Goal: Task Accomplishment & Management: Use online tool/utility

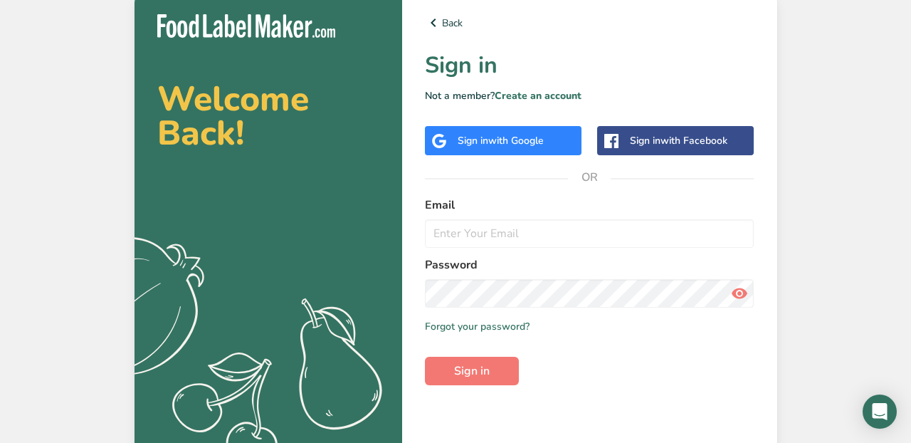
click at [527, 137] on span "with Google" at bounding box center [516, 141] width 56 height 14
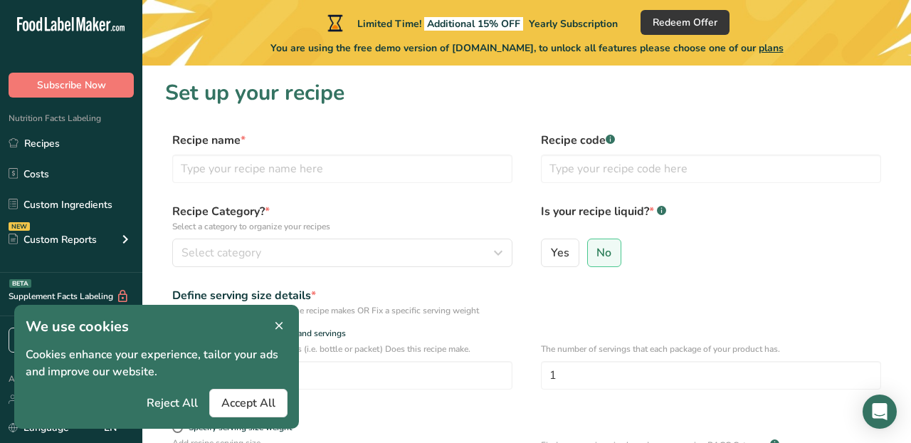
click at [277, 324] on icon at bounding box center [279, 326] width 13 height 20
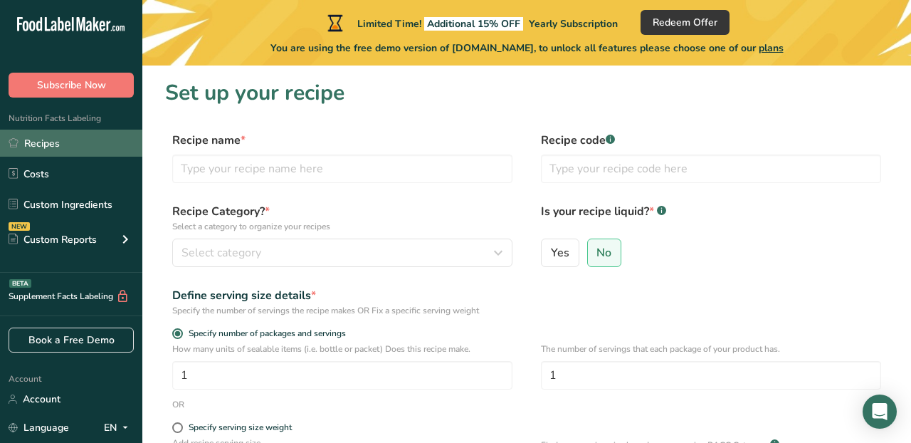
click at [67, 148] on link "Recipes" at bounding box center [71, 143] width 142 height 27
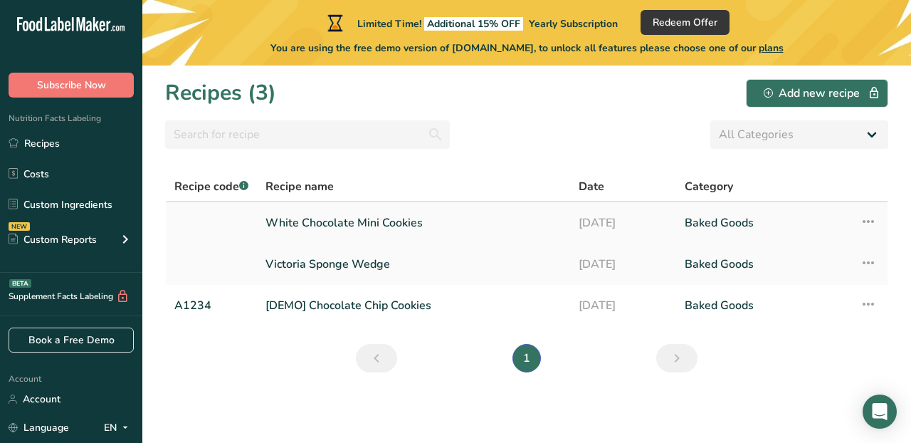
click at [321, 222] on link "White Chocolate Mini Cookies" at bounding box center [413, 223] width 296 height 30
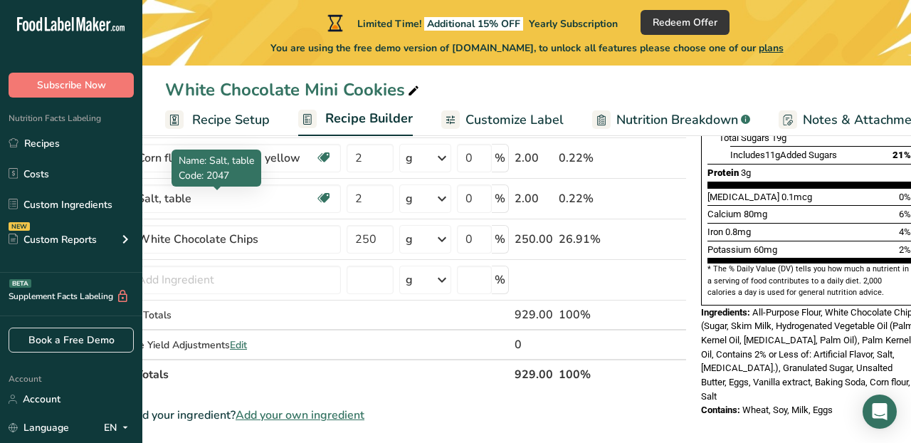
scroll to position [0, 75]
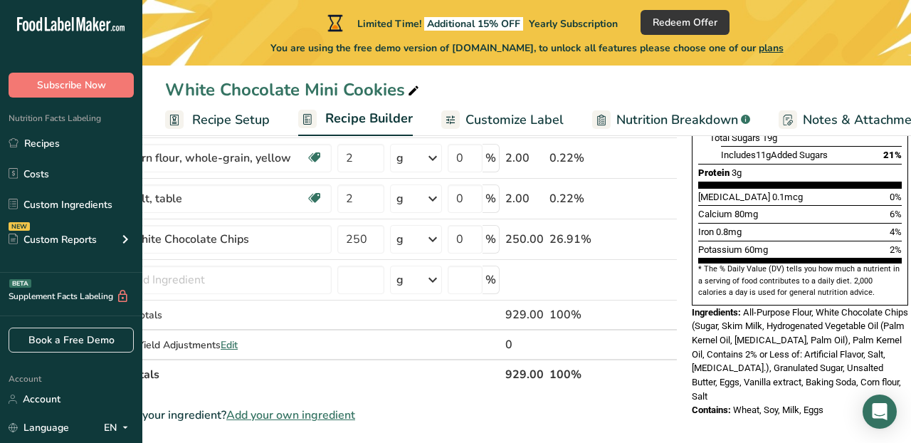
drag, startPoint x: 690, startPoint y: 279, endPoint x: 843, endPoint y: 361, distance: 173.5
click at [843, 361] on div "Nutrition Facts 19 Servings Per Container Serving Size 50g Amount Per Serving C…" at bounding box center [800, 115] width 228 height 616
copy div "ngredients: All-Purpose Flour, White Chocolate Chips (Sugar, Skim Milk, Hydroge…"
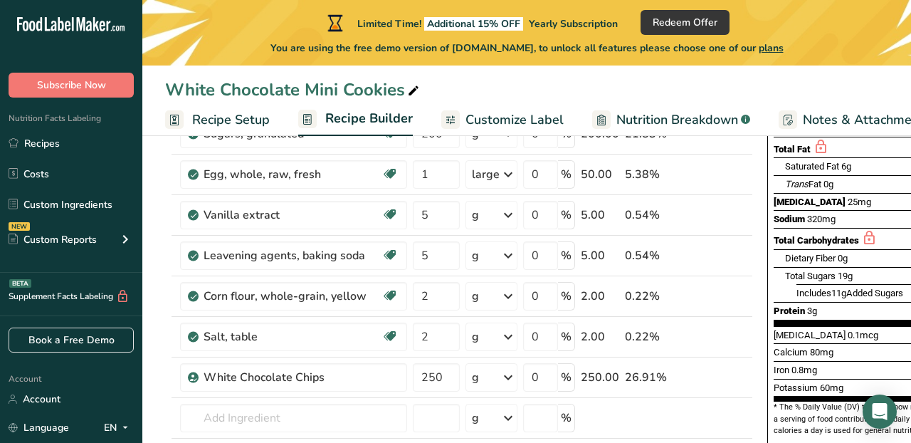
scroll to position [231, 0]
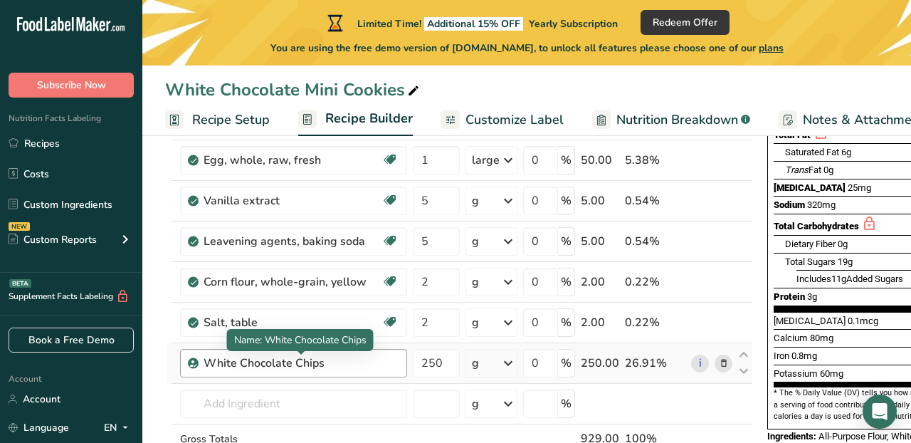
click at [237, 364] on div "White Chocolate Chips" at bounding box center [293, 362] width 178 height 17
click at [235, 364] on div "White Chocolate Chips" at bounding box center [293, 362] width 178 height 17
click at [700, 362] on link "i" at bounding box center [700, 363] width 18 height 18
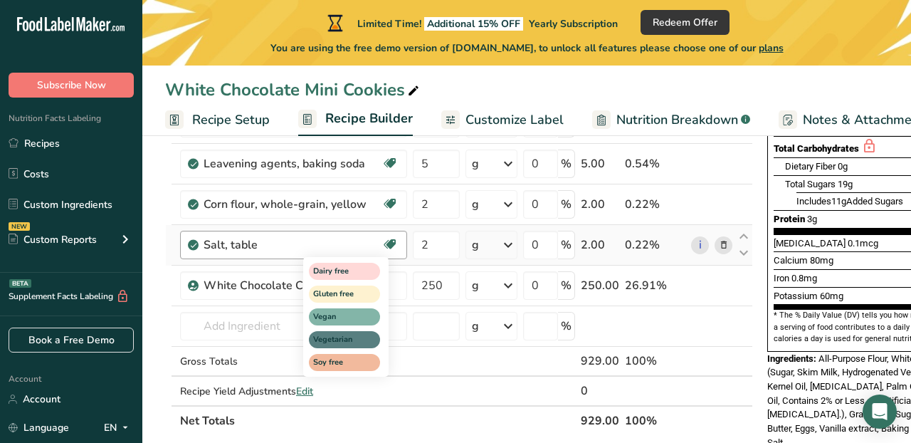
scroll to position [330, 0]
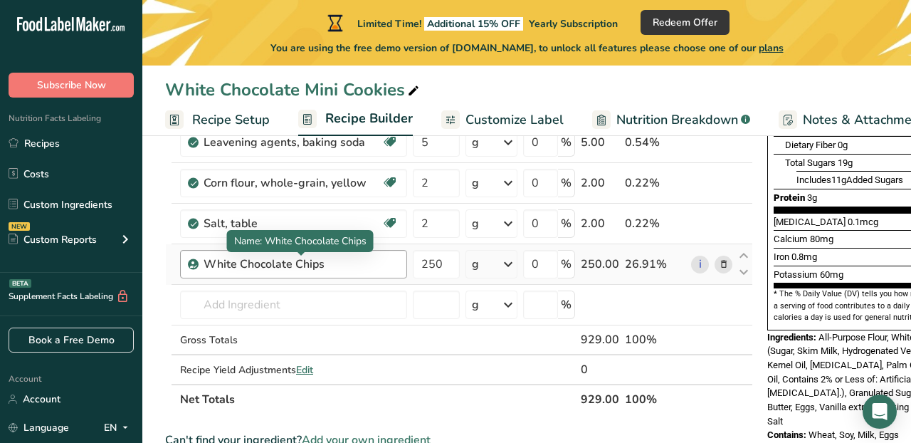
click at [261, 264] on div "White Chocolate Chips" at bounding box center [293, 263] width 178 height 17
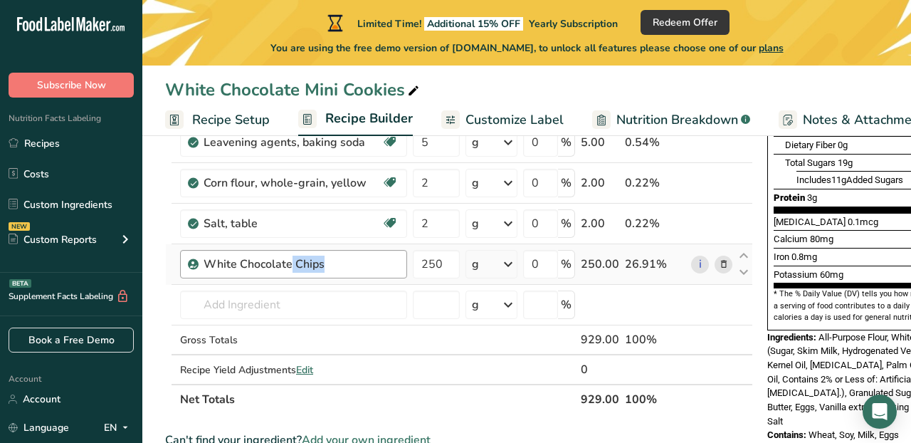
click at [261, 264] on div "White Chocolate Chips" at bounding box center [293, 263] width 178 height 17
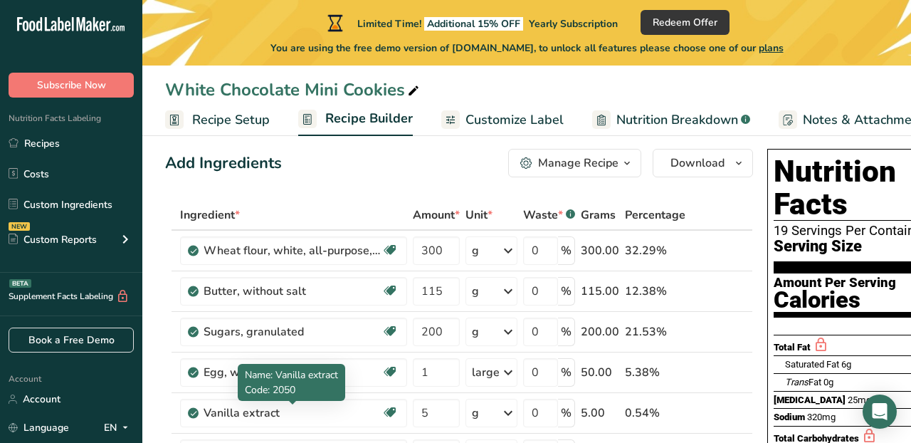
scroll to position [0, 0]
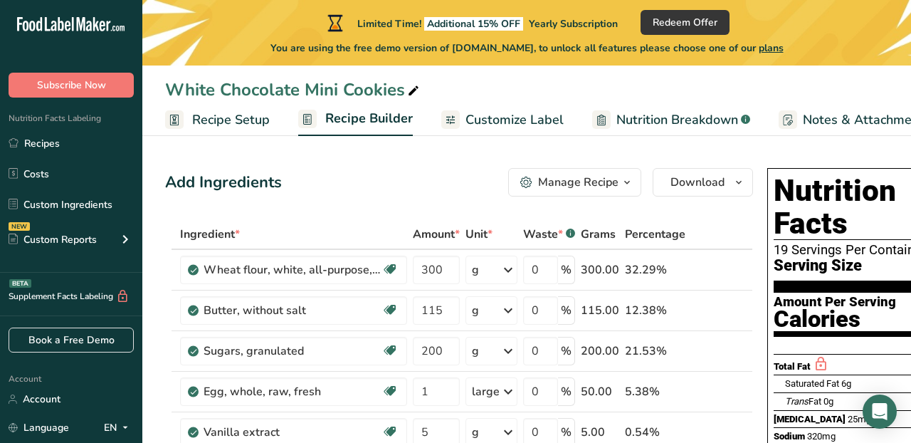
click at [404, 192] on div "Add Ingredients Manage Recipe Delete Recipe Duplicate Recipe Scale Recipe Save …" at bounding box center [459, 182] width 588 height 28
click at [231, 118] on span "Recipe Setup" at bounding box center [231, 119] width 78 height 19
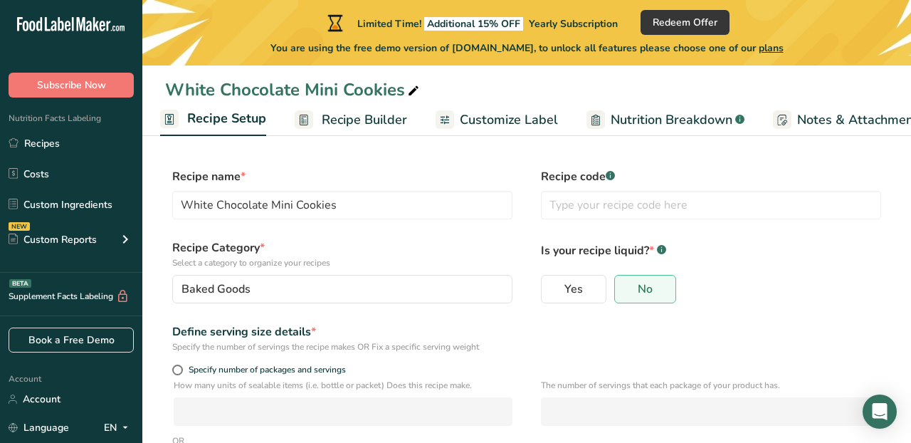
click at [339, 130] on link "Recipe Builder" at bounding box center [351, 120] width 112 height 32
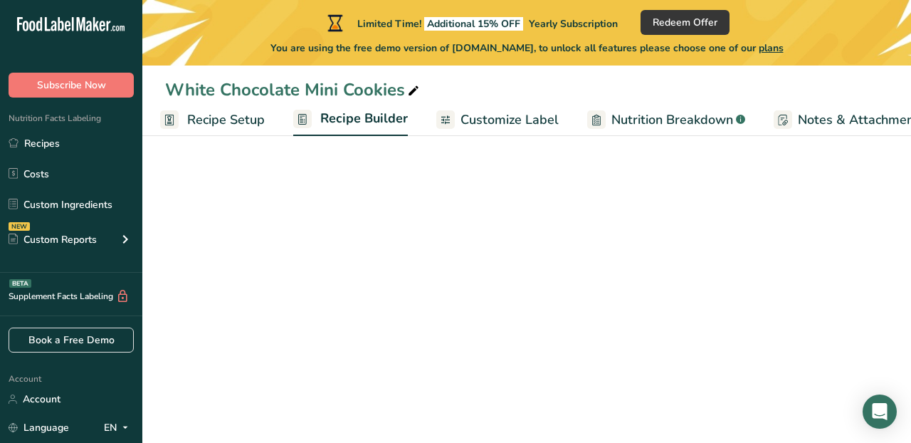
scroll to position [0, 63]
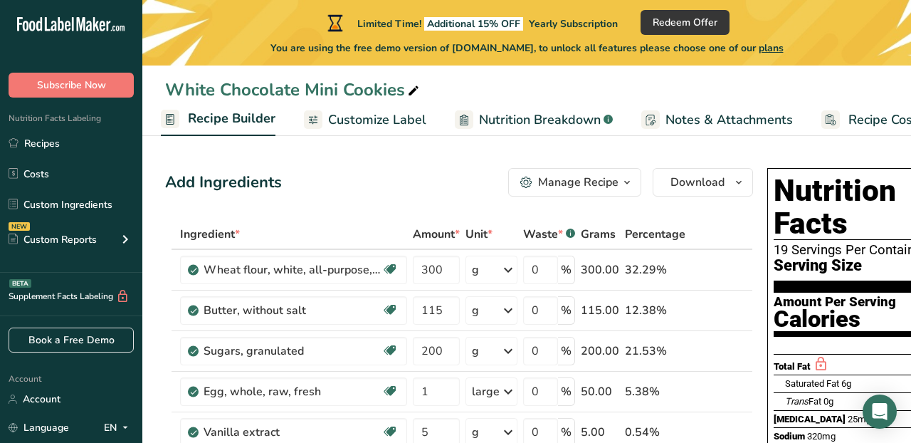
click at [347, 117] on span "Customize Label" at bounding box center [377, 119] width 98 height 19
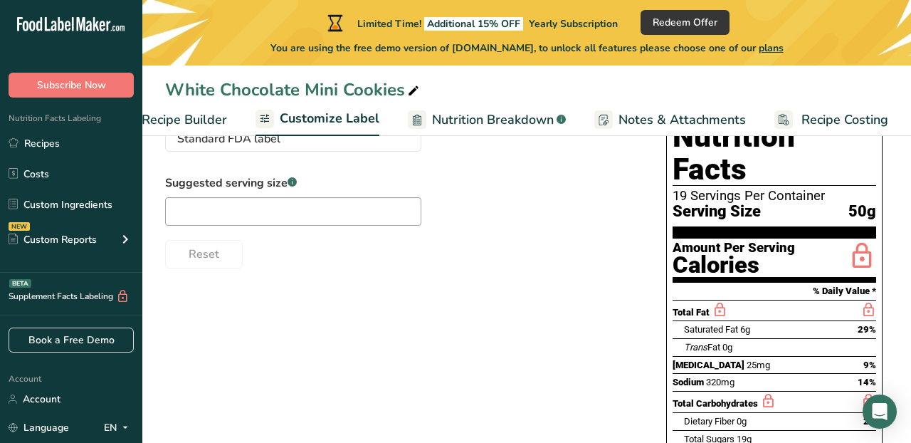
scroll to position [116, 0]
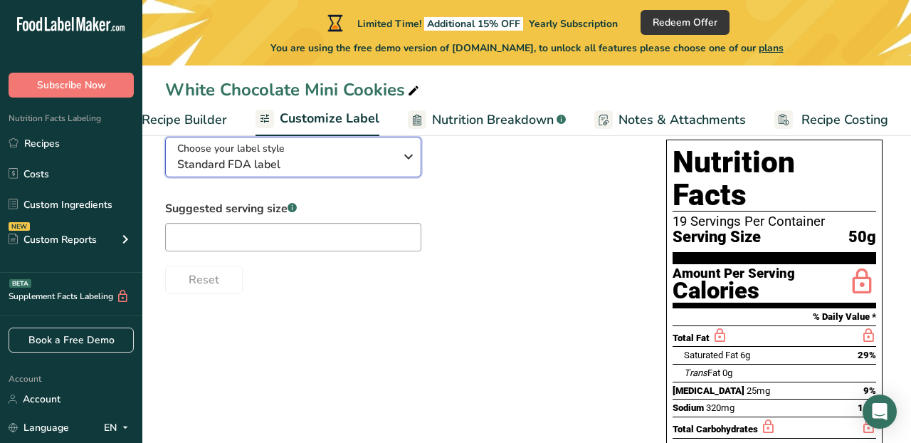
click at [332, 173] on span "Standard FDA label" at bounding box center [285, 164] width 217 height 17
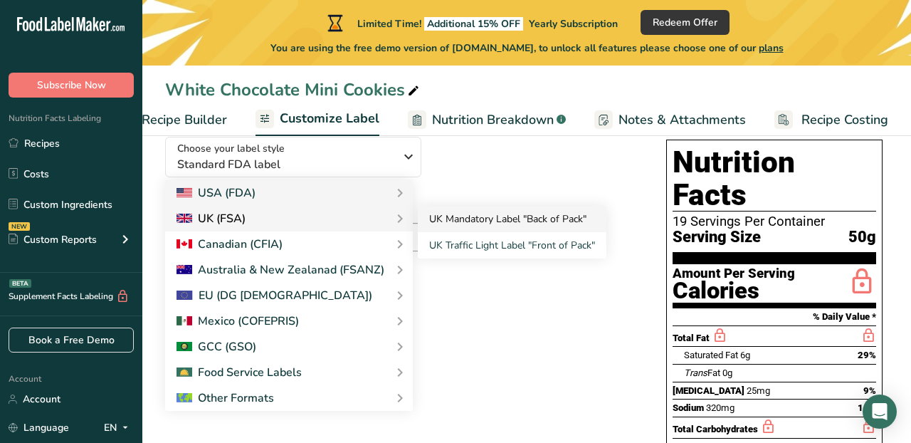
click at [438, 221] on link "UK Mandatory Label "Back of Pack"" at bounding box center [512, 219] width 189 height 26
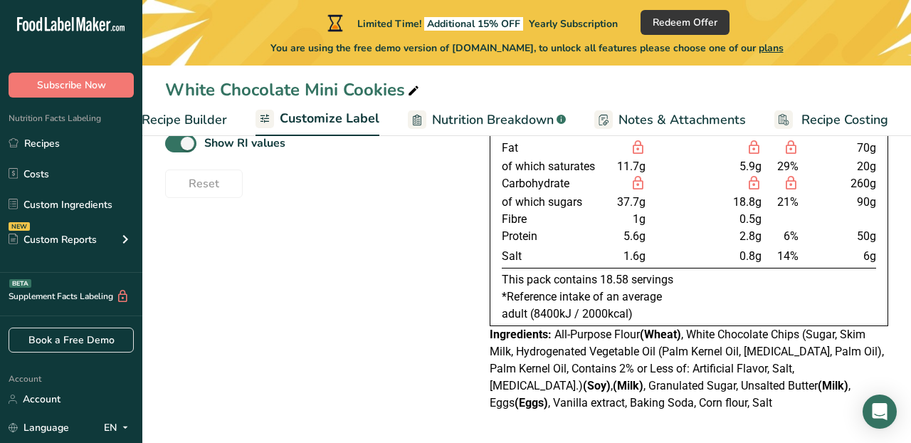
scroll to position [218, 0]
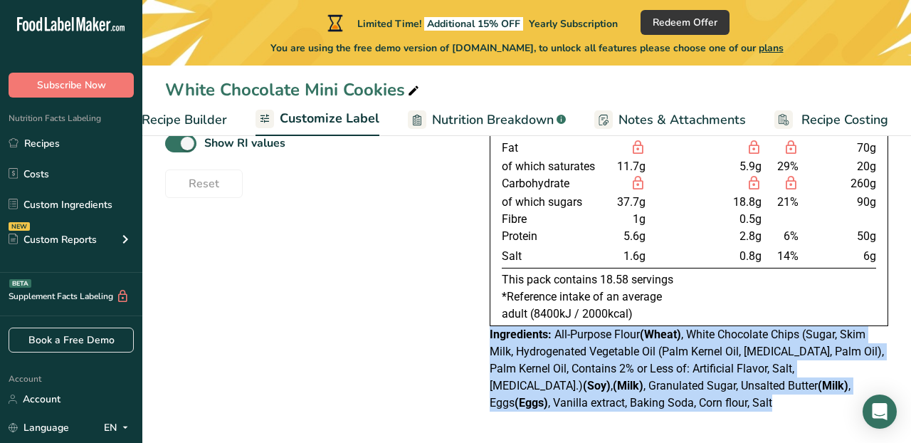
drag, startPoint x: 488, startPoint y: 333, endPoint x: 601, endPoint y: 401, distance: 131.6
click at [601, 401] on div "Choose your label style UK Mandatory Label "Back of Pack" USA (FDA) Standard FD…" at bounding box center [526, 222] width 723 height 395
copy div "Ingredients: All-Purpose Flour (Wheat) , White Chocolate Chips (Sugar, Skim Mil…"
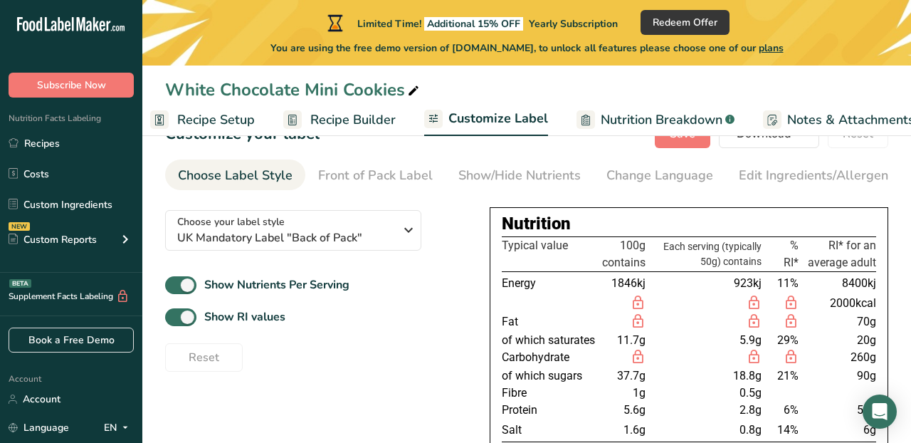
scroll to position [0, 0]
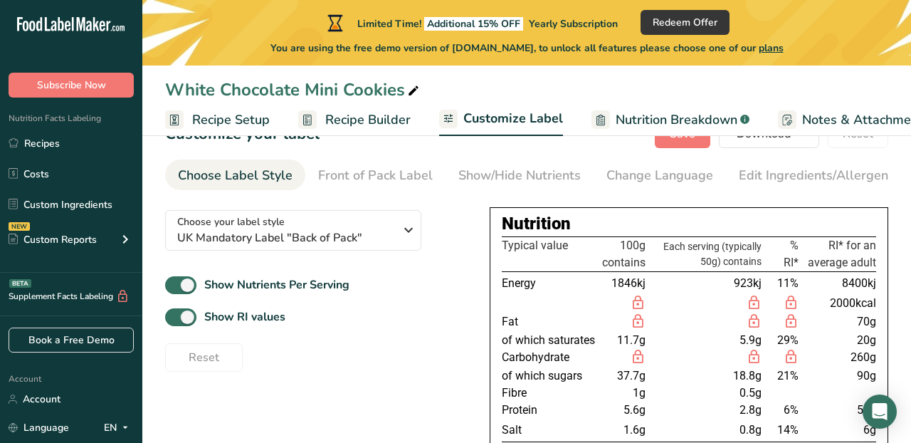
click at [346, 122] on span "Recipe Builder" at bounding box center [367, 119] width 85 height 19
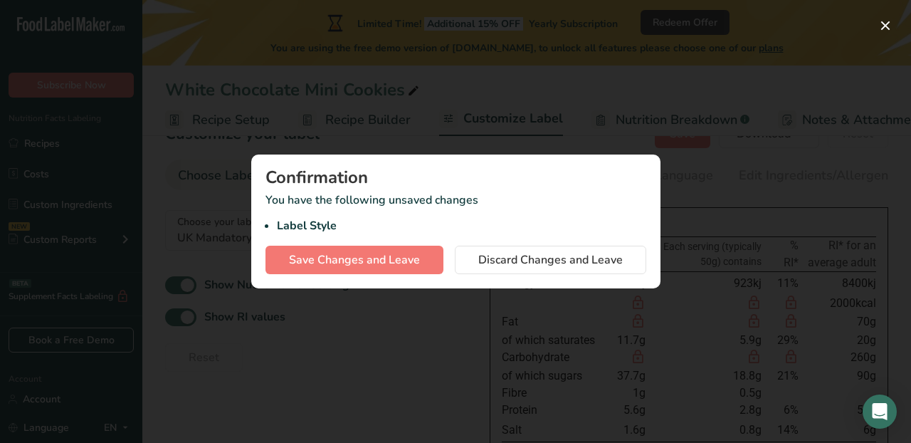
scroll to position [0, 137]
click at [408, 260] on span "Save Changes and Leave" at bounding box center [354, 259] width 131 height 17
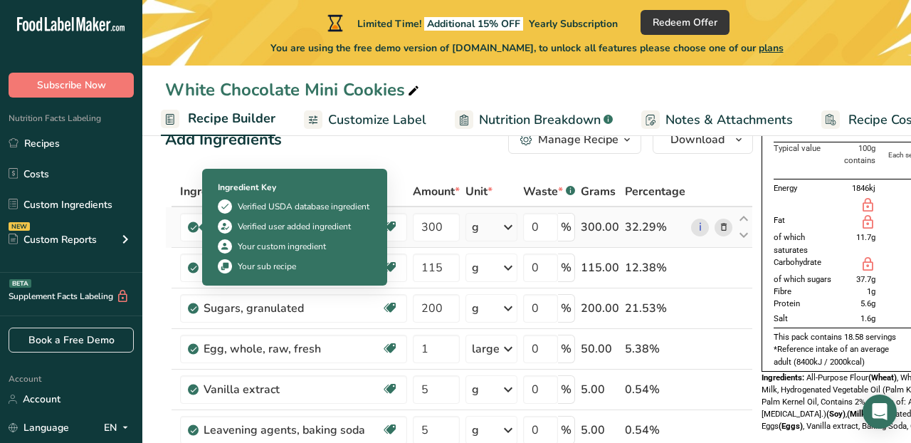
click at [193, 229] on icon at bounding box center [193, 227] width 9 height 13
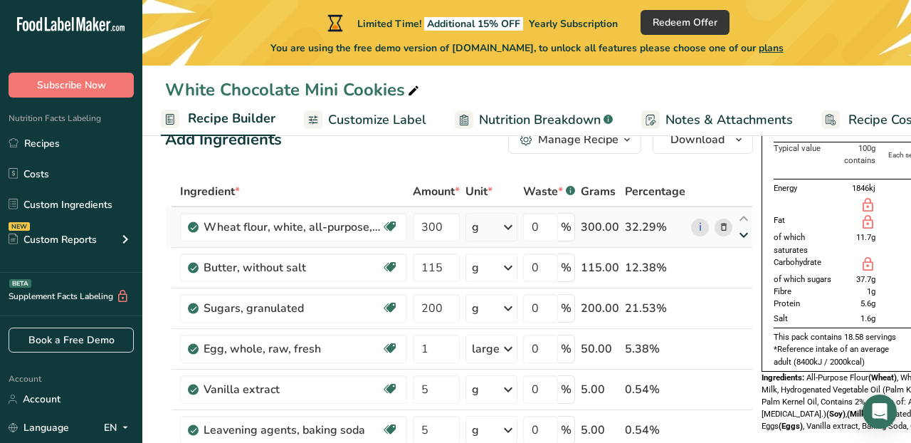
click at [739, 235] on icon at bounding box center [743, 235] width 17 height 11
click at [724, 227] on icon at bounding box center [724, 227] width 10 height 15
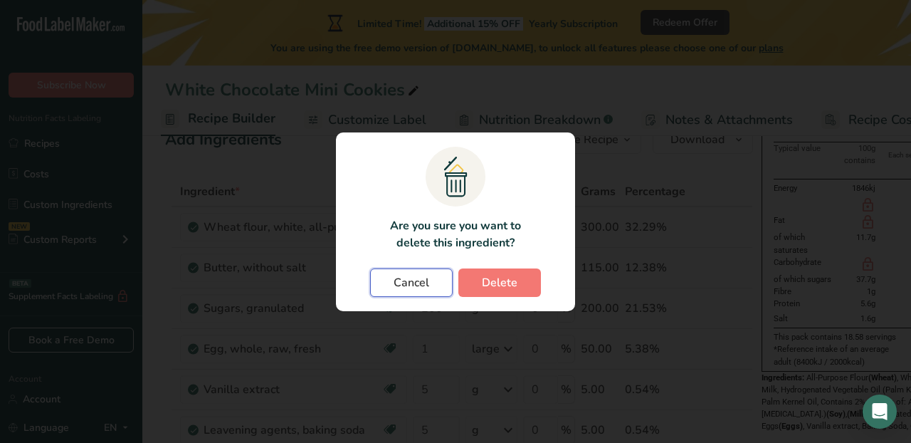
click at [416, 279] on span "Cancel" at bounding box center [412, 282] width 36 height 17
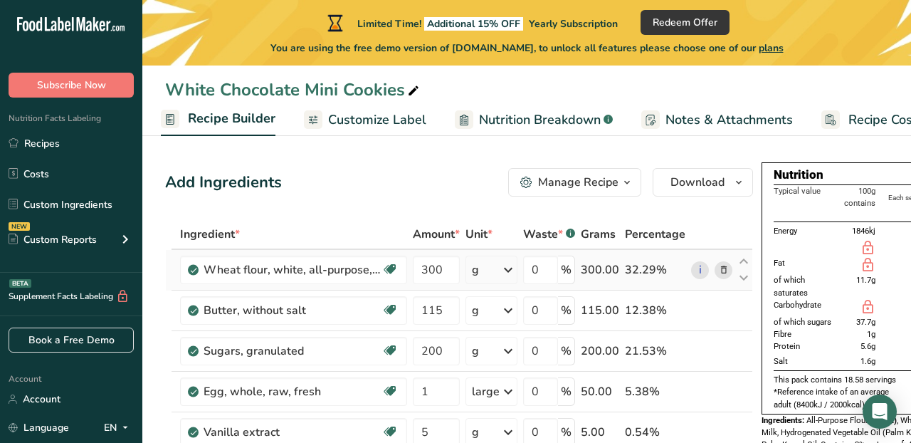
scroll to position [0, 5]
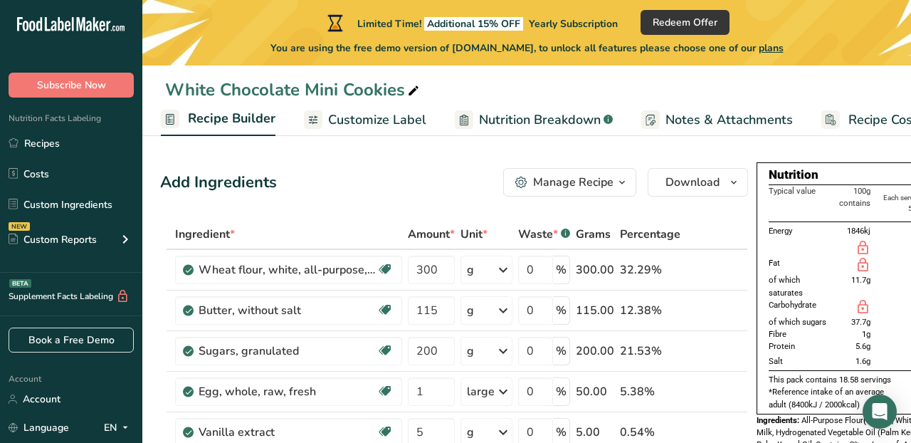
click at [412, 90] on icon at bounding box center [413, 91] width 13 height 20
click at [426, 169] on div "Add Ingredients Manage Recipe Delete Recipe Duplicate Recipe Scale Recipe Save …" at bounding box center [454, 182] width 588 height 28
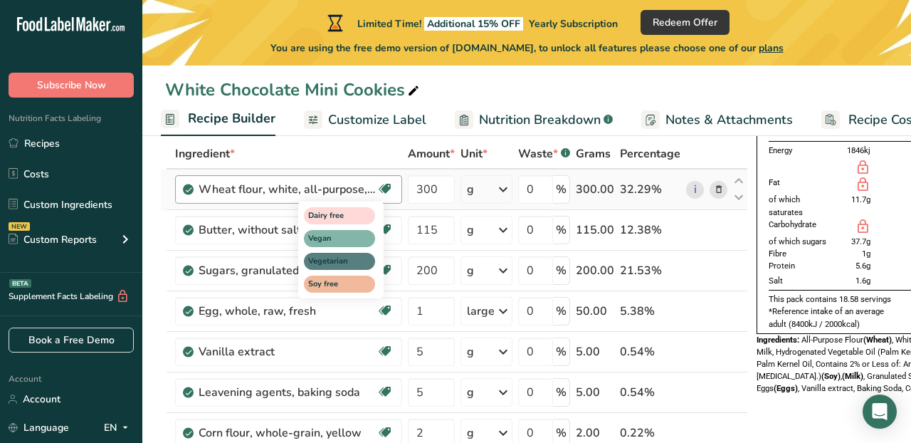
scroll to position [102, 0]
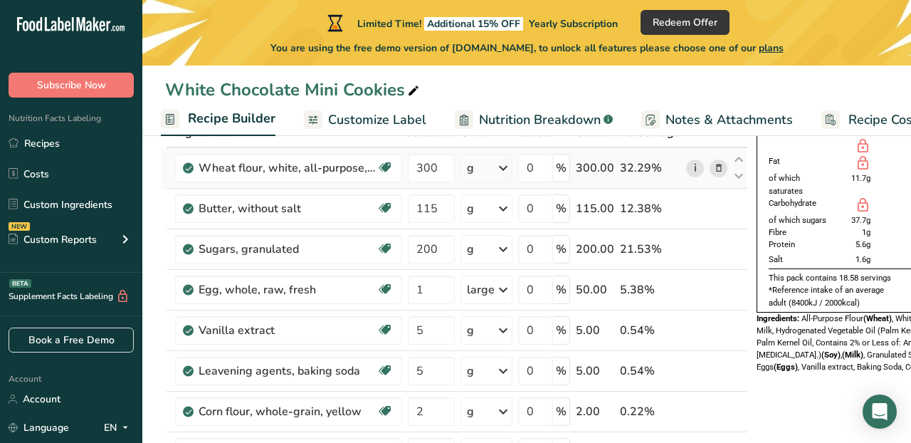
click at [690, 171] on link "i" at bounding box center [695, 168] width 18 height 18
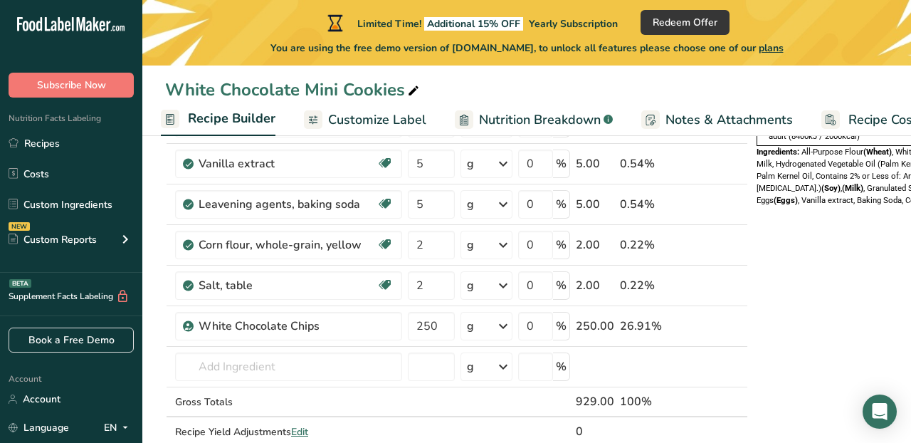
scroll to position [270, 0]
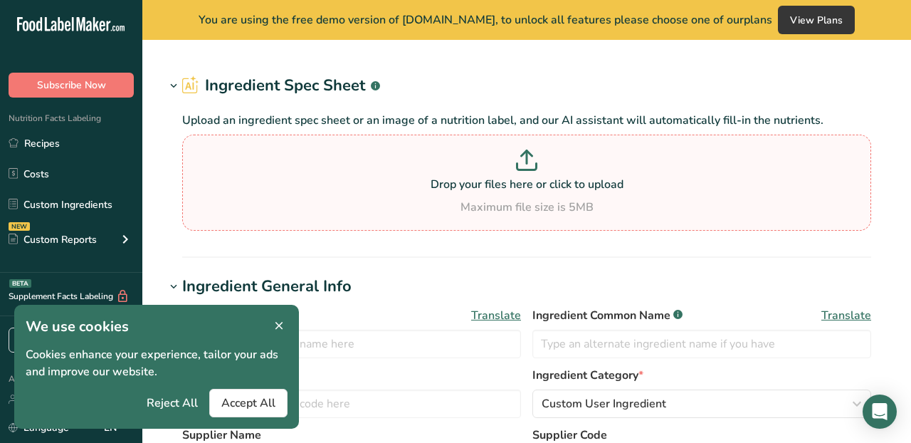
type input "Wheat flour, white, all-purpose, self-rising, enriched"
type input "All-Purpose Flour"
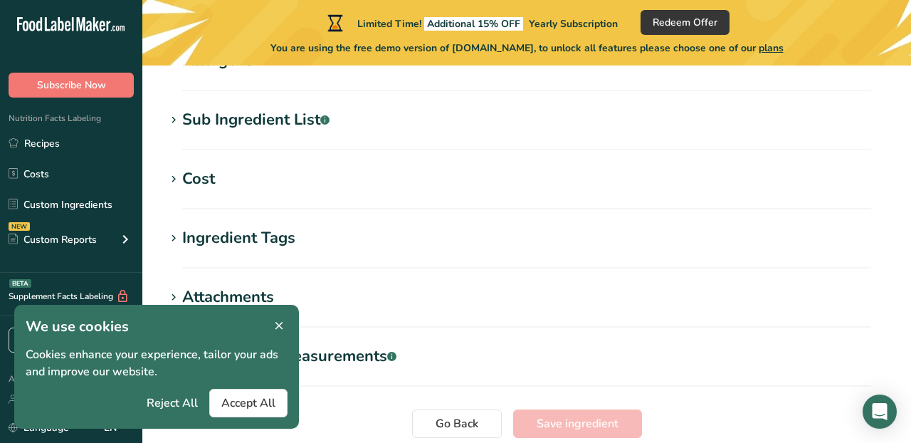
scroll to position [485, 0]
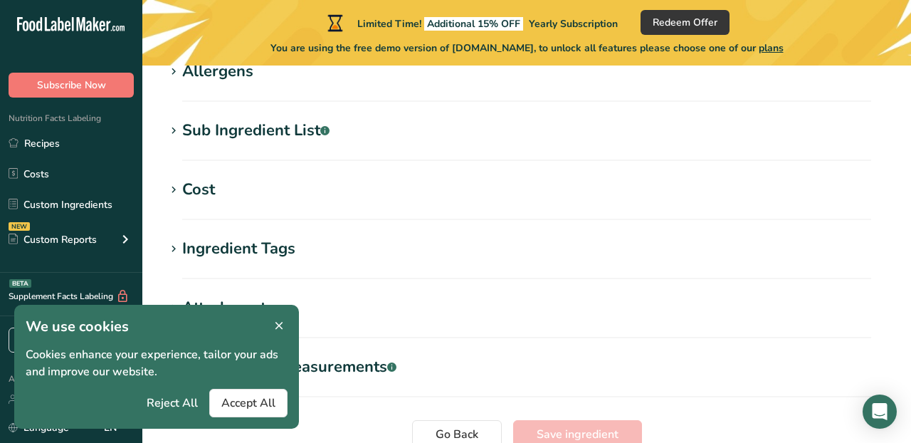
click at [280, 316] on icon at bounding box center [279, 326] width 13 height 20
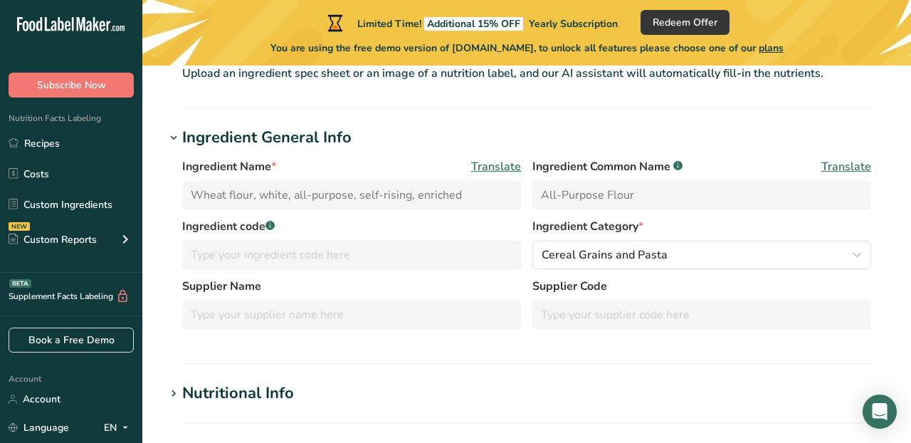
scroll to position [100, 0]
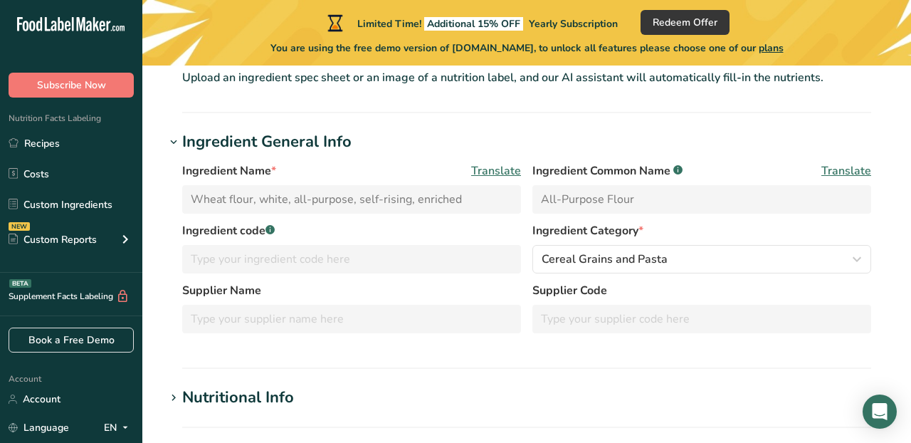
click at [176, 143] on icon at bounding box center [173, 142] width 13 height 20
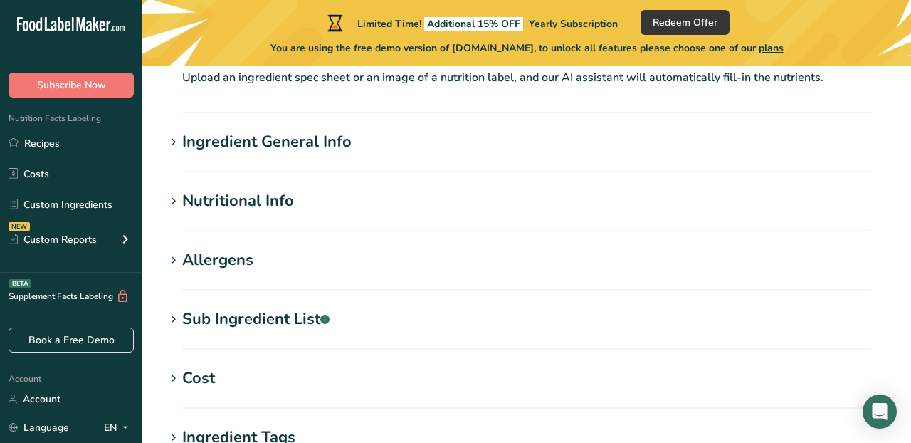
click at [176, 143] on icon at bounding box center [173, 142] width 13 height 20
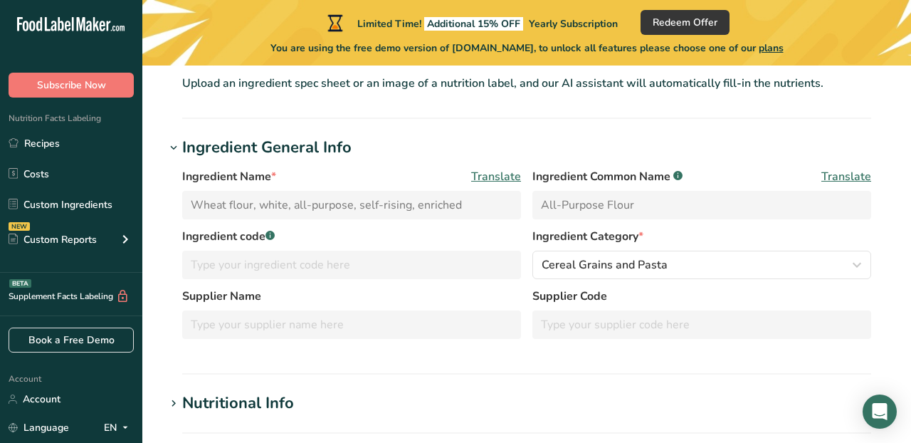
scroll to position [98, 0]
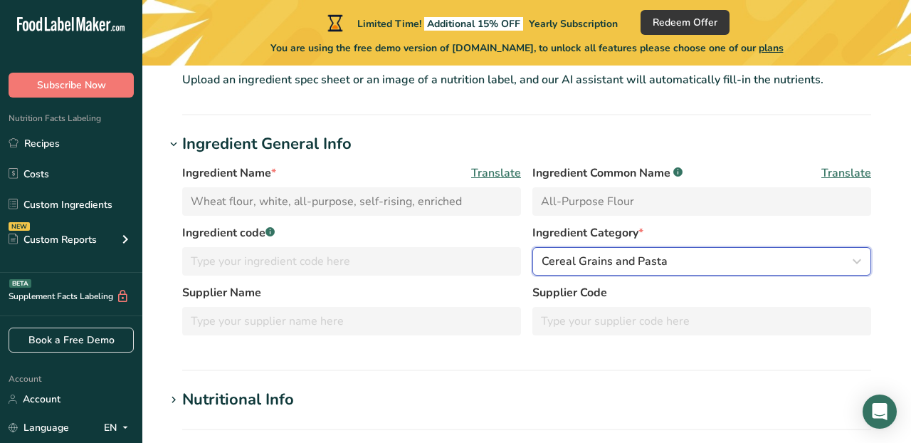
click at [576, 262] on span "Cereal Grains and Pasta" at bounding box center [605, 261] width 126 height 17
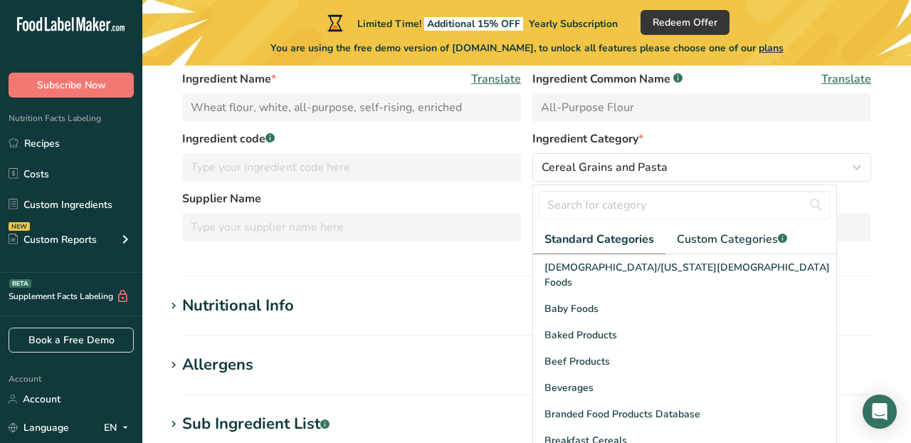
click at [509, 306] on h1 "Nutritional Info" at bounding box center [526, 305] width 723 height 23
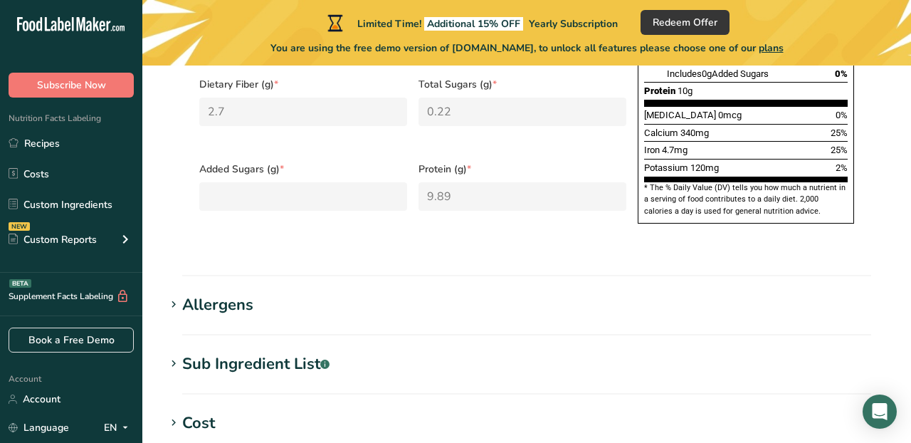
scroll to position [843, 0]
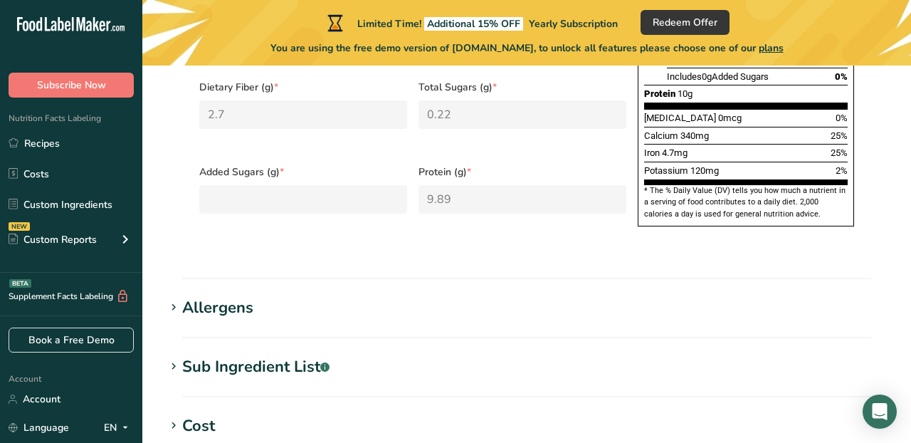
click at [213, 355] on div "Sub Ingredient List .a-a{fill:#347362;}.b-a{fill:#fff;}" at bounding box center [255, 366] width 147 height 23
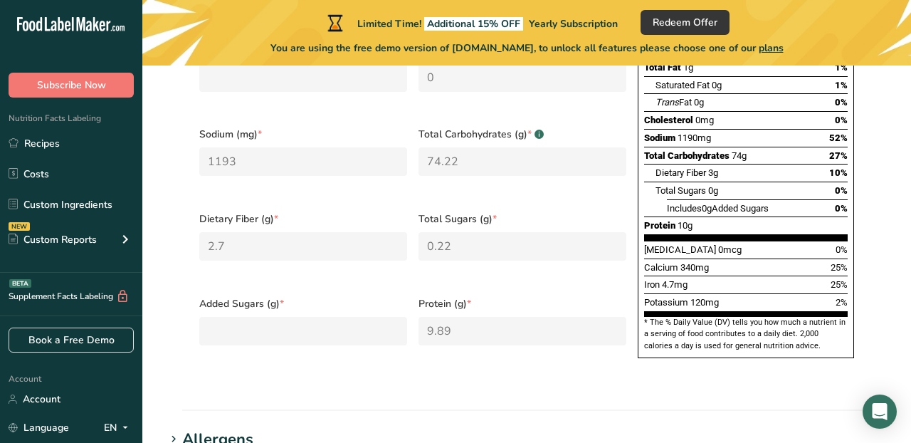
scroll to position [0, 0]
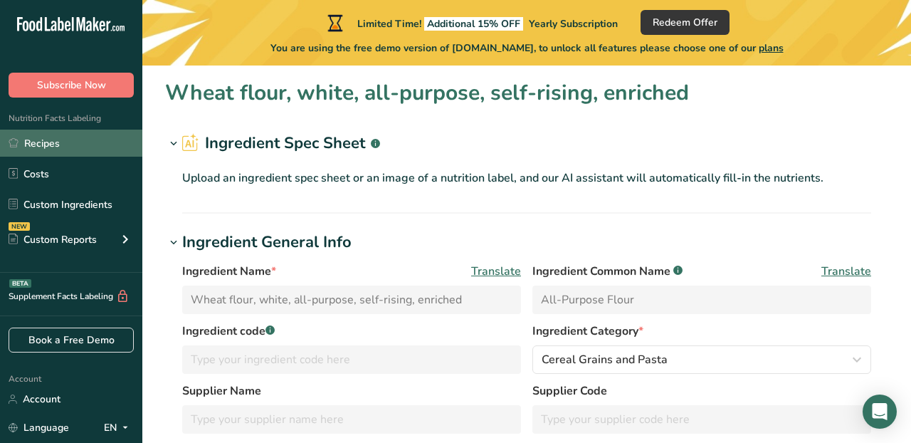
click at [93, 142] on link "Recipes" at bounding box center [71, 143] width 142 height 27
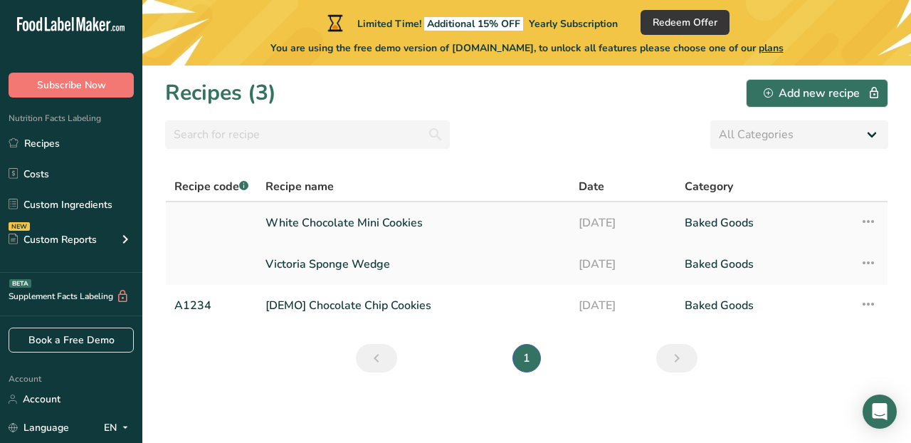
click at [307, 222] on link "White Chocolate Mini Cookies" at bounding box center [413, 223] width 296 height 30
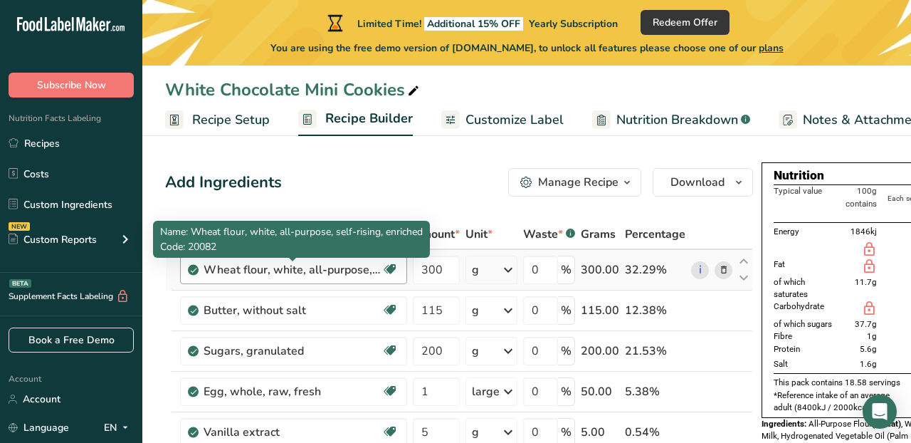
click at [335, 269] on div "Wheat flour, white, all-purpose, self-rising, enriched" at bounding box center [293, 269] width 178 height 17
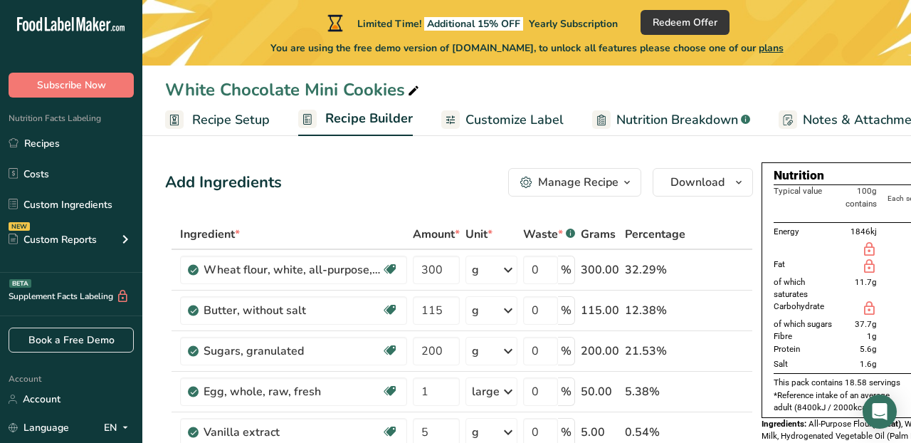
click at [586, 194] on button "Manage Recipe" at bounding box center [574, 182] width 133 height 28
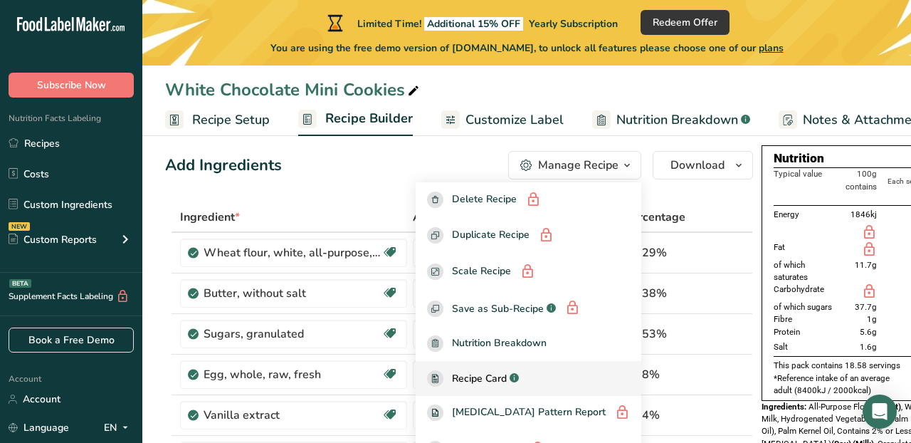
scroll to position [11, 0]
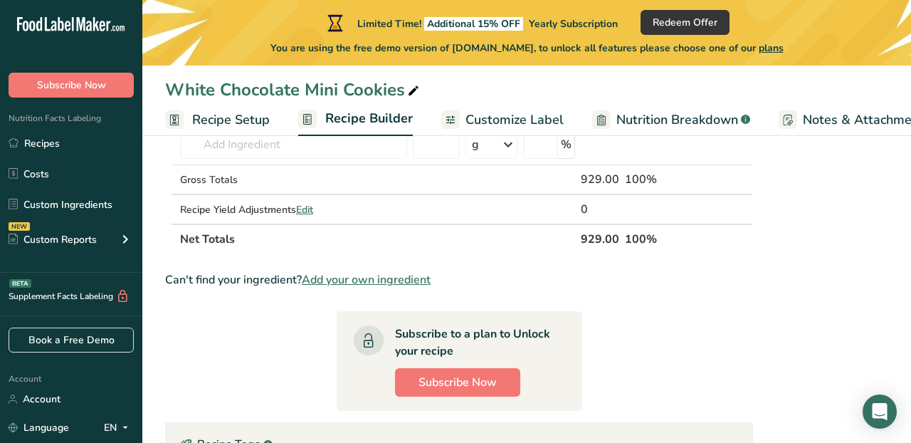
scroll to position [492, 0]
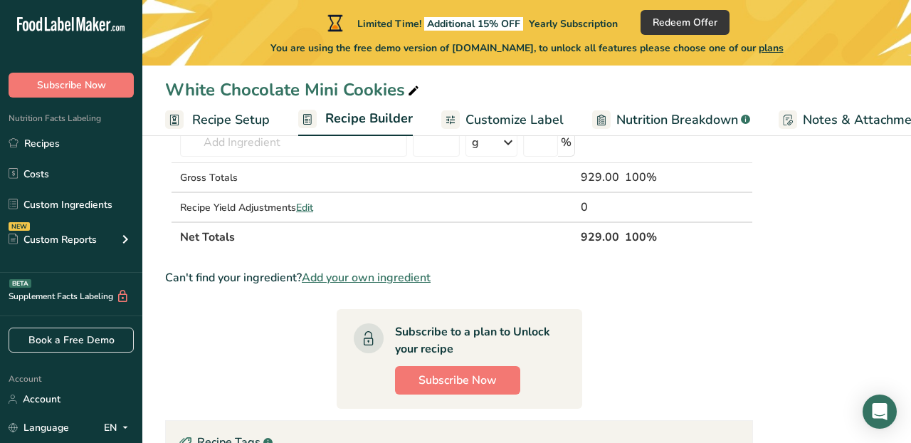
click at [366, 275] on span "Add your own ingredient" at bounding box center [366, 277] width 129 height 17
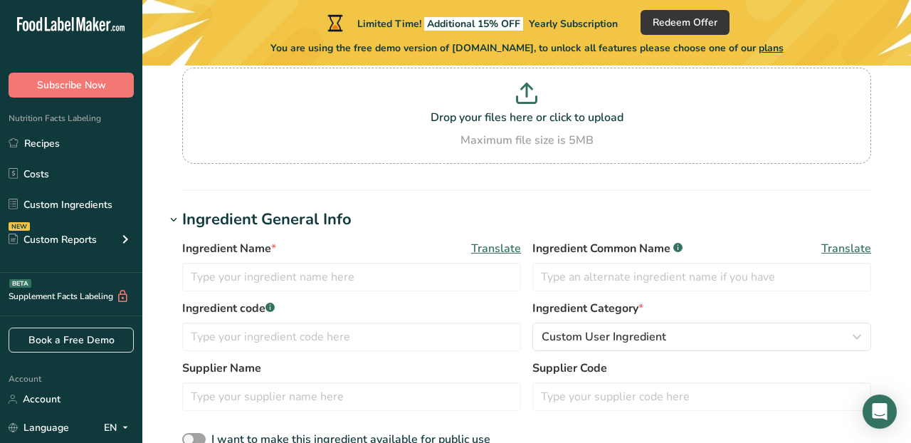
scroll to position [137, 0]
click at [383, 278] on input "text" at bounding box center [351, 276] width 339 height 28
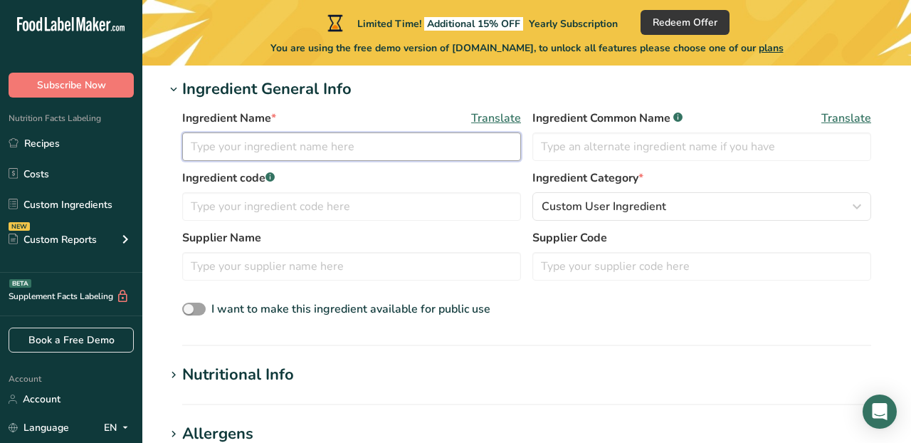
scroll to position [269, 0]
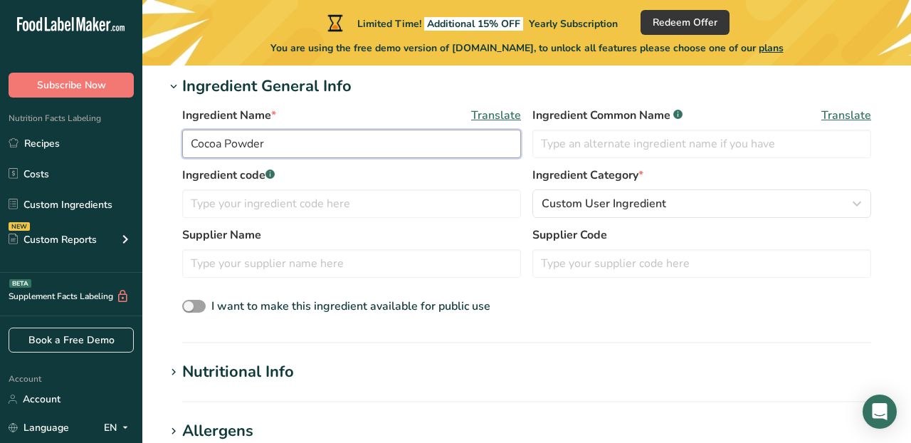
type input "Cocoa Powder"
click at [500, 120] on span "Translate" at bounding box center [496, 115] width 50 height 17
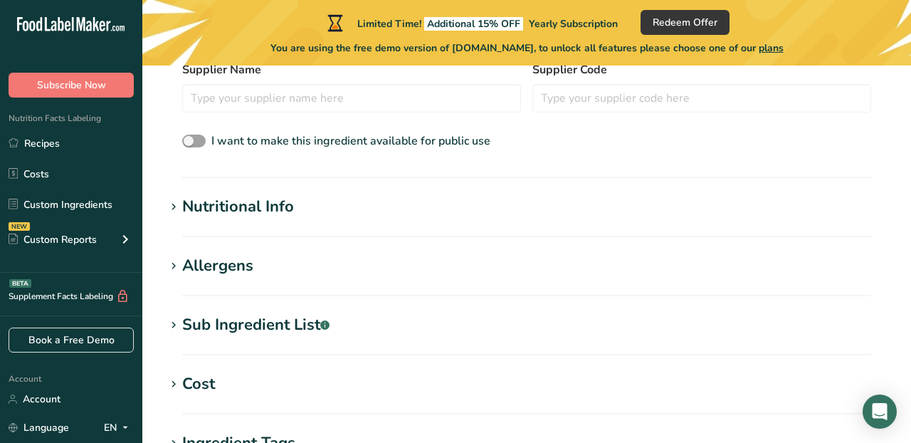
scroll to position [0, 0]
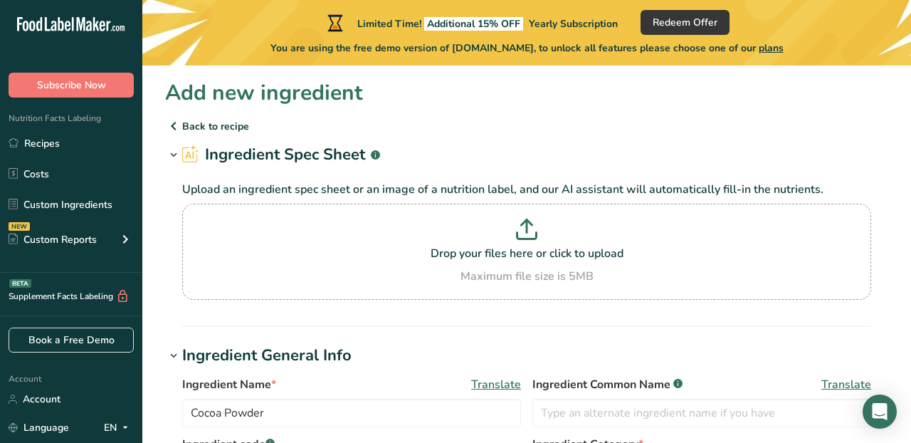
click at [228, 122] on p "Back to recipe" at bounding box center [526, 125] width 723 height 17
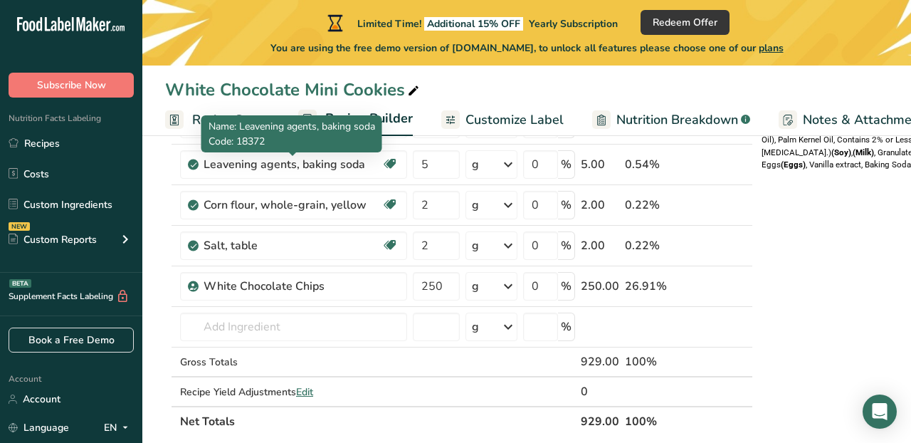
scroll to position [328, 0]
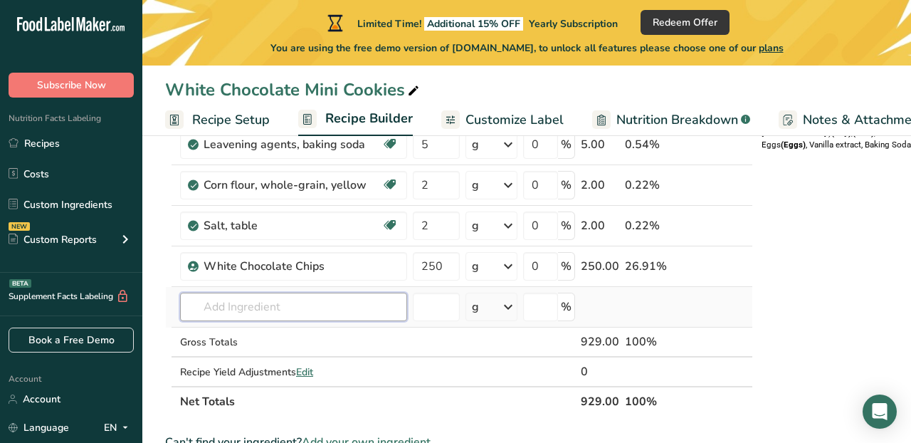
click at [295, 300] on input "text" at bounding box center [293, 306] width 227 height 28
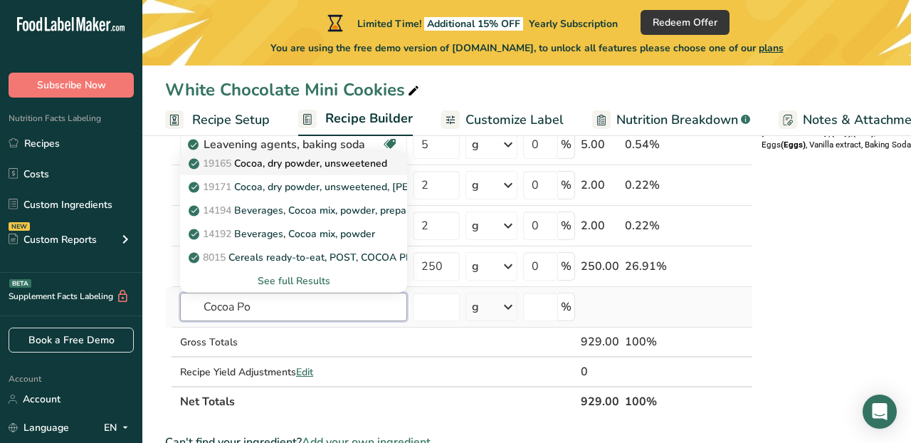
type input "Cocoa Po"
click at [338, 165] on p "19165 Cocoa, dry powder, unsweetened" at bounding box center [289, 163] width 196 height 15
type input "Cocoa, dry powder, unsweetened"
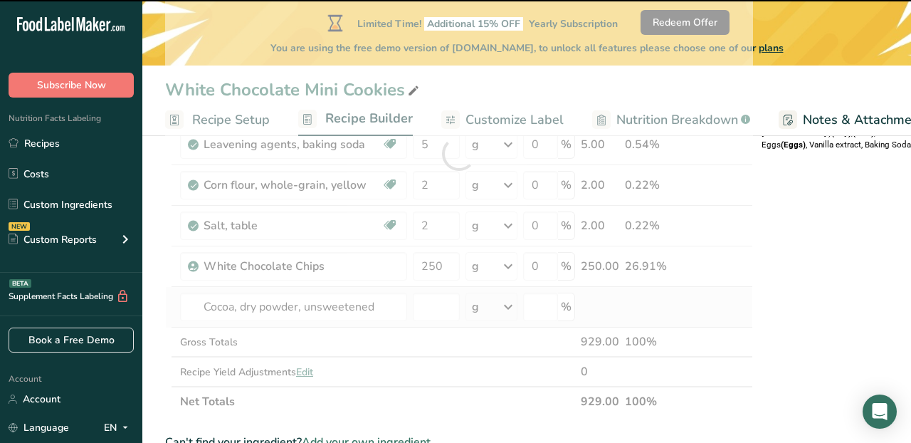
type input "0"
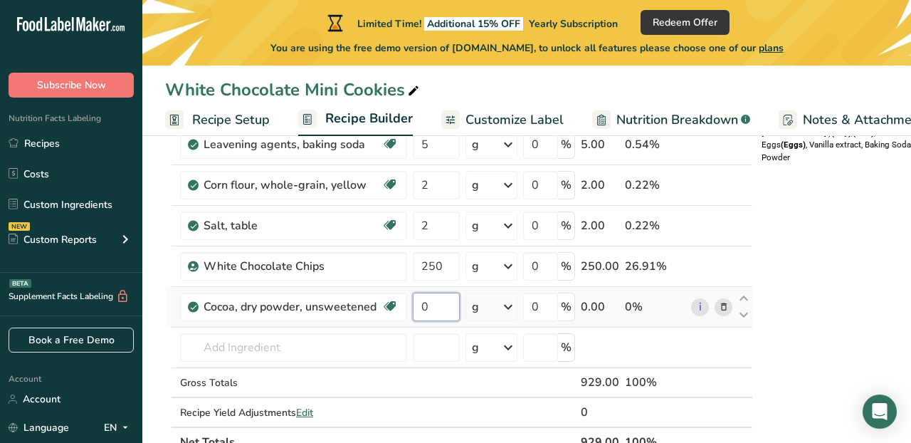
click at [454, 312] on input "0" at bounding box center [436, 306] width 47 height 28
type input "3"
type input "20"
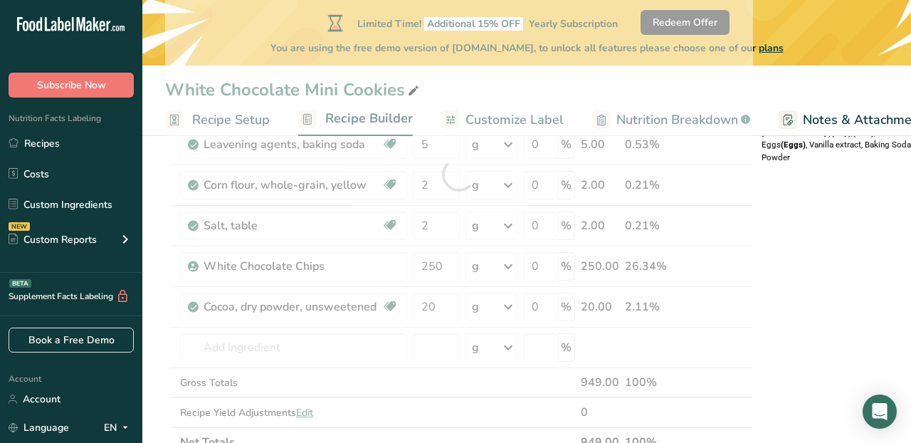
click at [768, 238] on div "Nutrition Typical value 100g contains Each serving (typically 50g) contains % R…" at bounding box center [905, 331] width 289 height 995
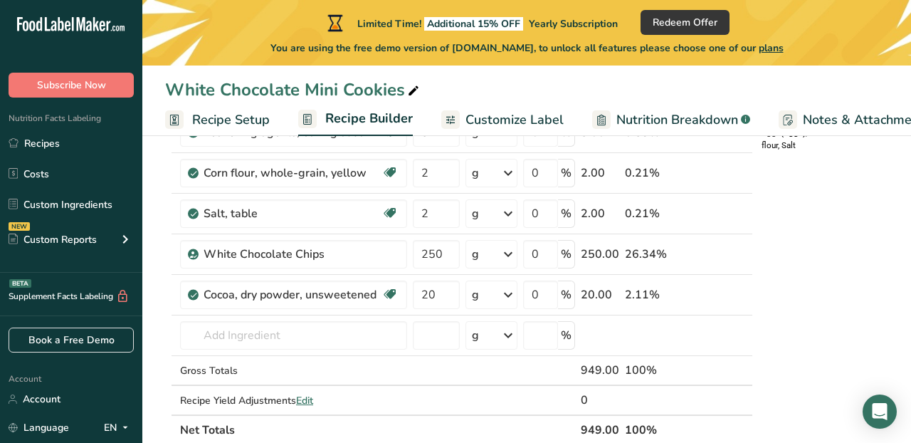
scroll to position [323, 0]
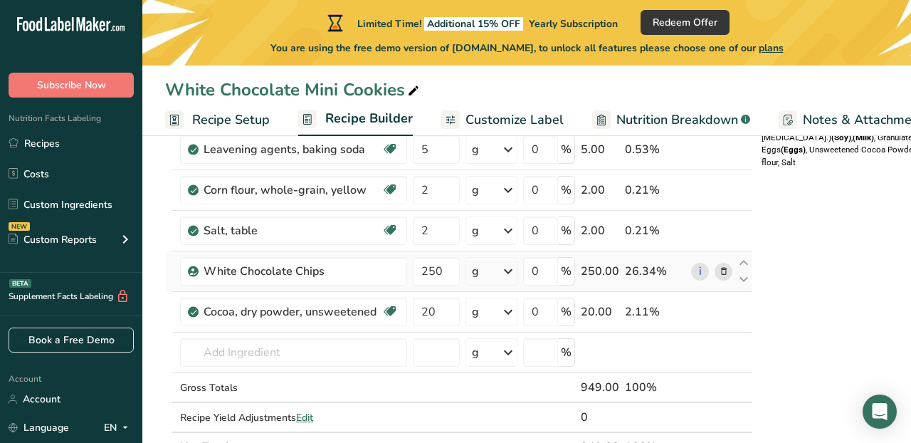
click at [723, 273] on icon at bounding box center [724, 271] width 10 height 15
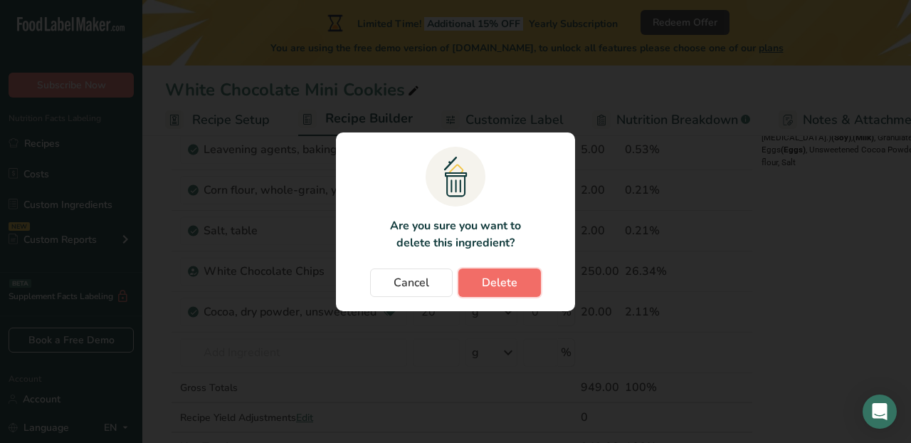
click at [503, 285] on span "Delete" at bounding box center [500, 282] width 36 height 17
type input "20"
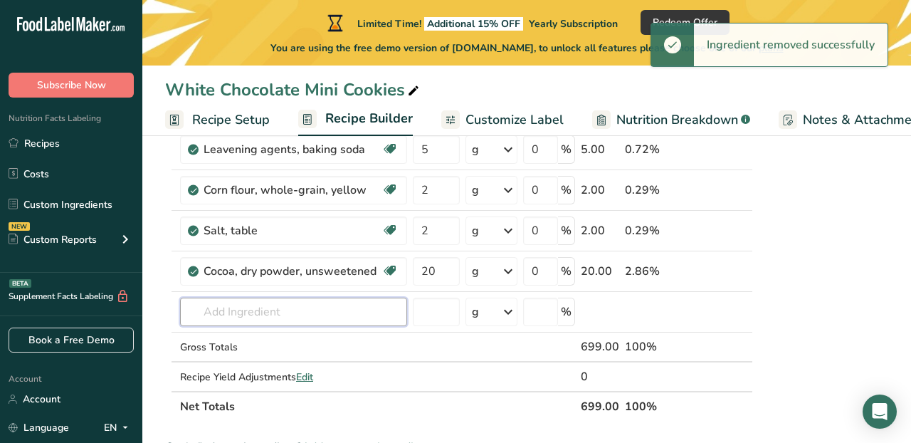
click at [338, 317] on input "text" at bounding box center [293, 311] width 227 height 28
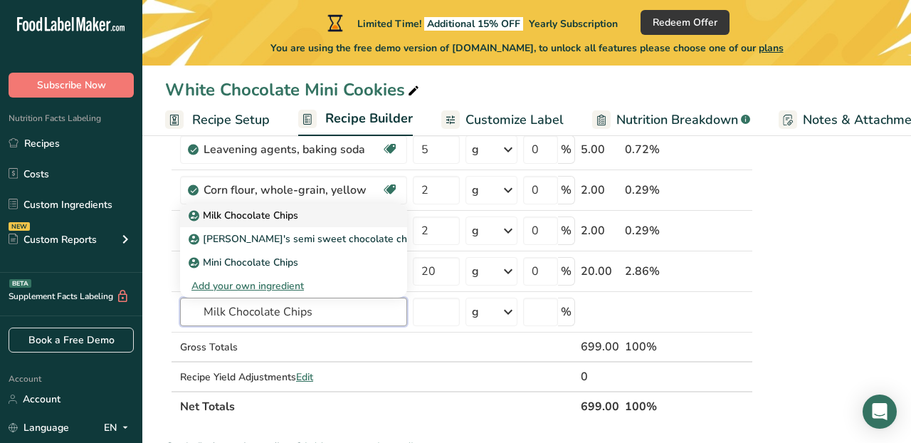
type input "Milk Chocolate Chips"
click at [266, 218] on p "Milk Chocolate Chips" at bounding box center [244, 215] width 107 height 15
type input "Milk Chocolate Chips"
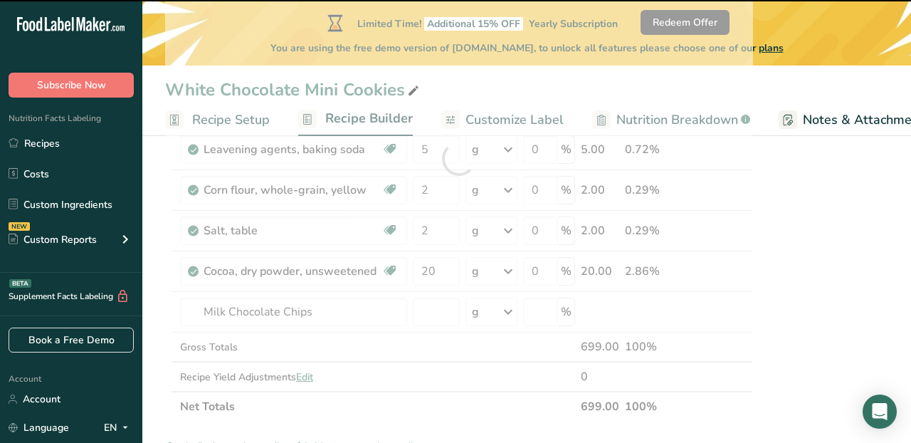
type input "0"
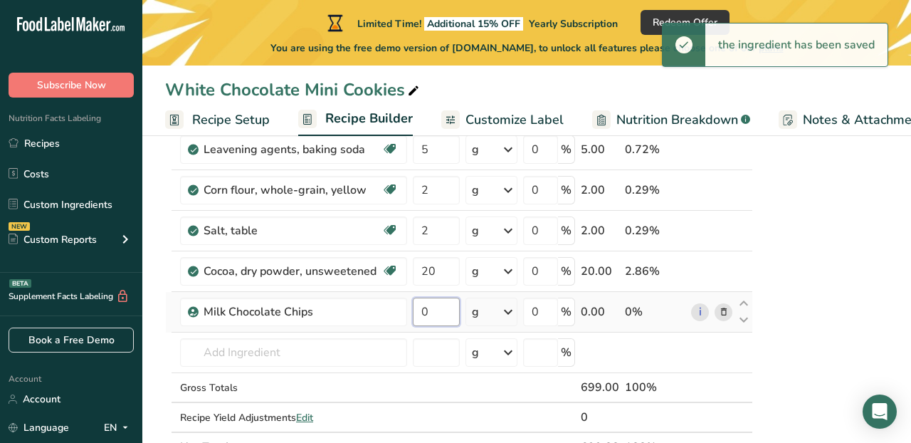
click at [431, 317] on input "0" at bounding box center [436, 311] width 47 height 28
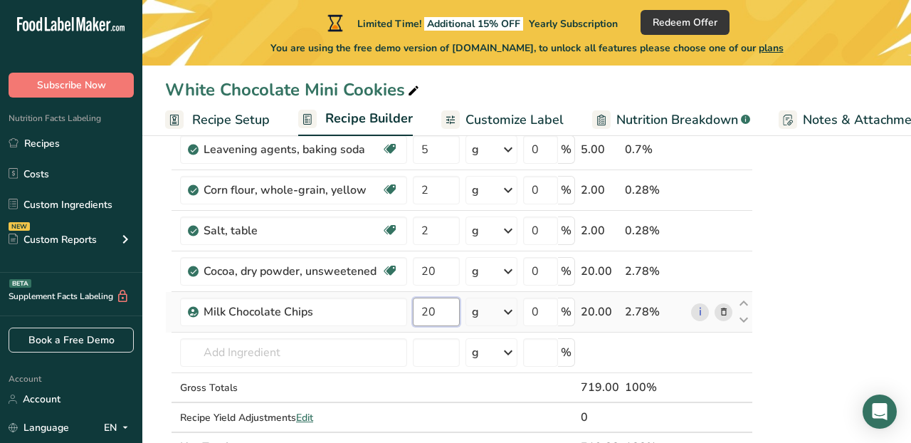
type input "2"
type input "200"
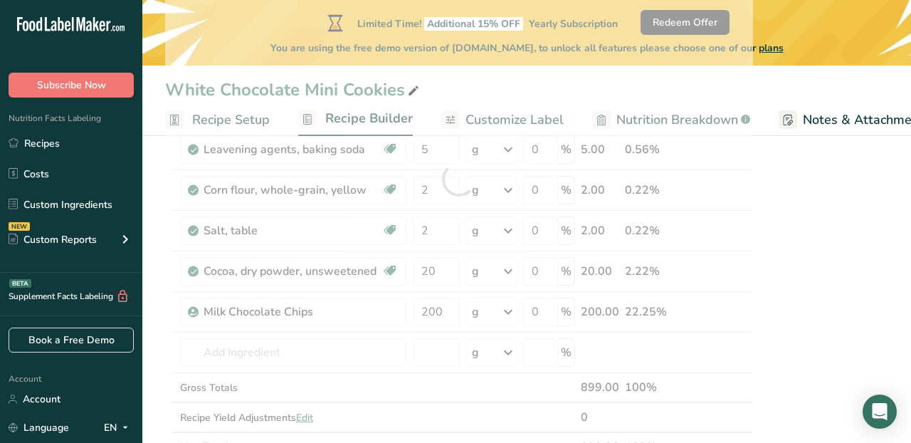
click at [850, 255] on div "Nutrition Typical value 100g contains Each serving (typically 50g) contains % R…" at bounding box center [905, 336] width 289 height 995
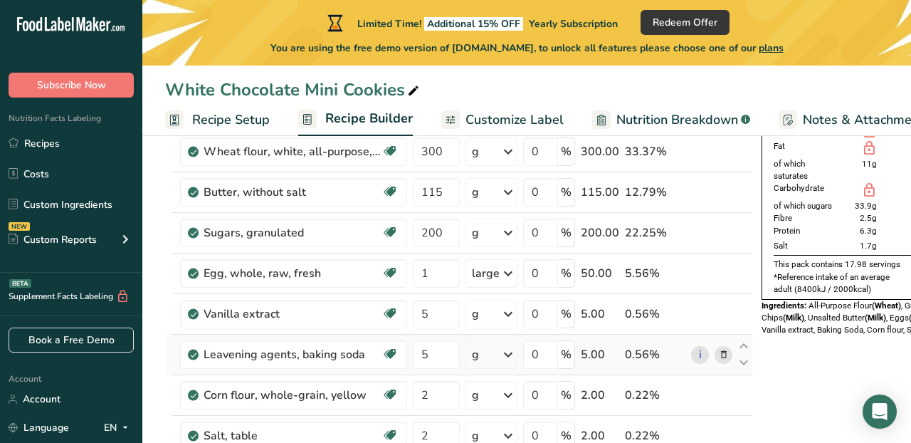
scroll to position [0, 0]
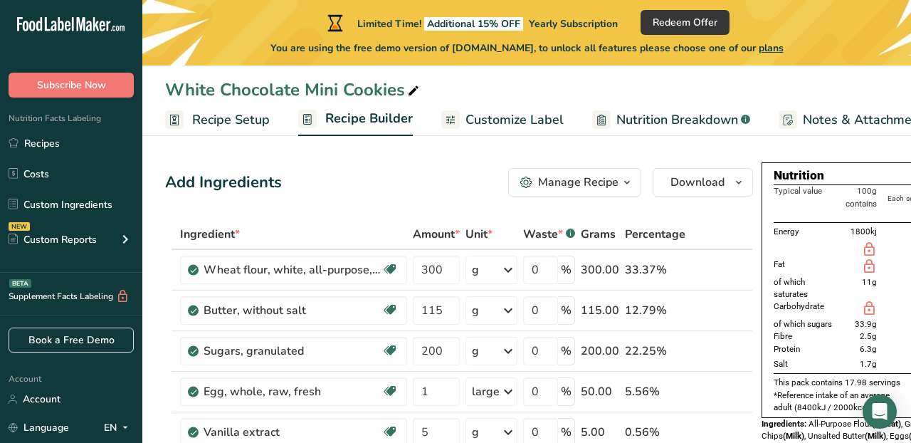
click at [519, 127] on span "Customize Label" at bounding box center [514, 119] width 98 height 19
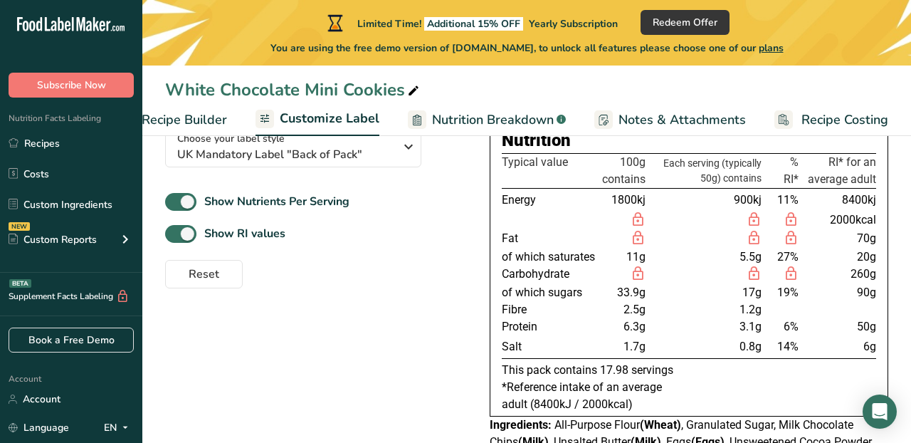
scroll to position [184, 0]
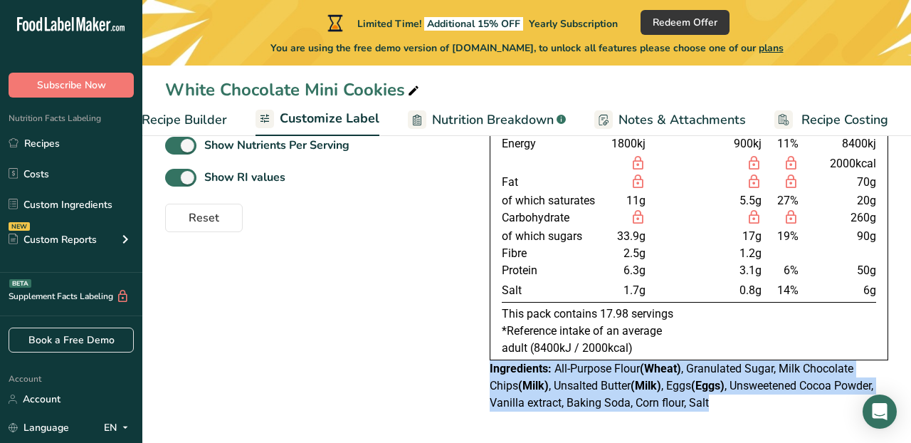
drag, startPoint x: 712, startPoint y: 403, endPoint x: 490, endPoint y: 370, distance: 225.2
click at [490, 370] on div "Ingredients: All-Purpose Flour (Wheat) , Granulated Sugar, Milk Chocolate Chips…" at bounding box center [689, 385] width 399 height 51
copy div "Ingredients: All-Purpose Flour (Wheat) , Granulated Sugar, Milk Chocolate Chips…"
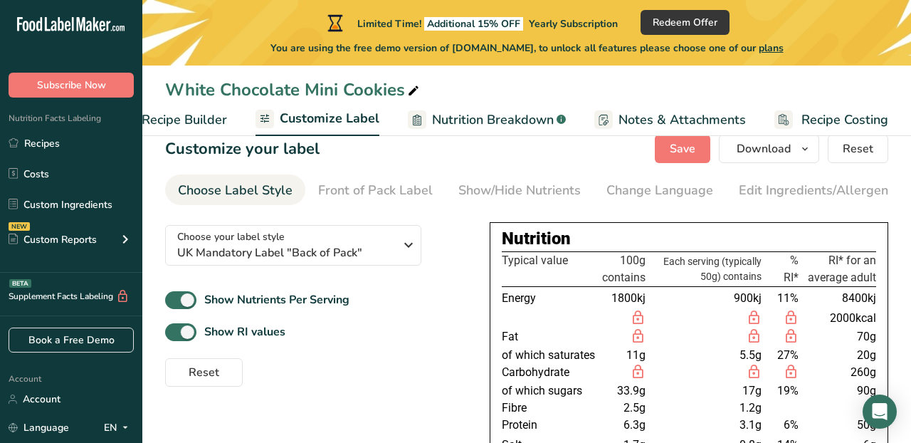
scroll to position [0, 0]
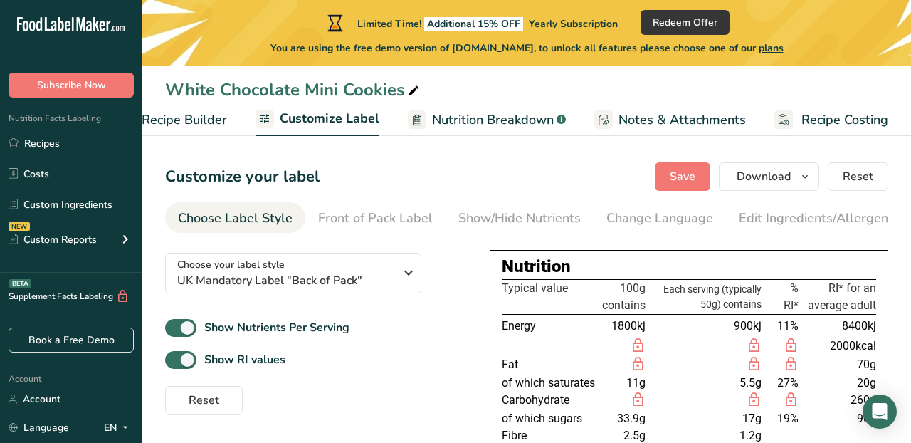
click at [186, 126] on span "Recipe Builder" at bounding box center [184, 119] width 85 height 19
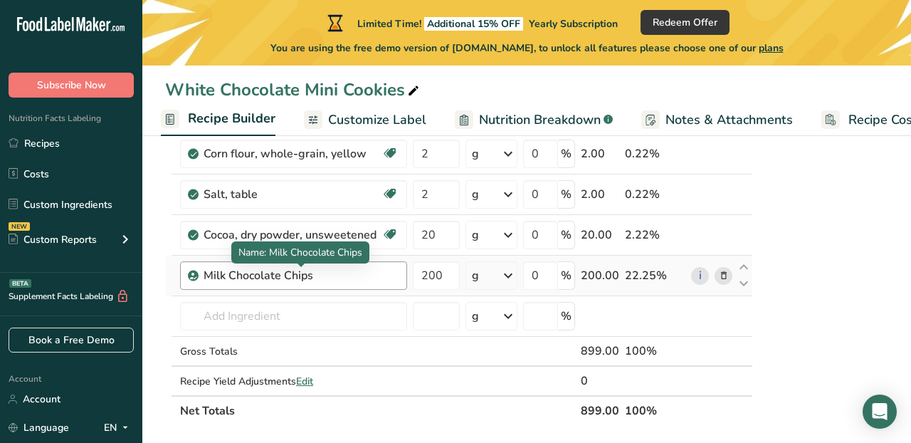
scroll to position [358, 0]
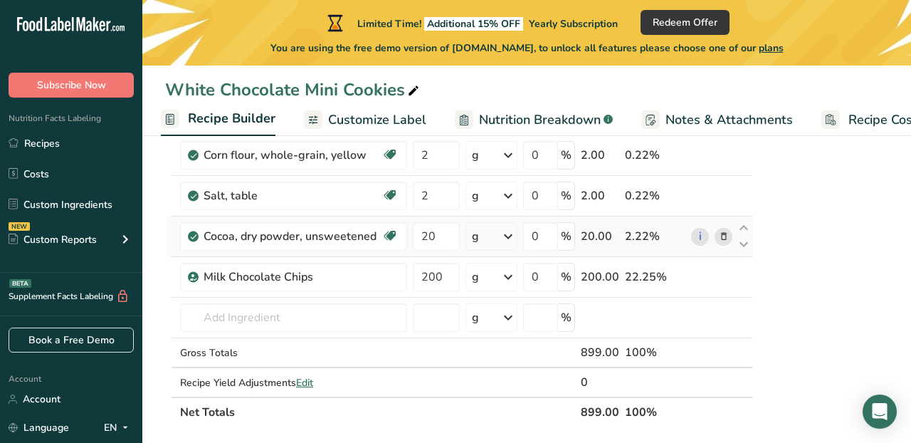
click at [722, 233] on icon at bounding box center [724, 236] width 10 height 15
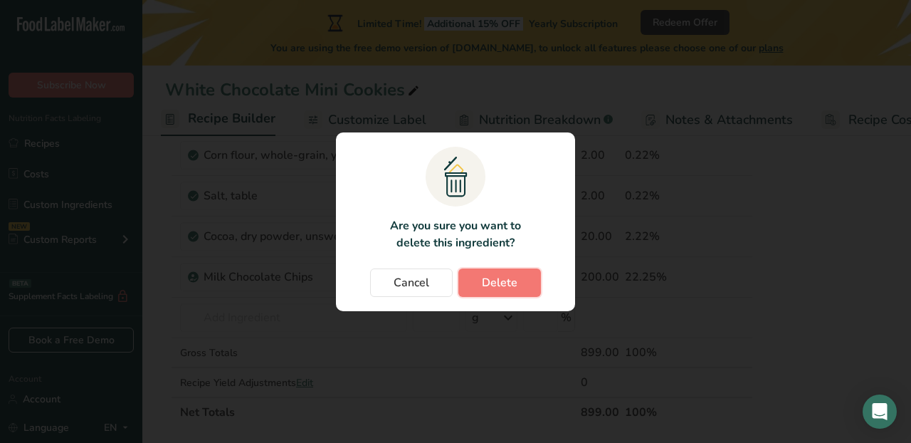
click at [506, 278] on span "Delete" at bounding box center [500, 282] width 36 height 17
type input "200"
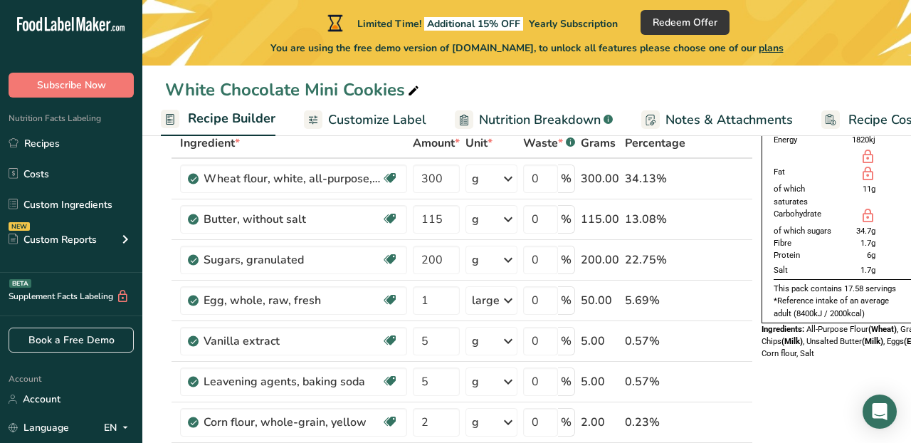
scroll to position [92, 0]
click at [526, 117] on span "Nutrition Breakdown" at bounding box center [540, 119] width 122 height 19
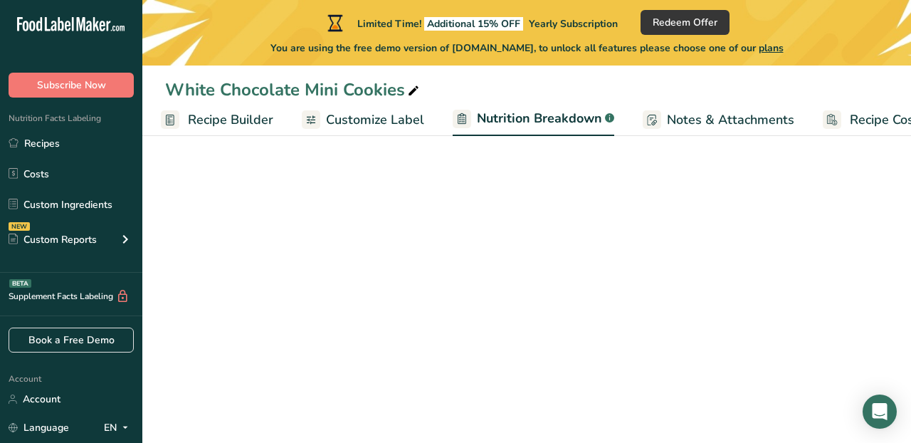
scroll to position [0, 180]
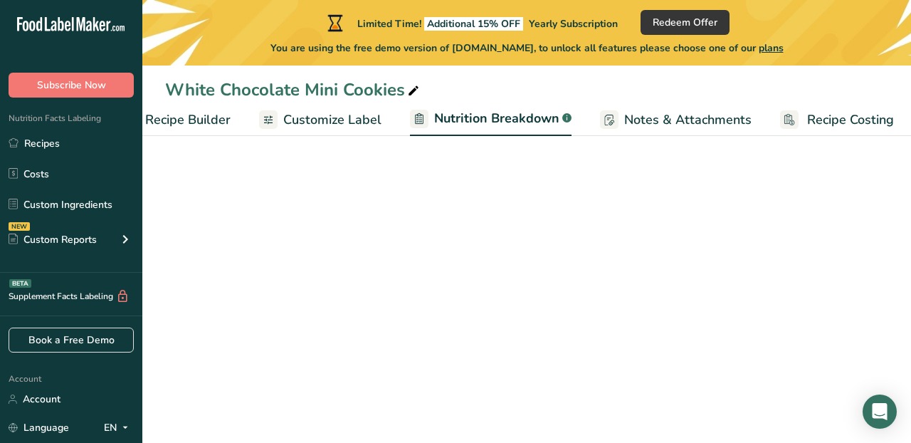
select select "Calories"
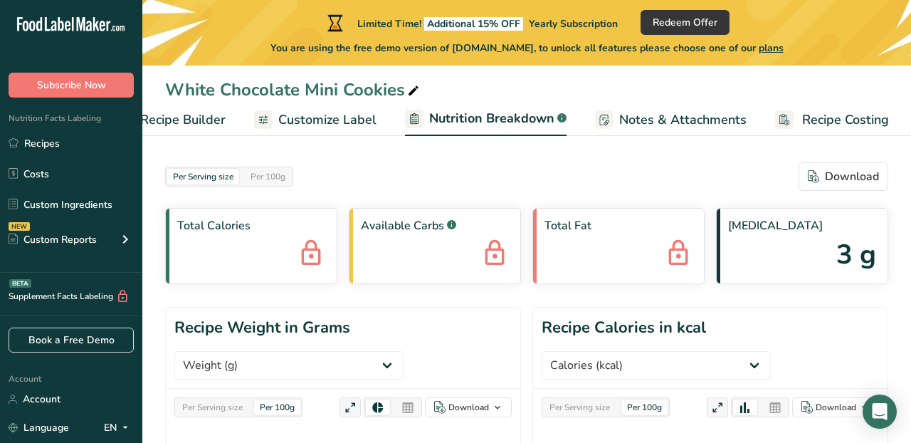
click at [358, 122] on span "Customize Label" at bounding box center [327, 119] width 98 height 19
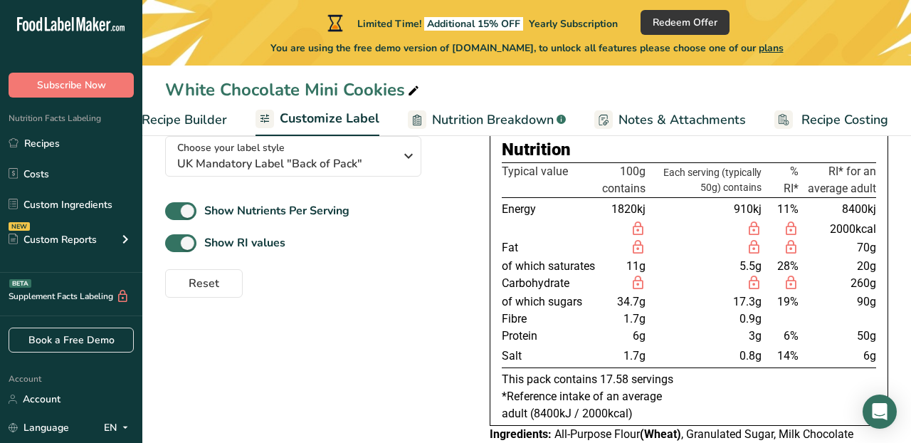
scroll to position [184, 0]
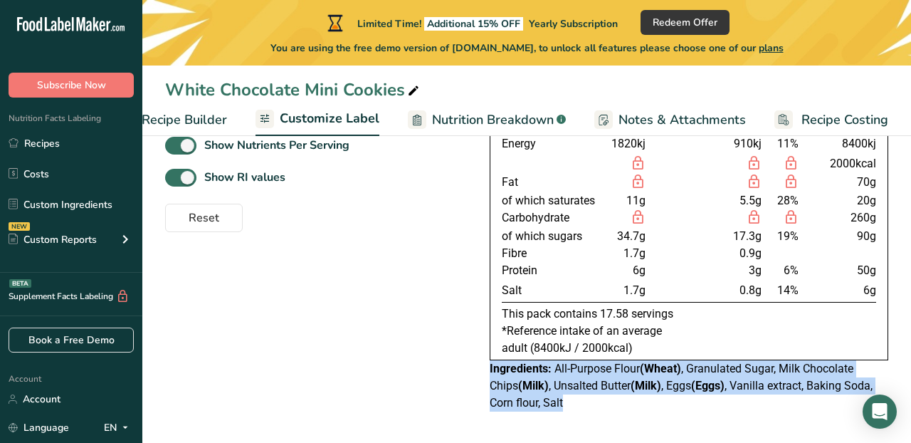
drag, startPoint x: 490, startPoint y: 369, endPoint x: 566, endPoint y: 418, distance: 90.8
click at [566, 418] on div "Nutrition Typical value 100g contains Each serving (typically 50g) contains % R…" at bounding box center [689, 239] width 399 height 361
copy div "Ingredients: All-Purpose Flour (Wheat) , Granulated Sugar, Milk Chocolate Chips…"
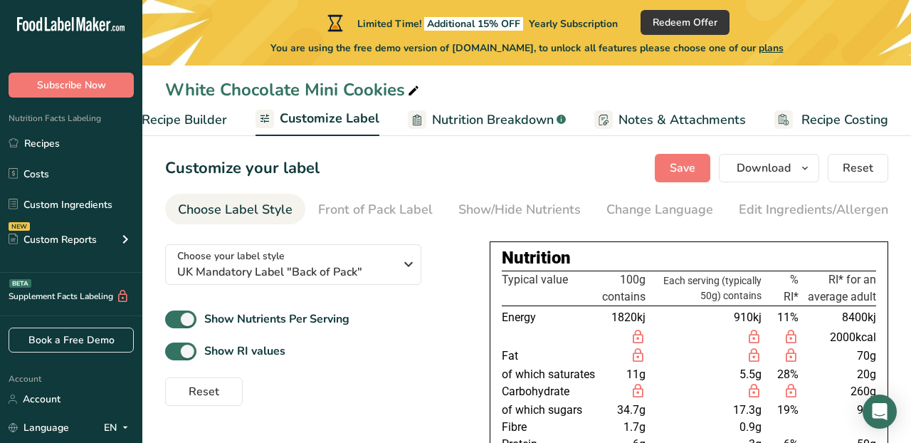
scroll to position [0, 0]
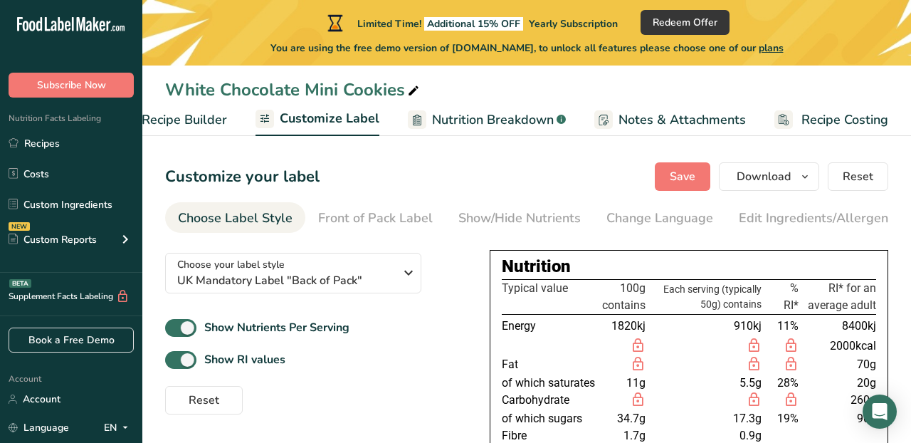
click at [186, 117] on span "Recipe Builder" at bounding box center [184, 119] width 85 height 19
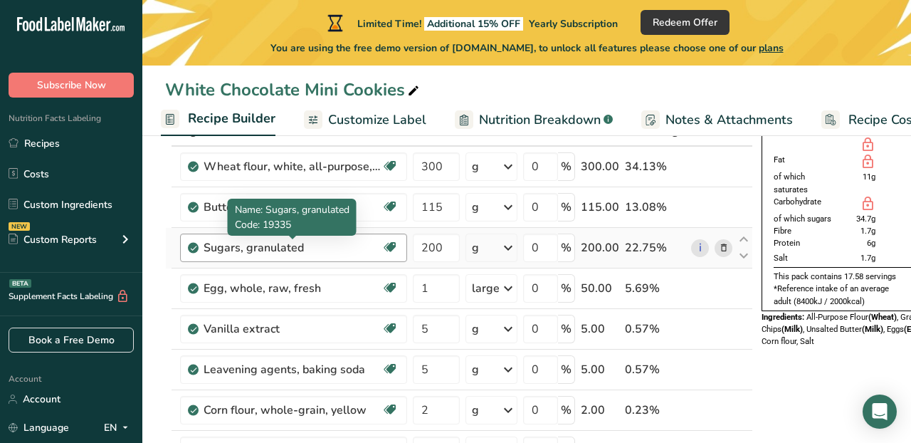
scroll to position [121, 0]
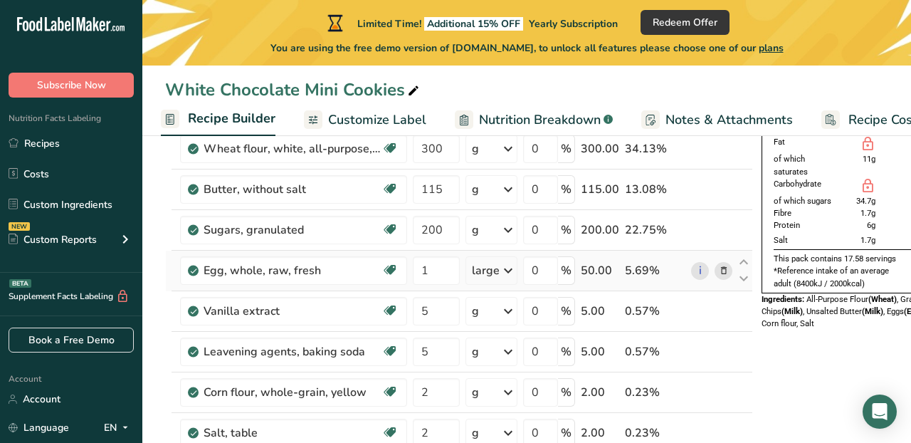
click at [721, 272] on icon at bounding box center [724, 270] width 10 height 15
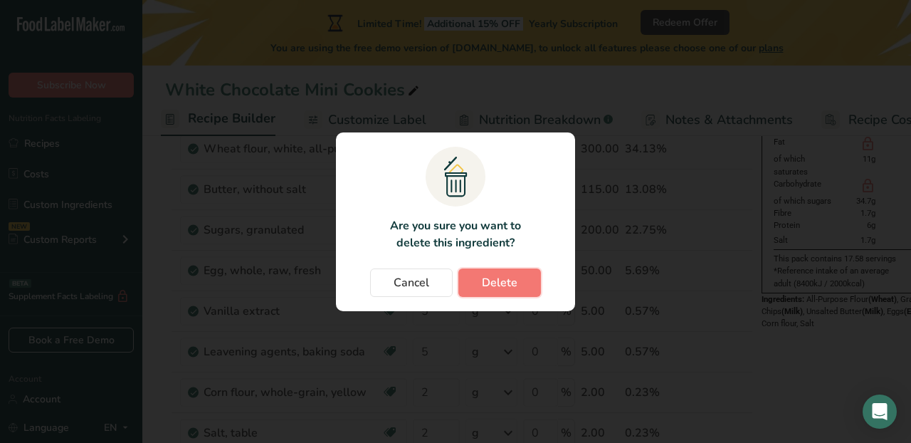
click at [519, 288] on button "Delete" at bounding box center [499, 282] width 83 height 28
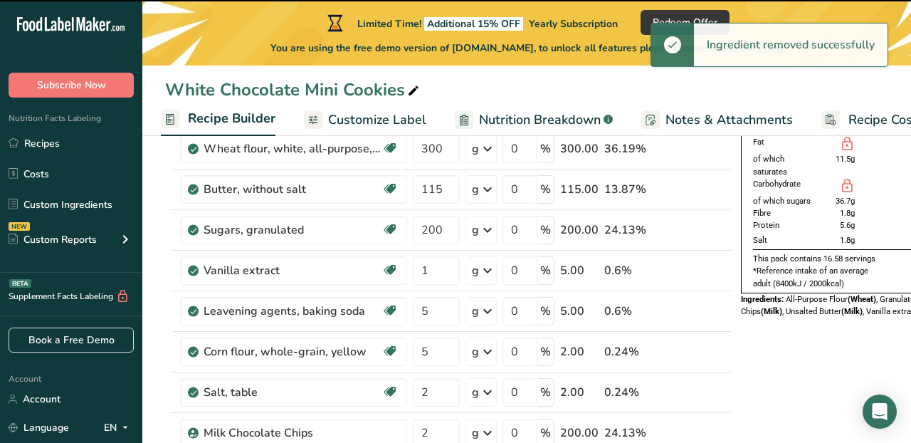
type input "5"
type input "2"
type input "200"
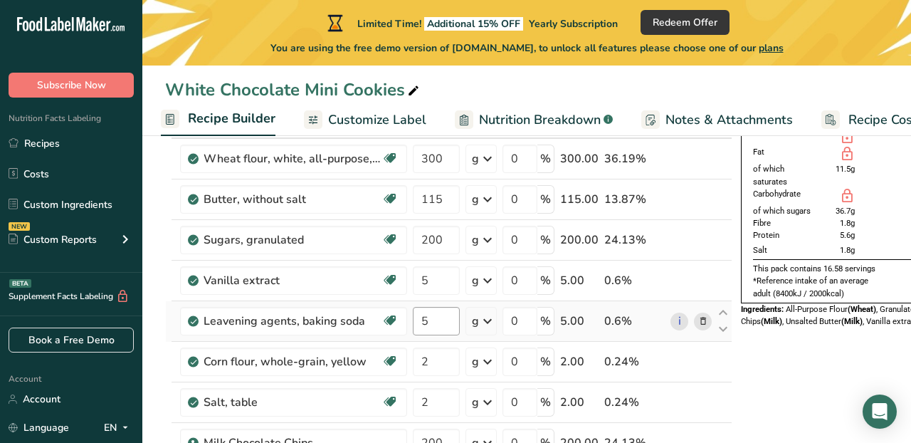
scroll to position [85, 0]
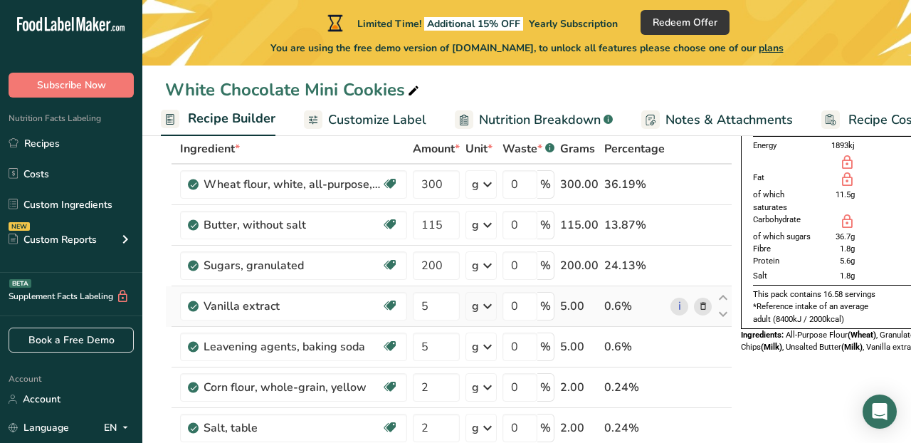
click at [700, 306] on icon at bounding box center [703, 306] width 10 height 15
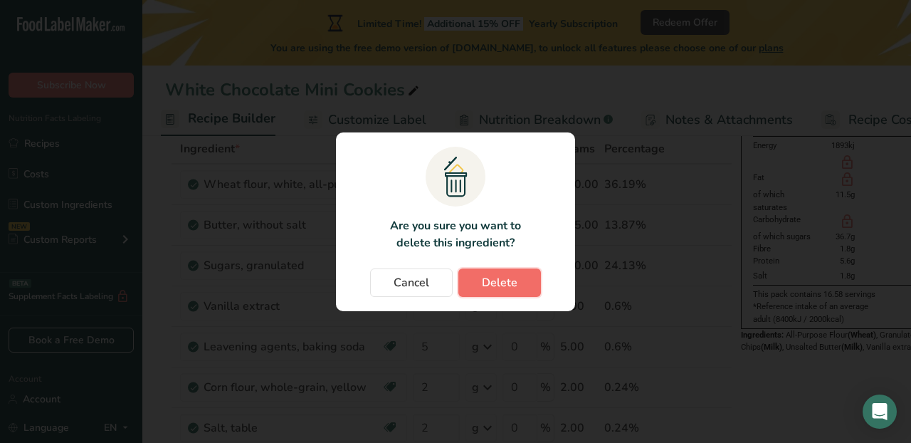
click at [503, 279] on span "Delete" at bounding box center [500, 282] width 36 height 17
type input "2"
type input "200"
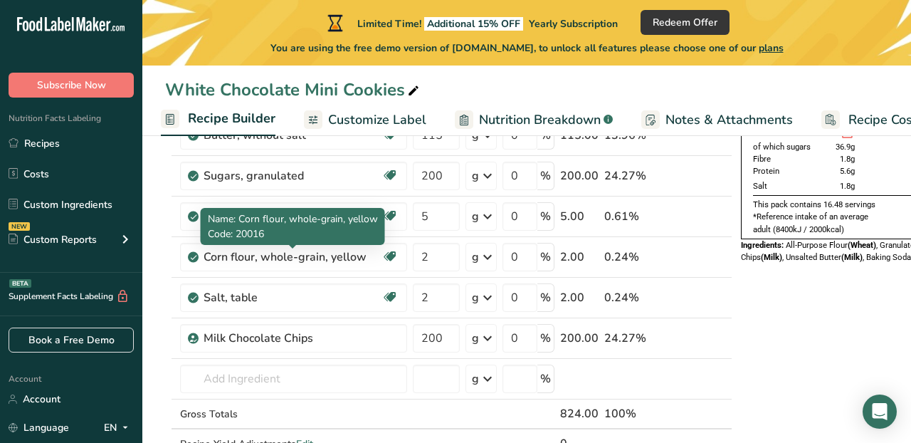
scroll to position [176, 0]
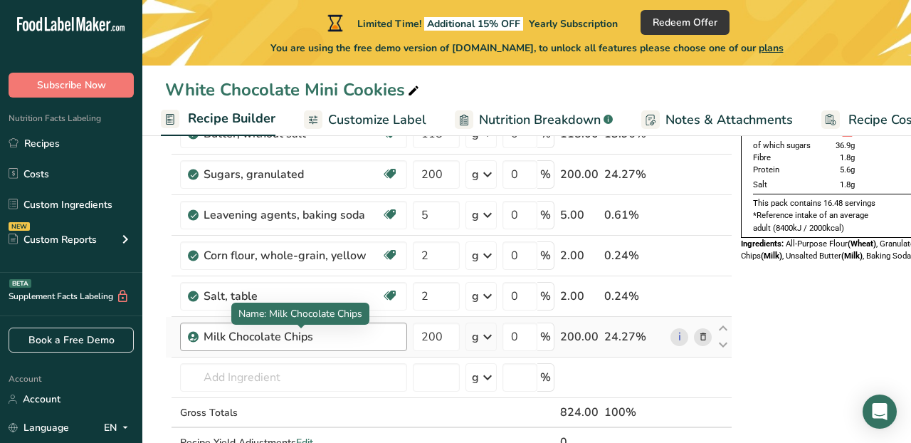
click at [349, 341] on div "Milk Chocolate Chips" at bounding box center [293, 336] width 178 height 17
click at [333, 334] on div "Milk Chocolate Chips" at bounding box center [293, 336] width 178 height 17
click at [698, 334] on icon at bounding box center [703, 336] width 10 height 15
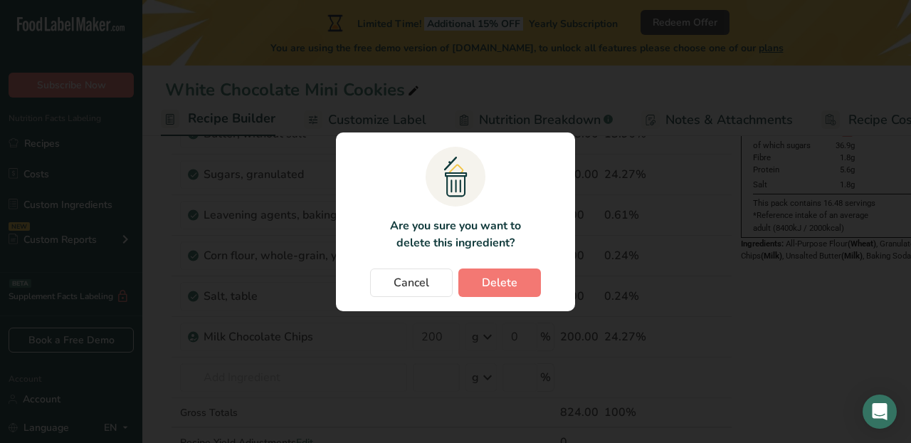
click at [495, 301] on section ".a{fill:#f5f3ed;}.b,.e{fill:#0f393a;}.c{fill:none;}.d{fill:#f2c549;}.e{stroke:r…" at bounding box center [455, 221] width 239 height 179
click at [495, 280] on span "Delete" at bounding box center [500, 282] width 36 height 17
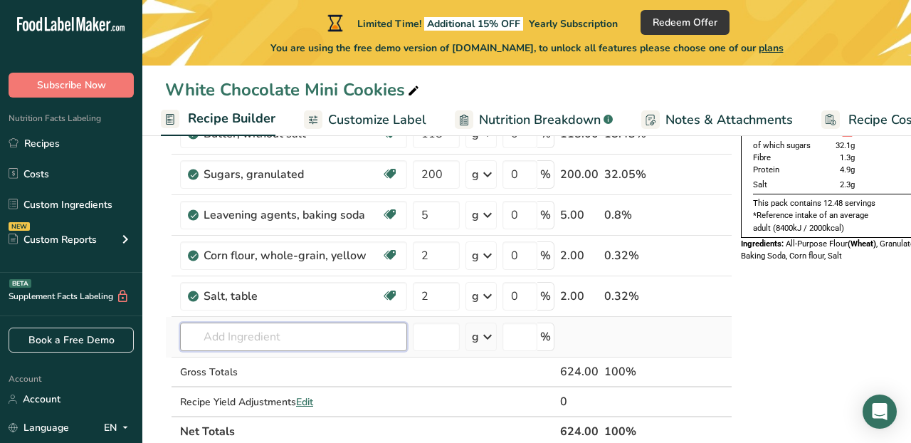
click at [328, 342] on input "text" at bounding box center [293, 336] width 227 height 28
type input "Chocolate Buttons"
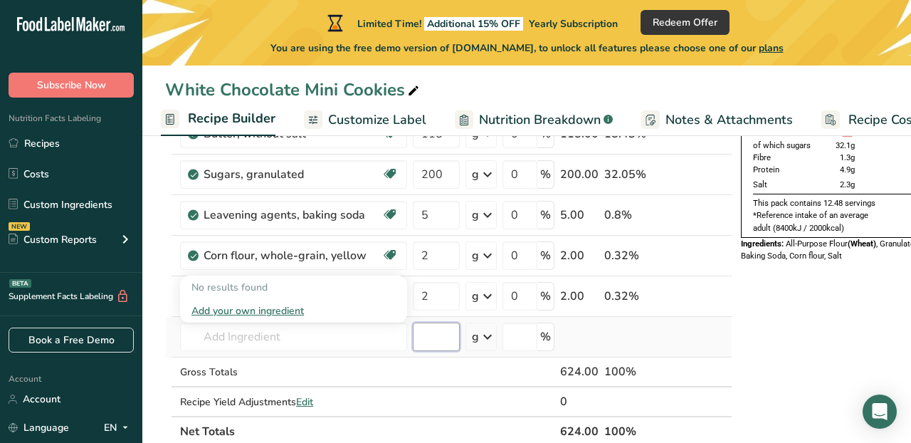
click at [426, 342] on input "number" at bounding box center [436, 336] width 47 height 28
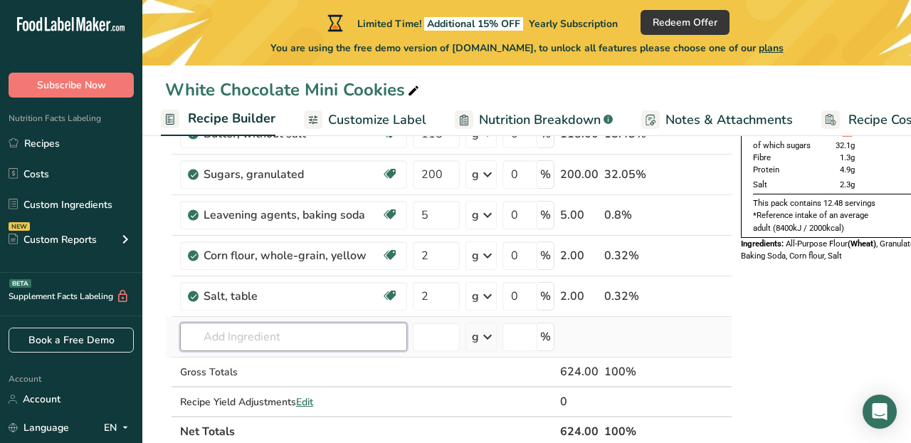
click at [362, 344] on input "text" at bounding box center [293, 336] width 227 height 28
type input "Chocolate Buttons"
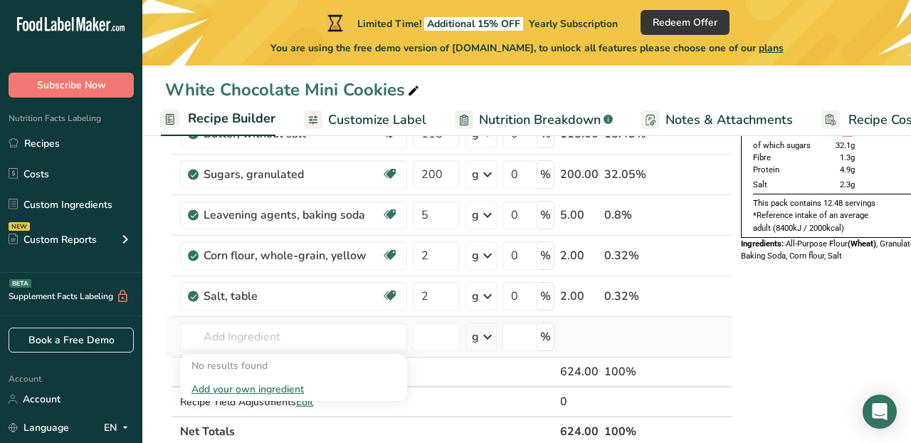
click at [288, 391] on div "Add your own ingredient" at bounding box center [293, 388] width 204 height 15
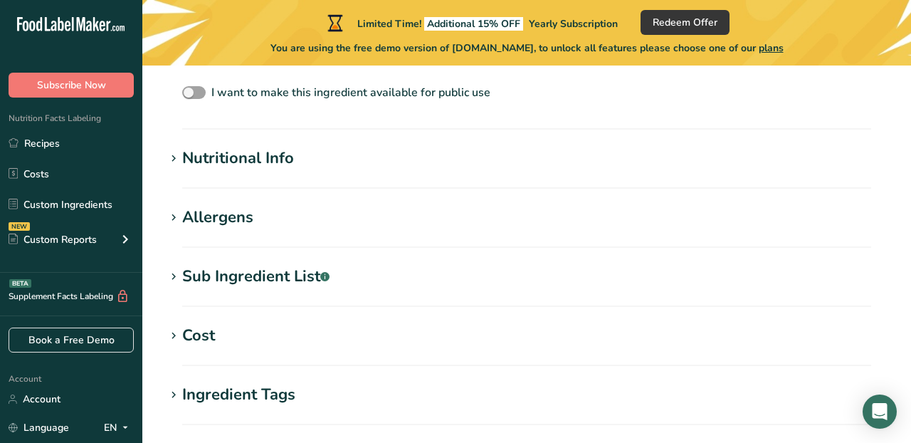
scroll to position [485, 0]
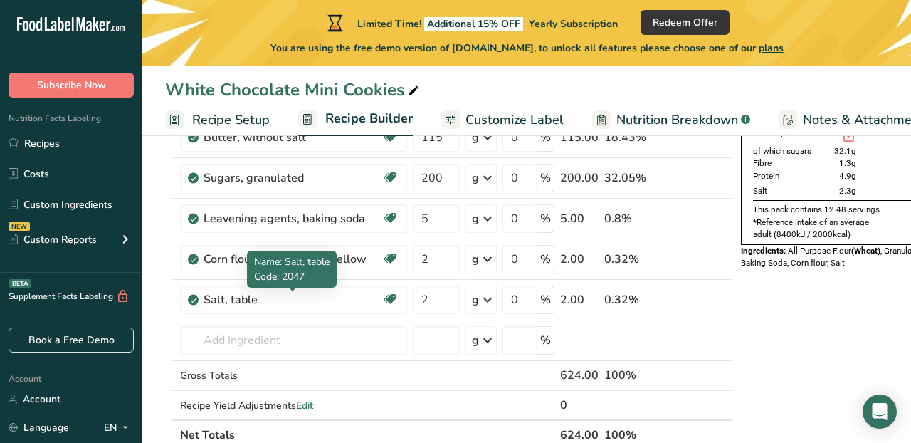
scroll to position [172, 0]
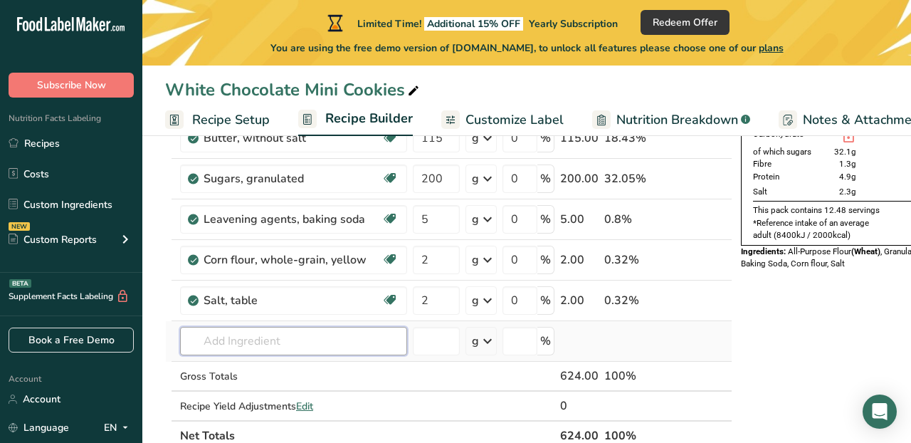
click at [246, 334] on input "text" at bounding box center [293, 341] width 227 height 28
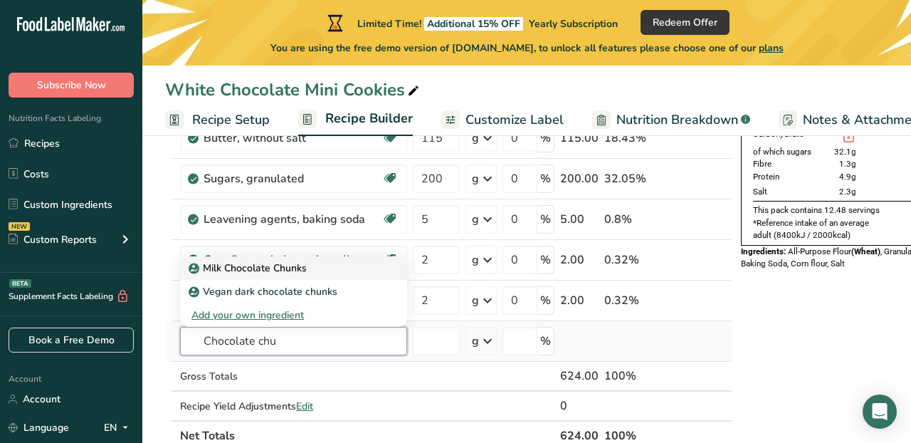
type input "Chocolate chu"
click at [277, 268] on p "Milk Chocolate Chunks" at bounding box center [248, 267] width 115 height 15
type input "Milk Chocolate Chunks"
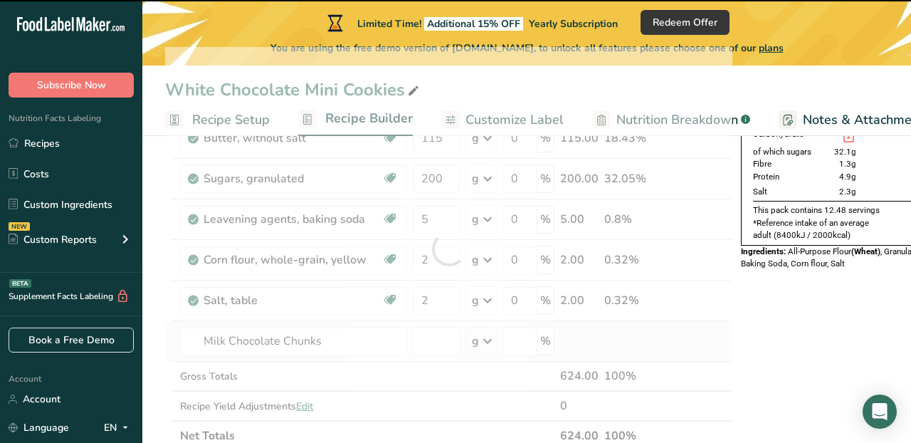
type input "0"
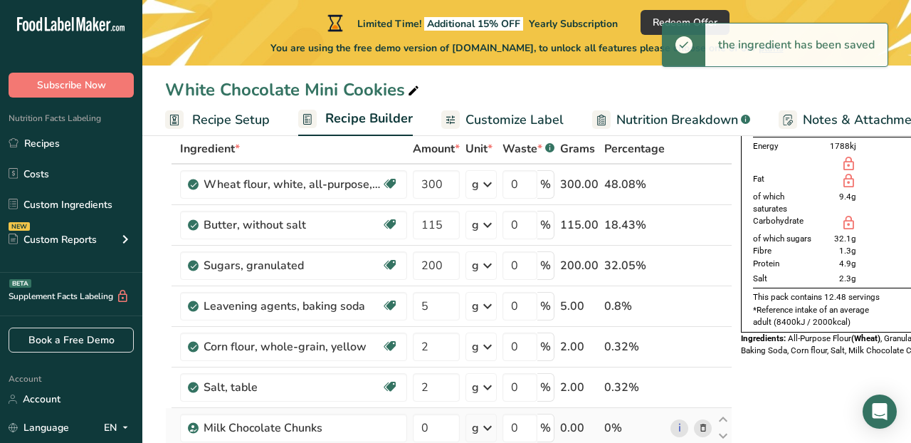
scroll to position [0, 0]
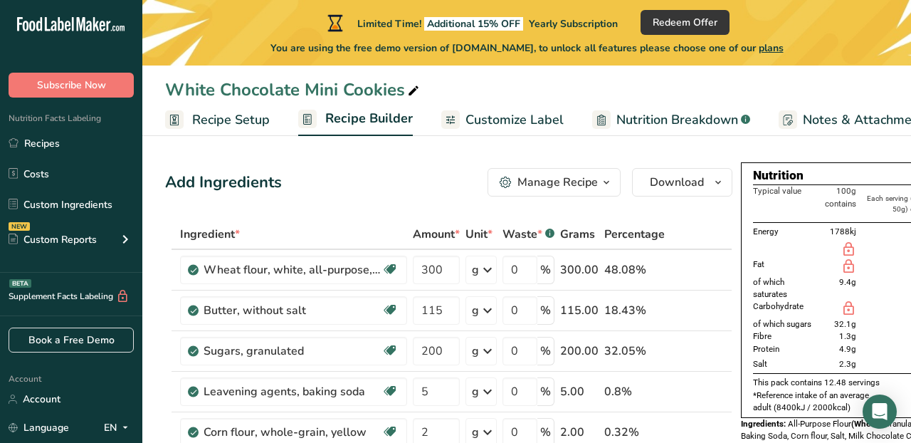
click at [553, 112] on span "Customize Label" at bounding box center [514, 119] width 98 height 19
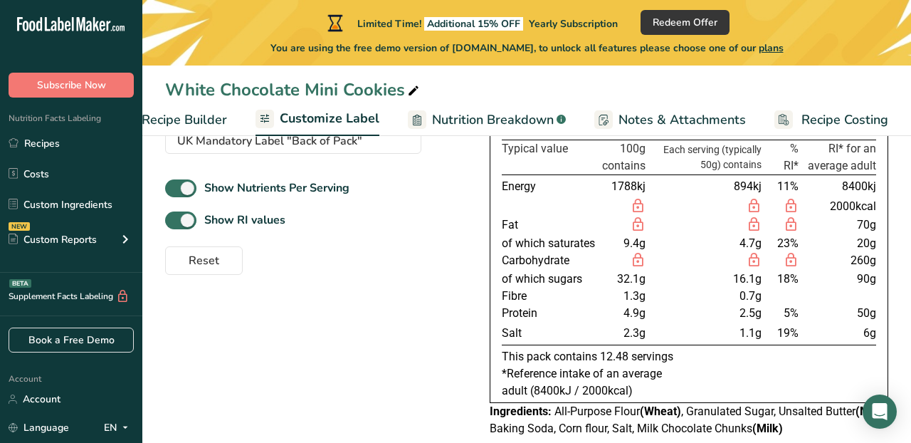
scroll to position [167, 0]
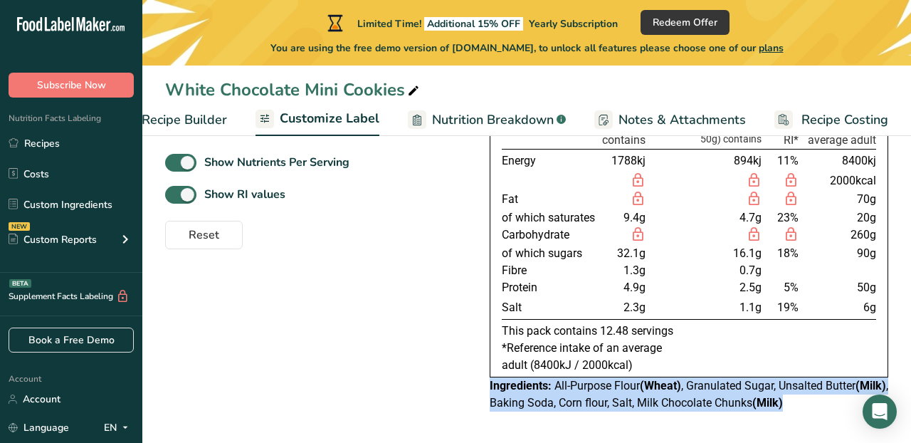
drag, startPoint x: 489, startPoint y: 388, endPoint x: 850, endPoint y: 407, distance: 362.0
click at [850, 407] on div "Ingredients: All-Purpose Flour (Wheat) , Granulated Sugar, Unsalted Butter (Mil…" at bounding box center [689, 394] width 399 height 34
copy div "Ingredients: All-Purpose Flour (Wheat) , Granulated Sugar, Unsalted Butter (Mil…"
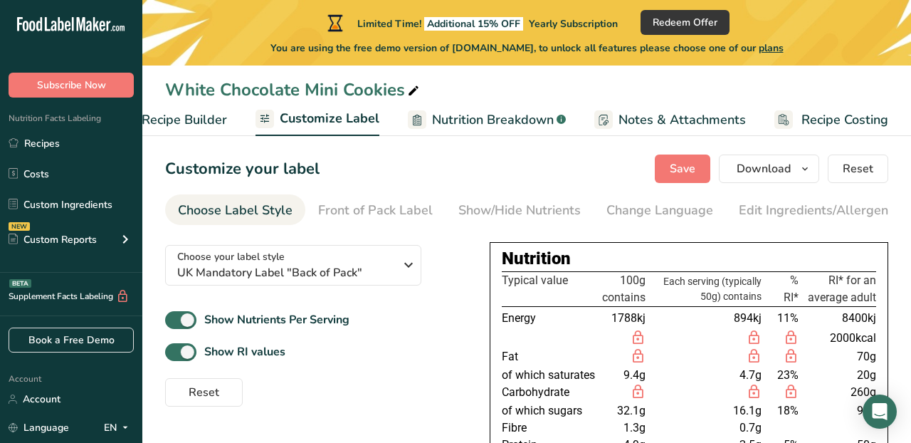
scroll to position [0, 0]
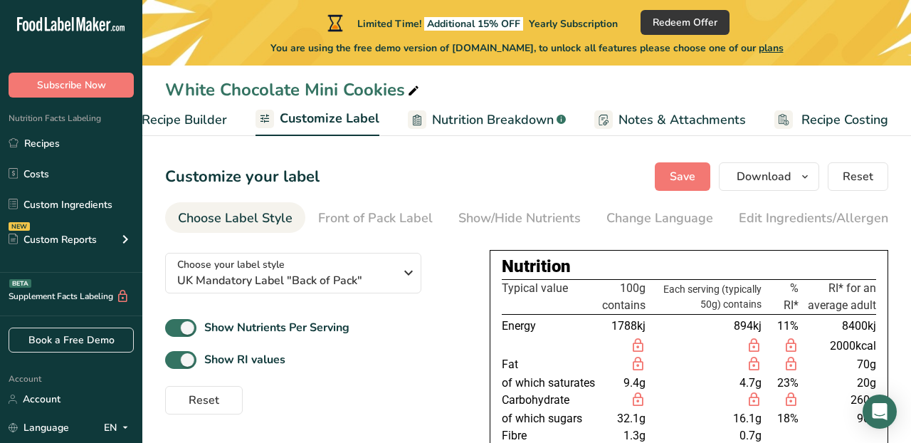
click at [202, 125] on span "Recipe Builder" at bounding box center [184, 119] width 85 height 19
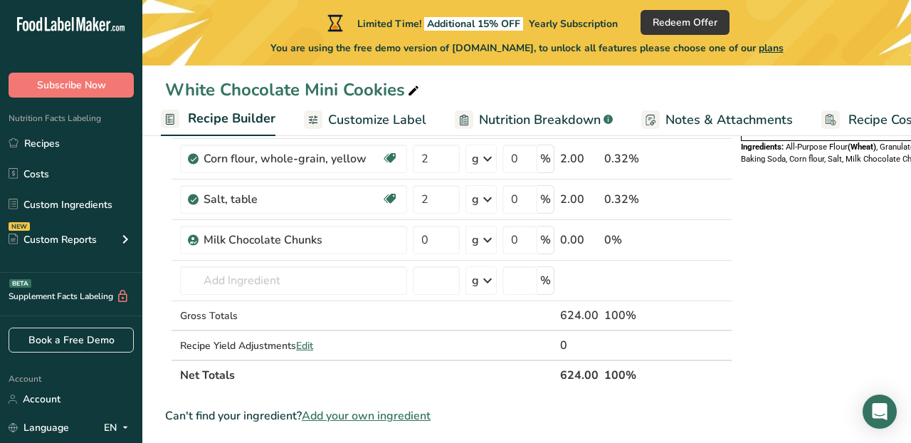
scroll to position [275, 0]
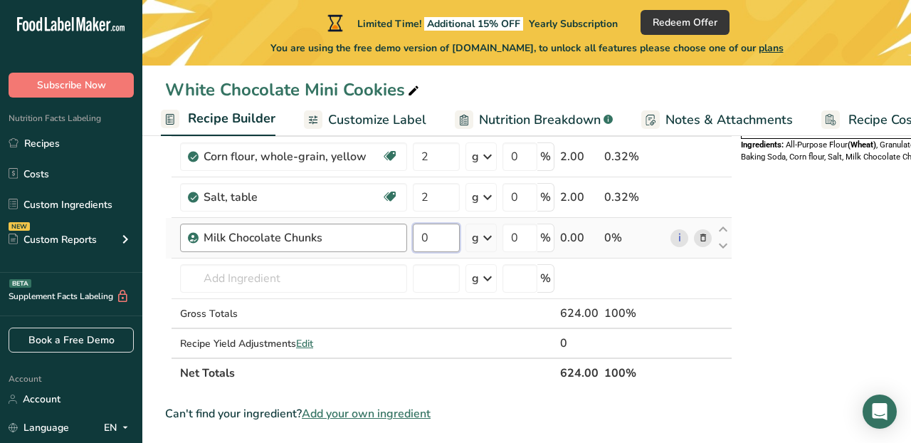
drag, startPoint x: 439, startPoint y: 243, endPoint x: 394, endPoint y: 236, distance: 45.4
click at [394, 237] on tr "Milk Chocolate Chunks 0 g Weight Units g kg mg See more Volume Units l Volume u…" at bounding box center [449, 238] width 566 height 41
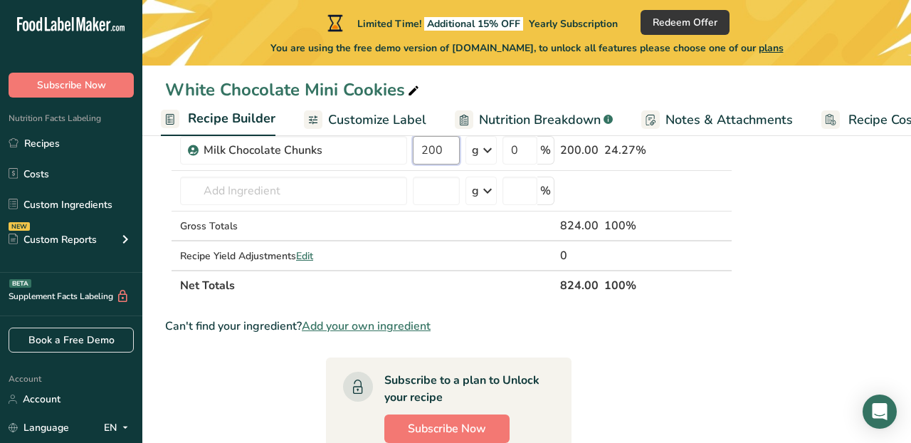
scroll to position [322, 0]
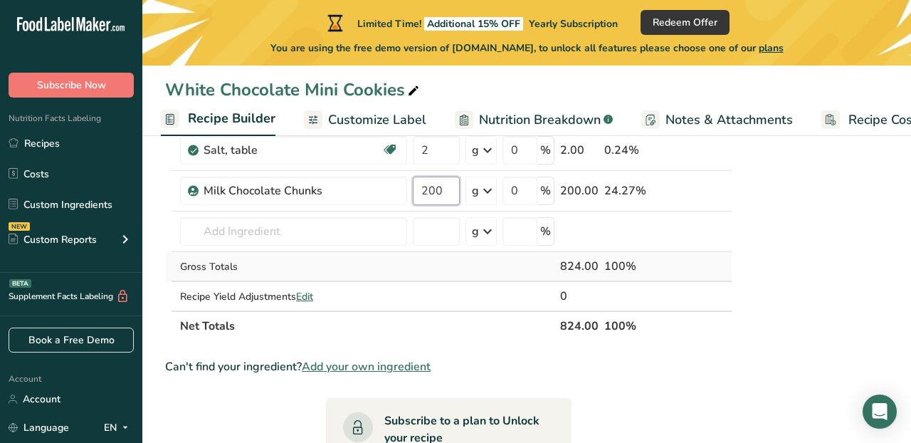
type input "200"
click at [429, 278] on div "Ingredient * Amount * Unit * Waste * .a-a{fill:#347362;}.b-a{fill:#fff;} Grams …" at bounding box center [448, 119] width 567 height 444
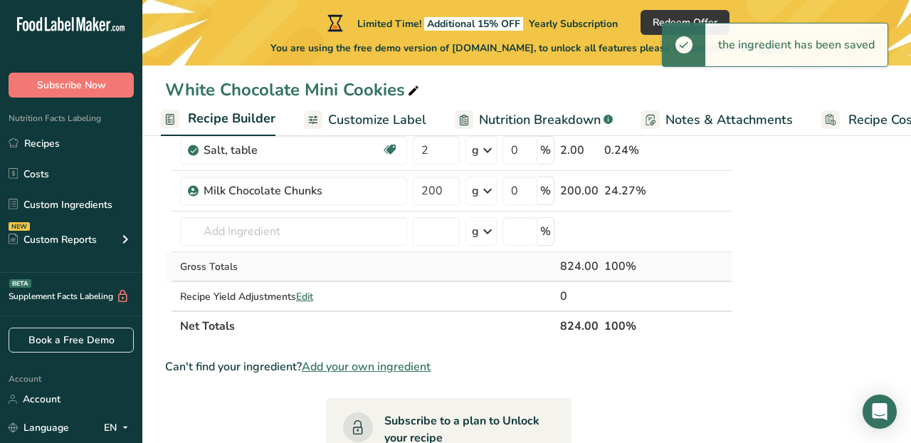
scroll to position [0, 0]
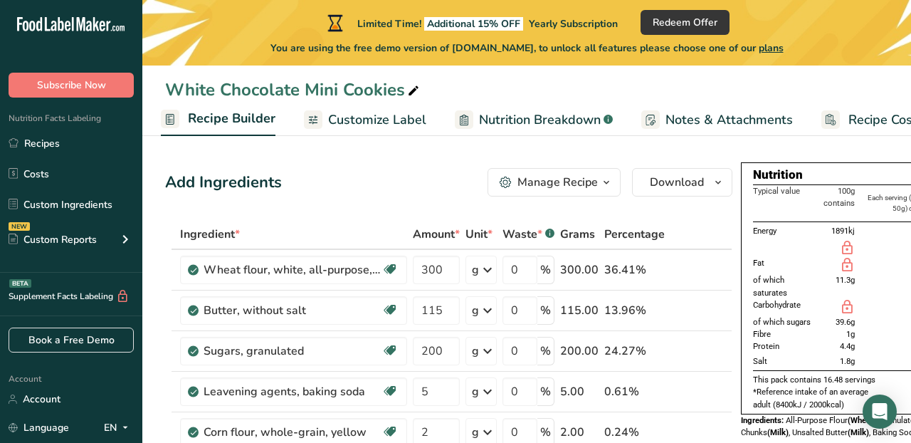
click at [399, 122] on span "Customize Label" at bounding box center [377, 119] width 98 height 19
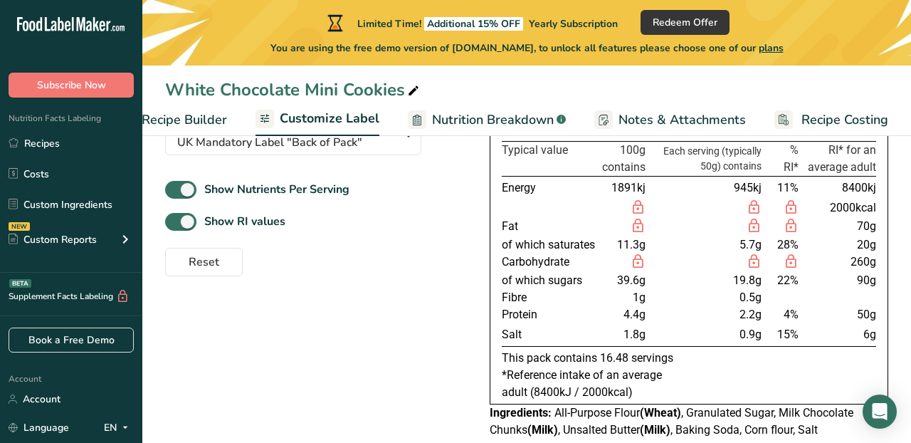
scroll to position [167, 0]
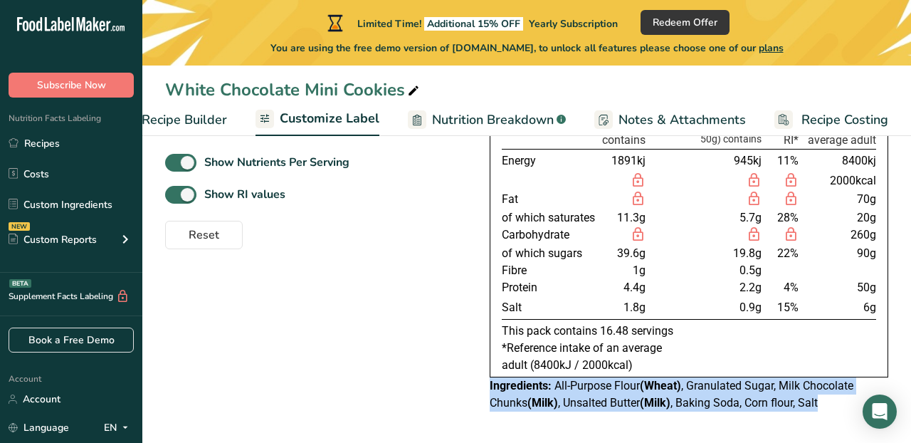
drag, startPoint x: 489, startPoint y: 387, endPoint x: 834, endPoint y: 408, distance: 345.8
click at [834, 408] on div "Choose your label style UK Mandatory Label "Back of Pack" USA (FDA) Standard FD…" at bounding box center [526, 248] width 723 height 344
copy div "Ingredients: All-Purpose Flour (Wheat) , Granulated Sugar, Milk Chocolate Chunk…"
click at [190, 118] on span "Recipe Builder" at bounding box center [184, 119] width 85 height 19
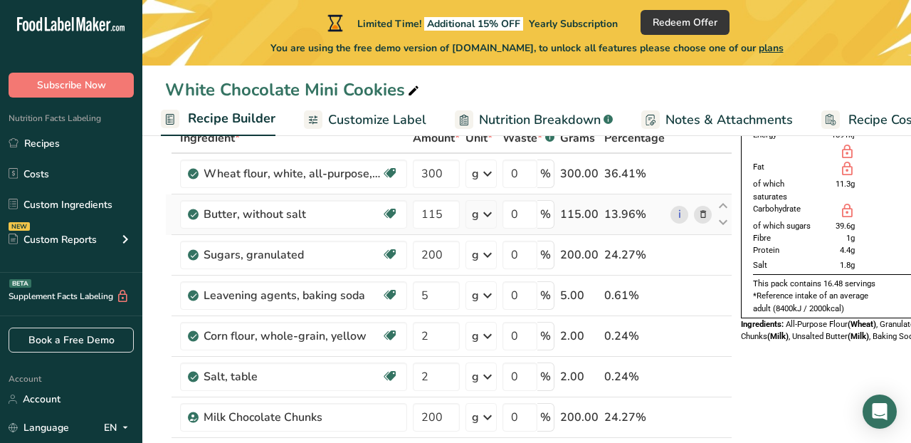
scroll to position [97, 0]
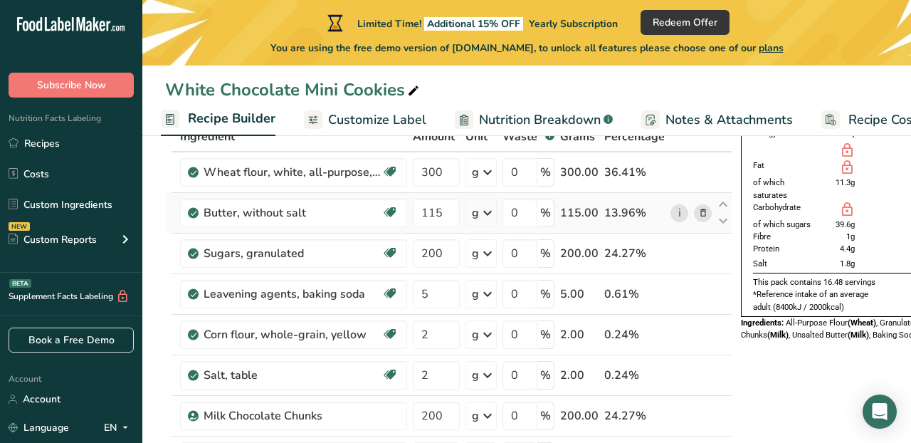
click at [703, 215] on icon at bounding box center [703, 213] width 10 height 15
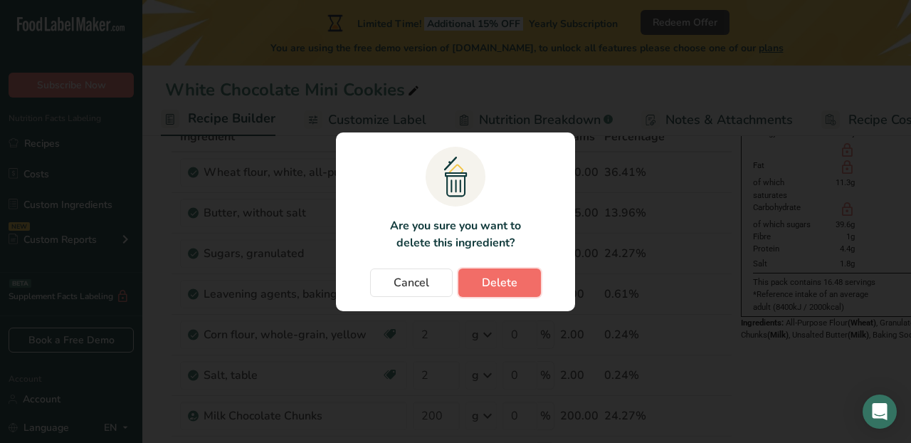
click at [515, 281] on span "Delete" at bounding box center [500, 282] width 36 height 17
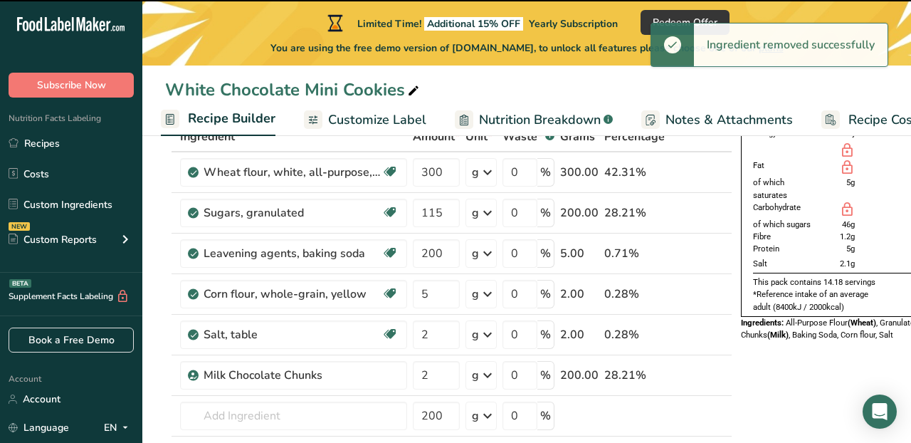
type input "200"
type input "5"
type input "2"
type input "200"
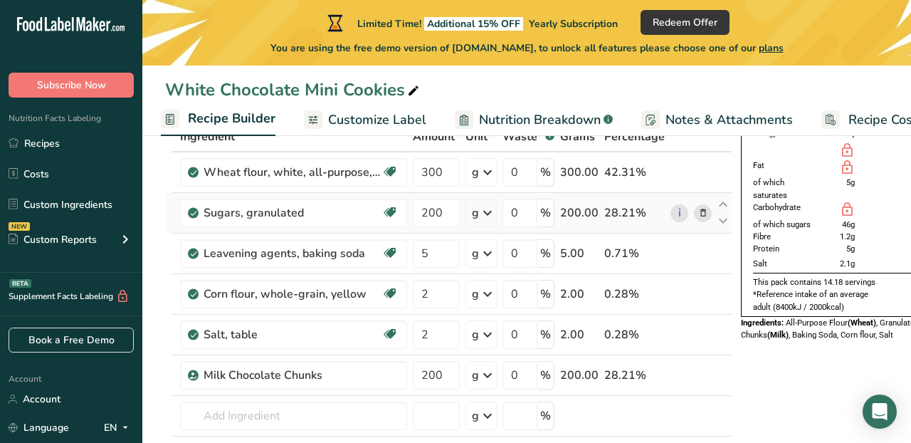
click at [700, 214] on icon at bounding box center [703, 213] width 10 height 15
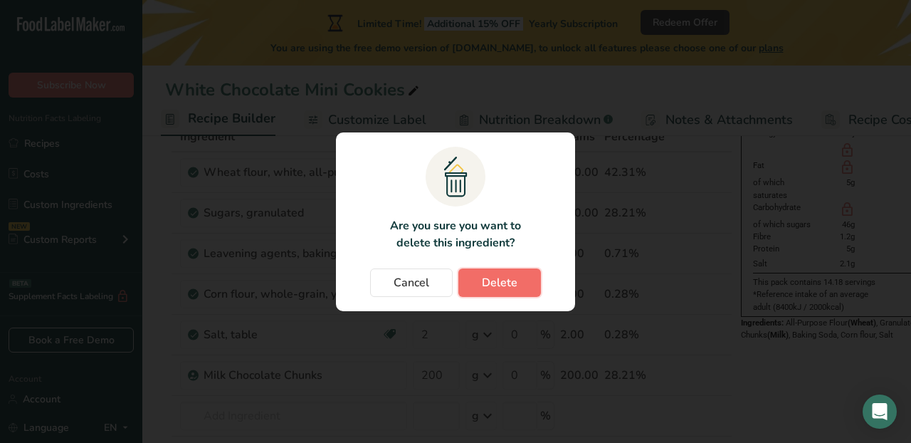
click at [526, 275] on button "Delete" at bounding box center [499, 282] width 83 height 28
type input "5"
type input "2"
type input "200"
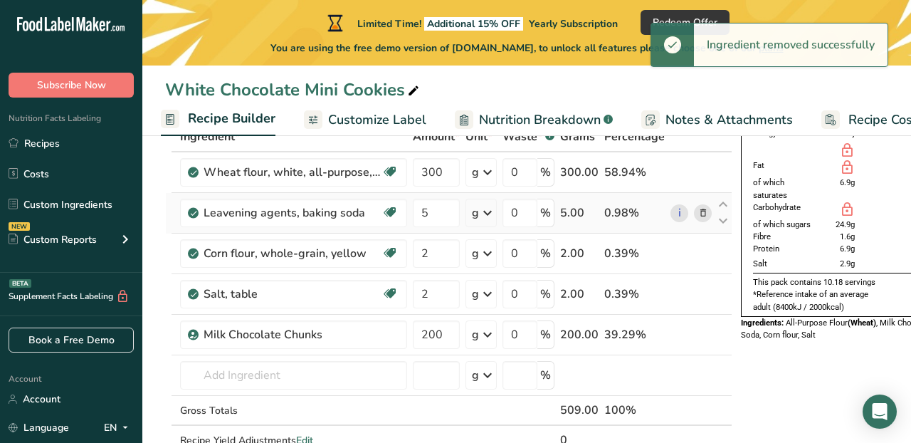
click at [700, 213] on icon at bounding box center [703, 213] width 10 height 15
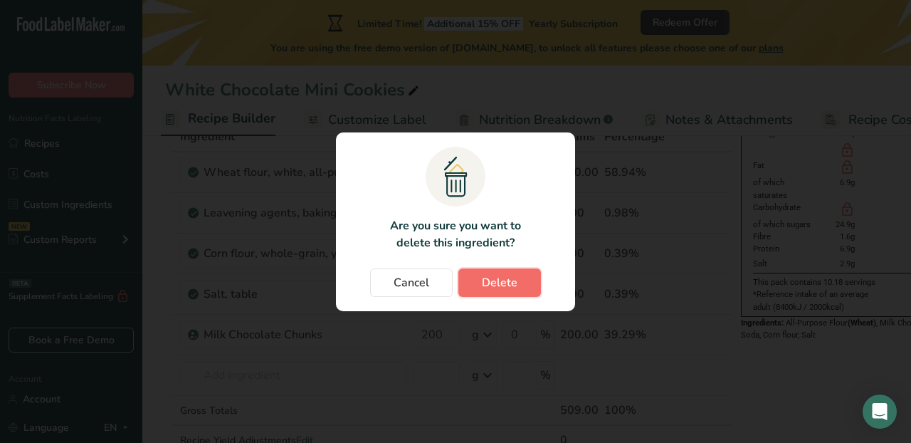
click at [522, 278] on button "Delete" at bounding box center [499, 282] width 83 height 28
type input "2"
type input "200"
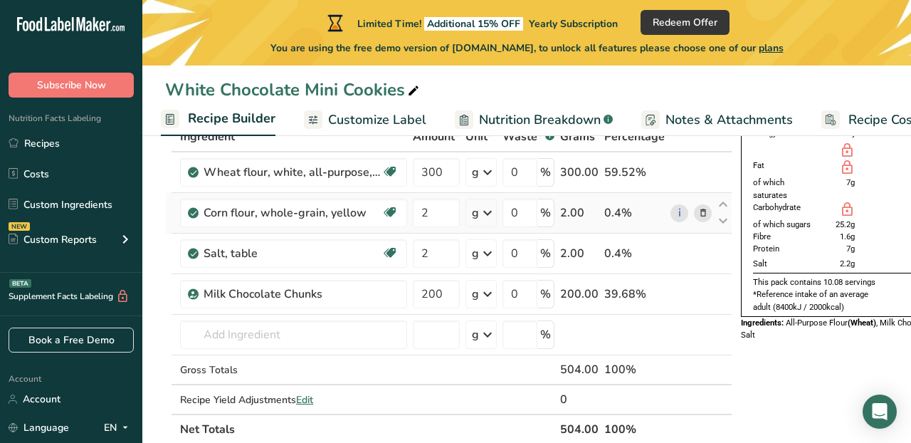
click at [707, 213] on span at bounding box center [703, 212] width 17 height 17
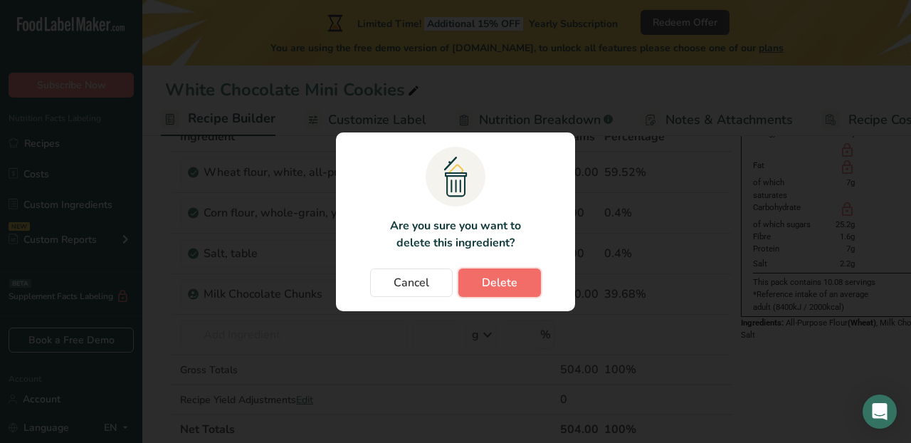
click at [493, 283] on span "Delete" at bounding box center [500, 282] width 36 height 17
type input "200"
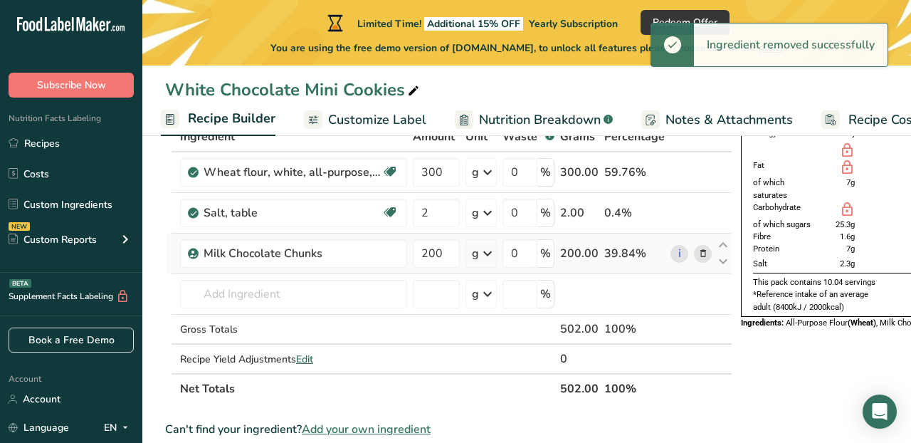
click at [702, 250] on icon at bounding box center [703, 253] width 10 height 15
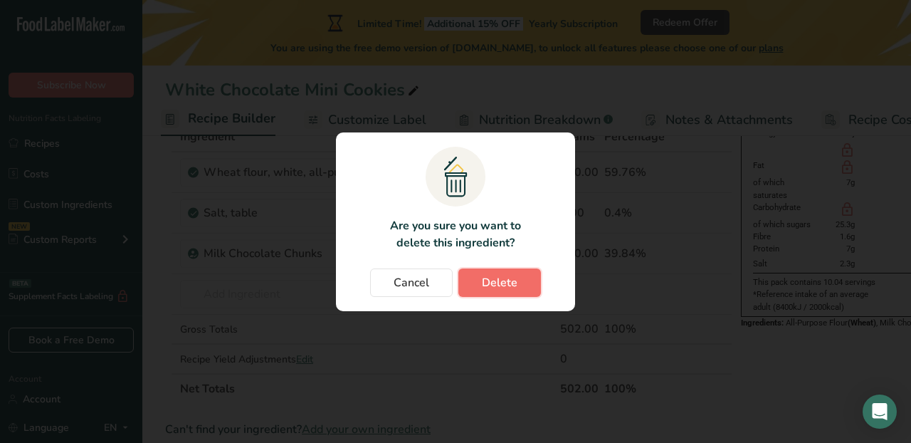
click at [519, 283] on button "Delete" at bounding box center [499, 282] width 83 height 28
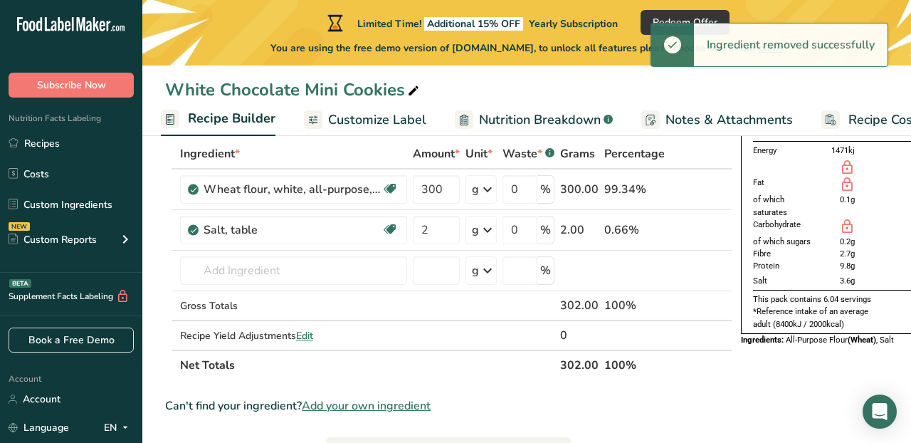
scroll to position [85, 0]
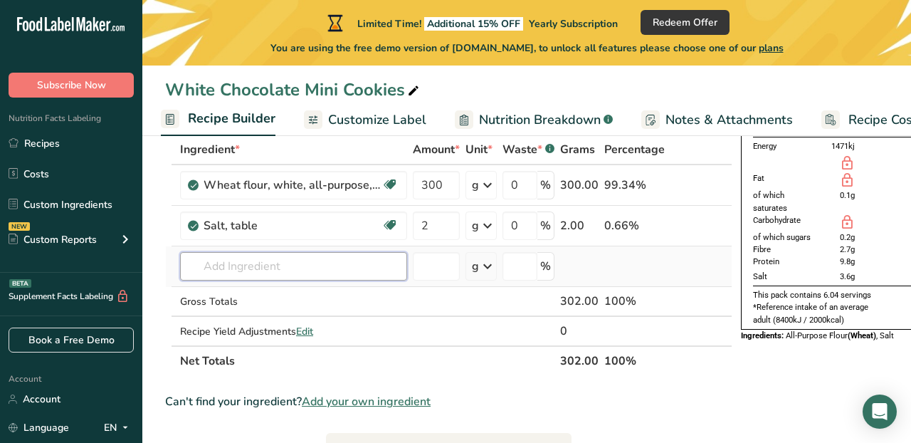
click at [307, 260] on input "text" at bounding box center [293, 266] width 227 height 28
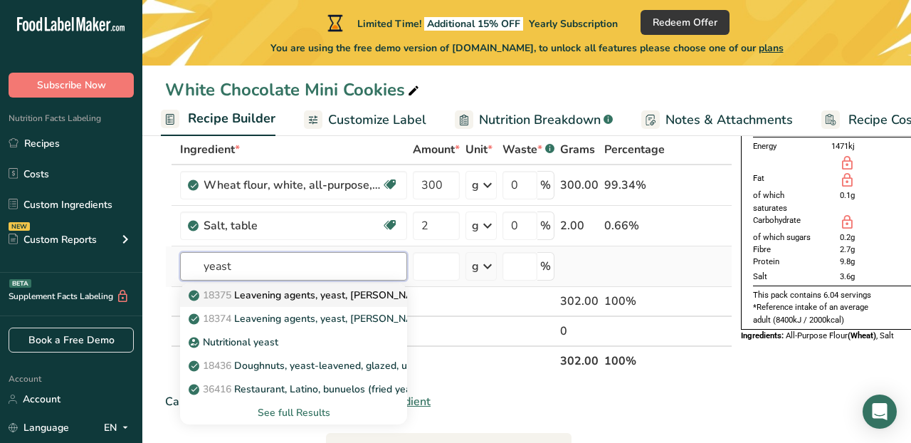
type input "yeast"
click at [288, 295] on p "18375 Leavening agents, yeast, [PERSON_NAME], active dry" at bounding box center [335, 295] width 288 height 15
type input "Leavening agents, yeast, [PERSON_NAME], active dry"
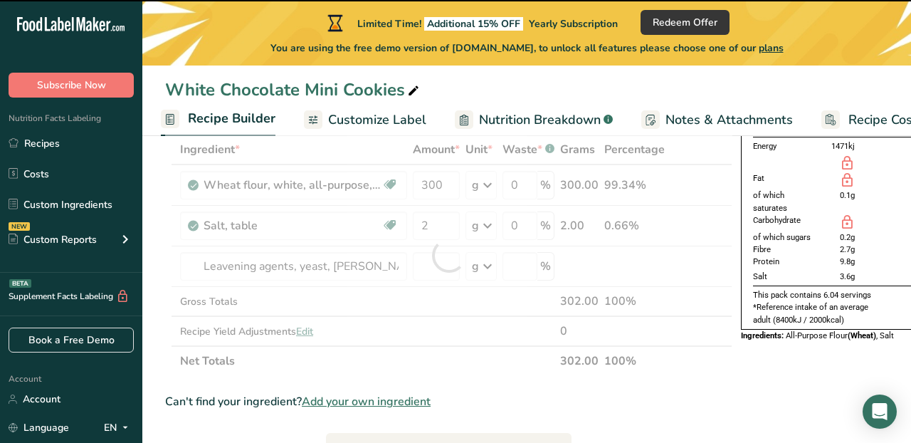
type input "0"
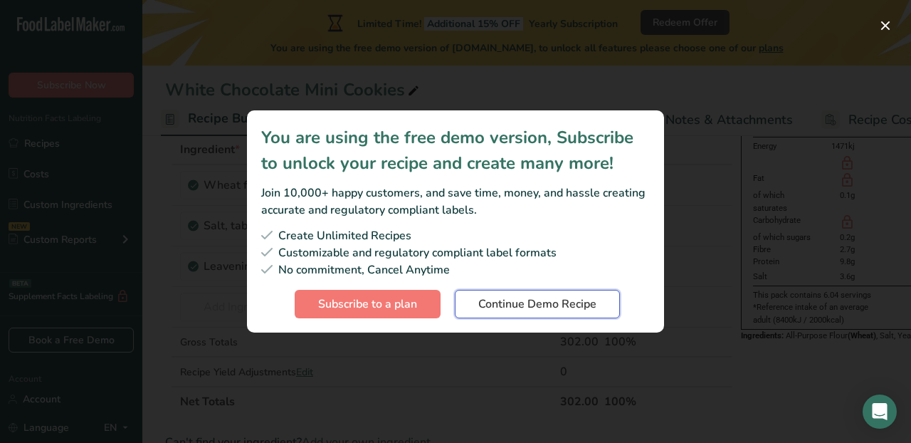
click at [500, 307] on span "Continue Demo Recipe" at bounding box center [537, 303] width 118 height 17
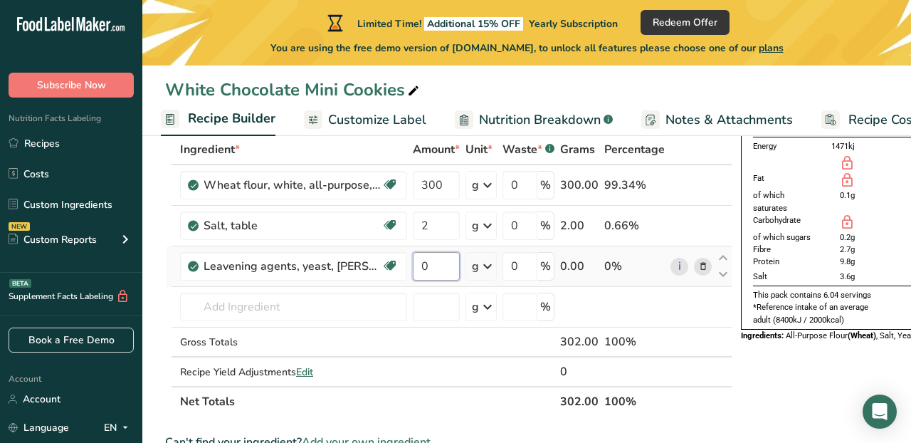
click at [449, 263] on input "0" at bounding box center [436, 266] width 47 height 28
type input "6"
type input "7"
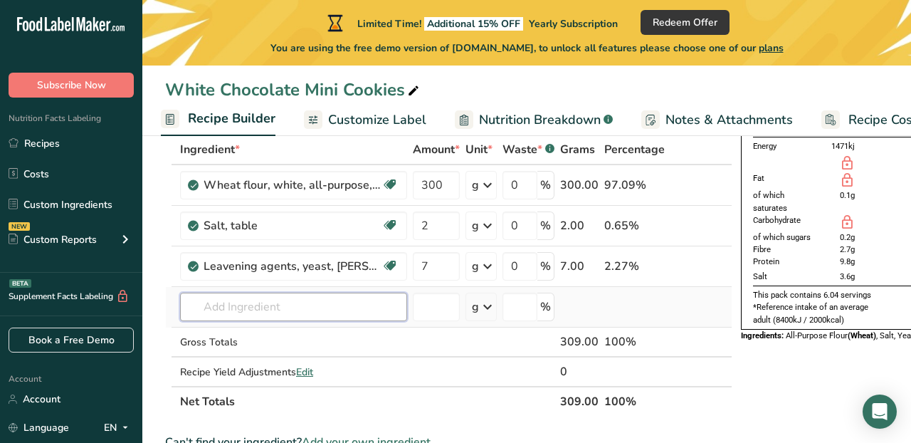
click at [325, 306] on div "Ingredient * Amount * Unit * Waste * .a-a{fill:#347362;}.b-a{fill:#fff;} Grams …" at bounding box center [448, 275] width 567 height 282
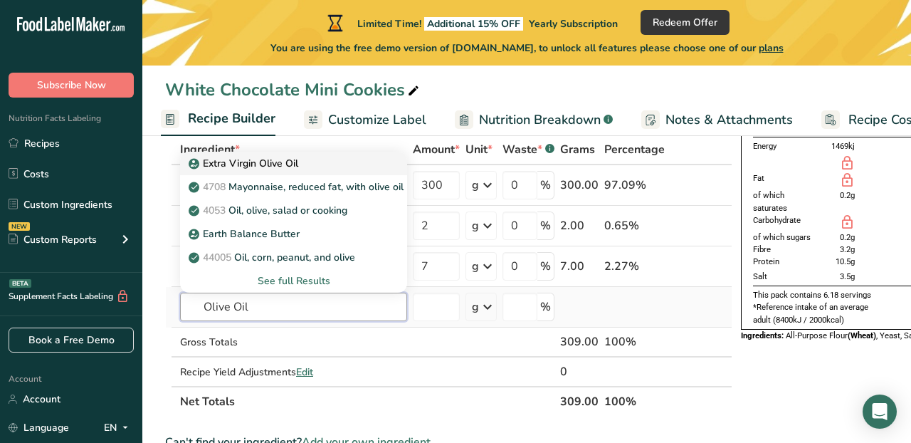
type input "Olive Oil"
click at [272, 159] on p "Extra Virgin Olive Oil" at bounding box center [244, 163] width 107 height 15
type input "Extra Virgin Olive Oil"
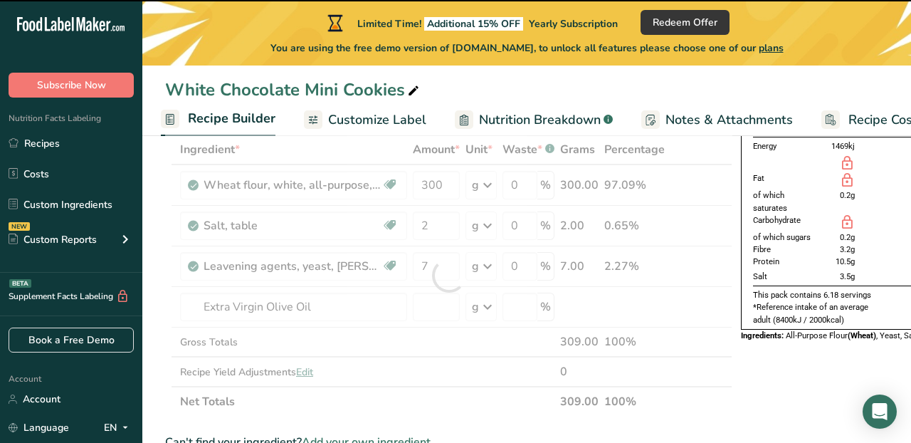
type input "0"
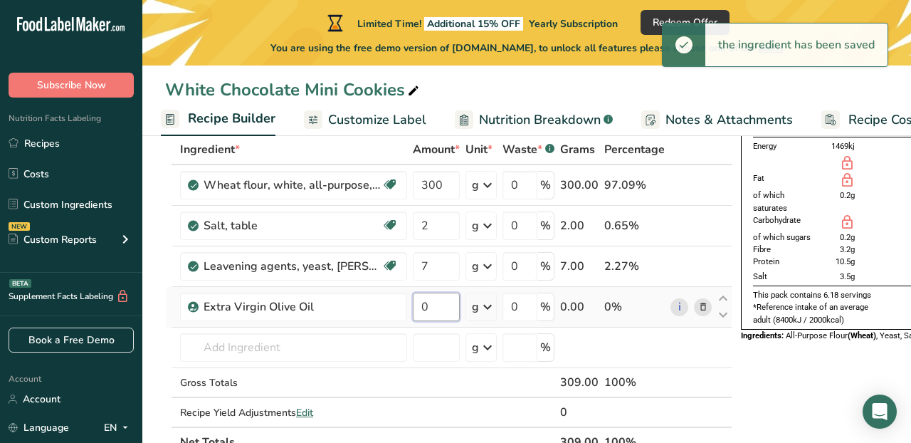
click at [428, 310] on input "0" at bounding box center [436, 306] width 47 height 28
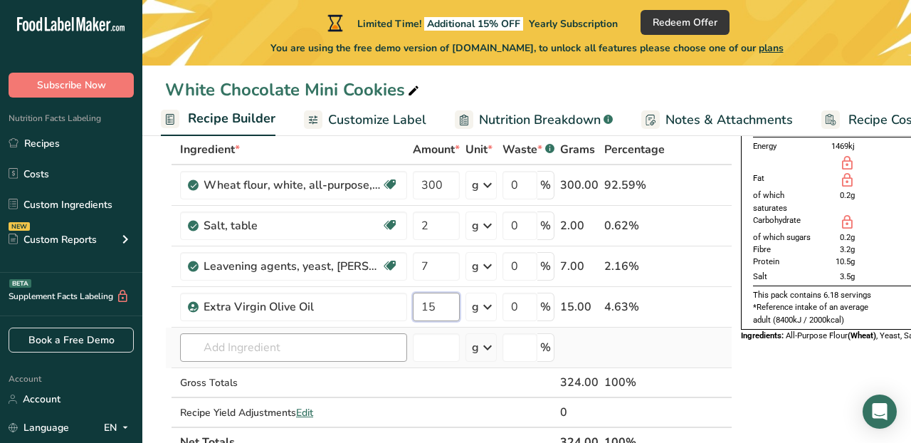
type input "15"
click at [311, 348] on div "Ingredient * Amount * Unit * Waste * .a-a{fill:#347362;}.b-a{fill:#fff;} Grams …" at bounding box center [448, 295] width 567 height 322
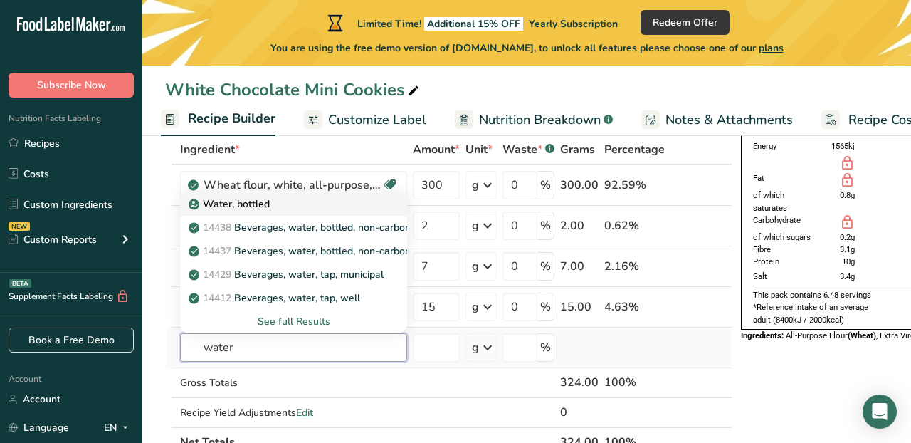
type input "water"
click at [290, 204] on div "Water, bottled" at bounding box center [281, 203] width 181 height 15
type input "Water, bottled"
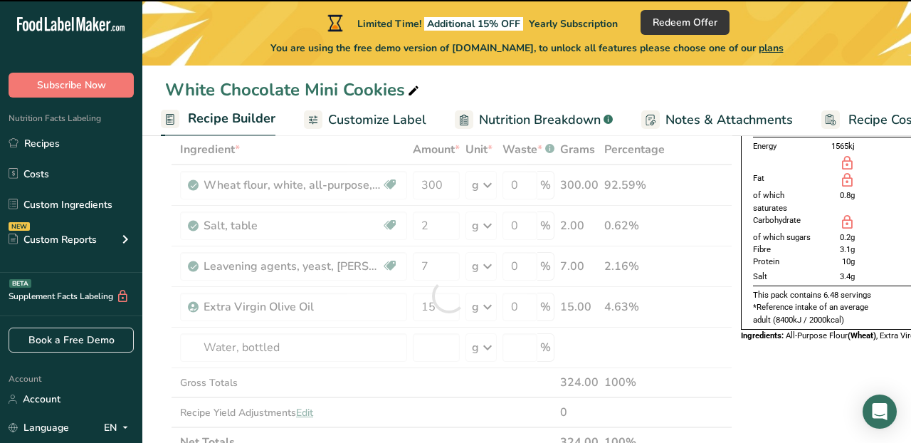
type input "0"
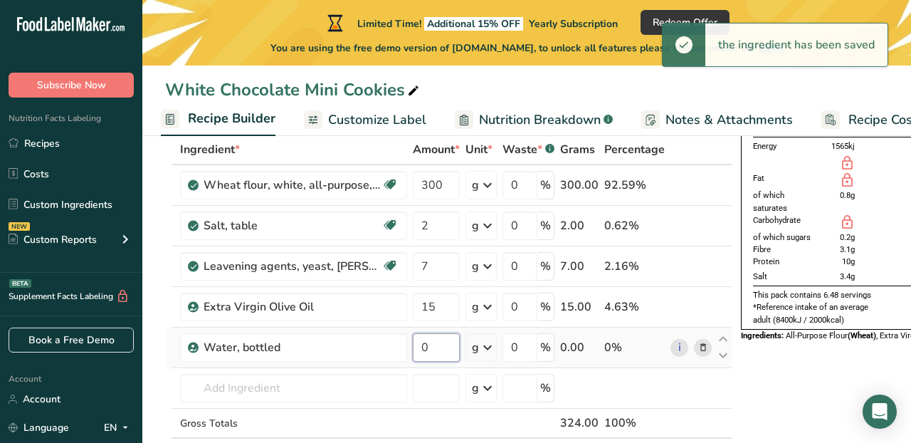
click at [433, 349] on input "0" at bounding box center [436, 347] width 47 height 28
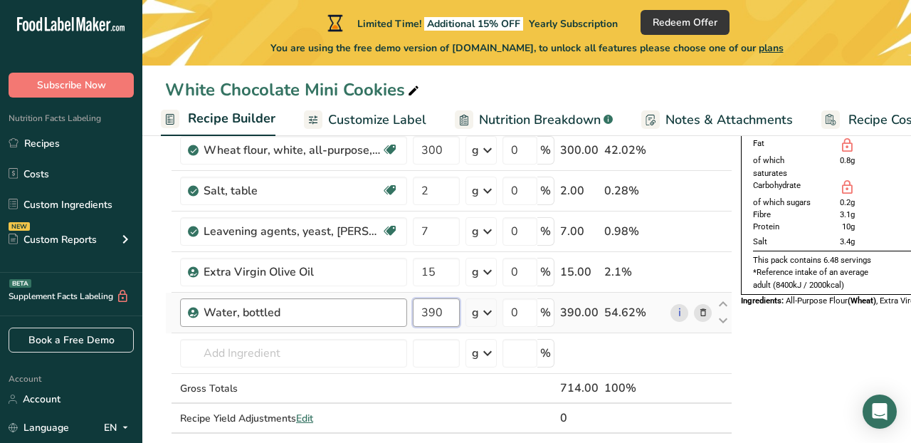
scroll to position [140, 0]
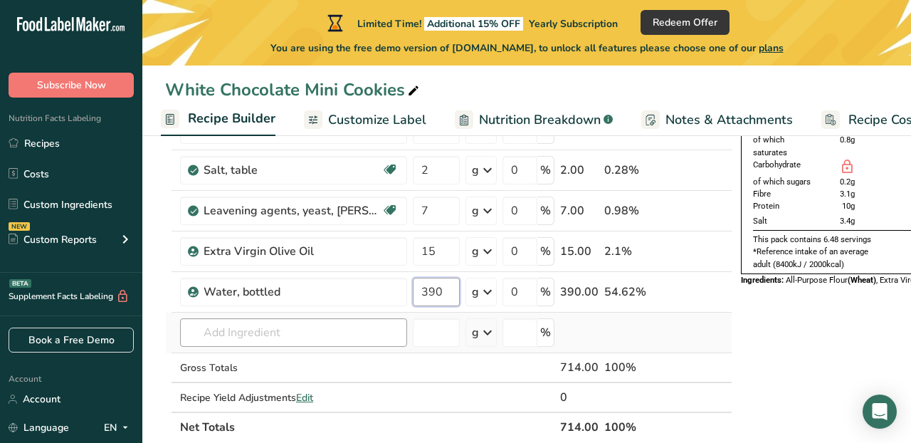
type input "390"
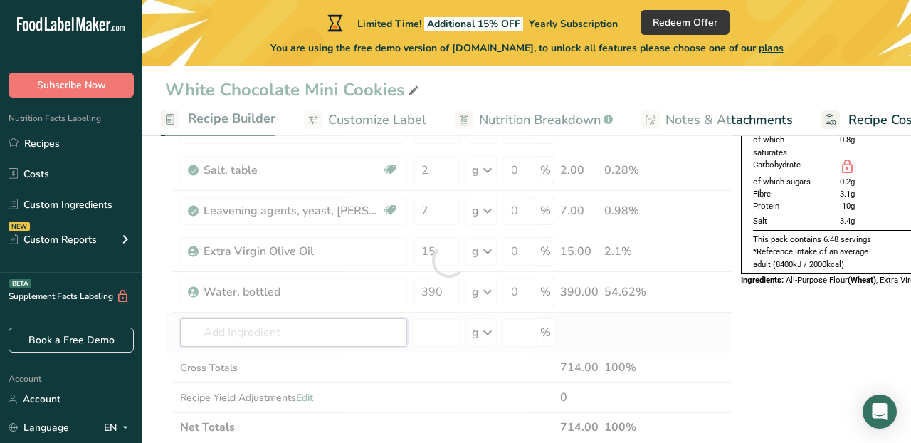
click at [359, 330] on div "Ingredient * Amount * Unit * Waste * .a-a{fill:#347362;}.b-a{fill:#fff;} Grams …" at bounding box center [448, 260] width 567 height 363
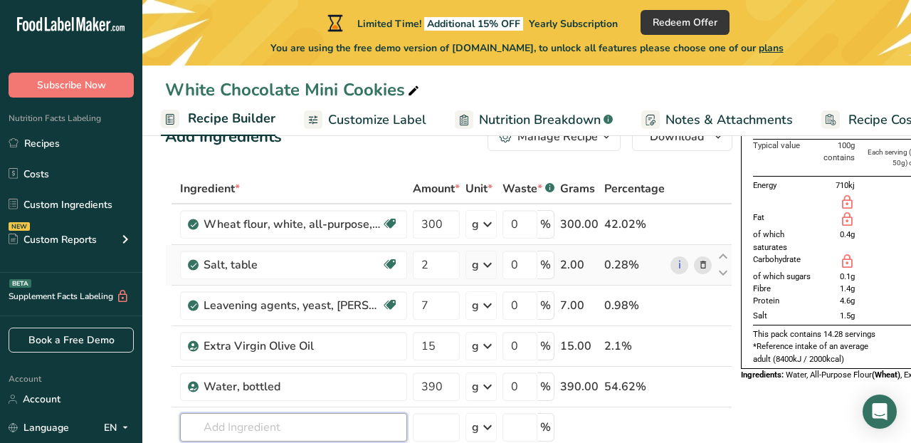
scroll to position [0, 0]
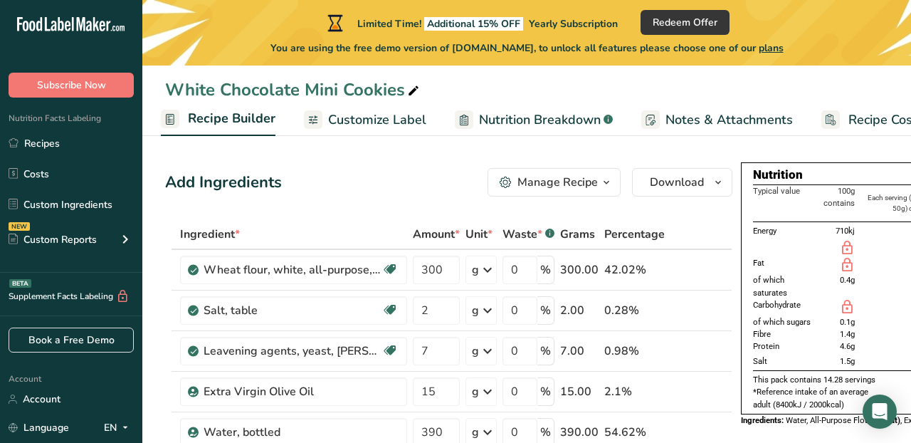
click at [402, 117] on span "Customize Label" at bounding box center [377, 119] width 98 height 19
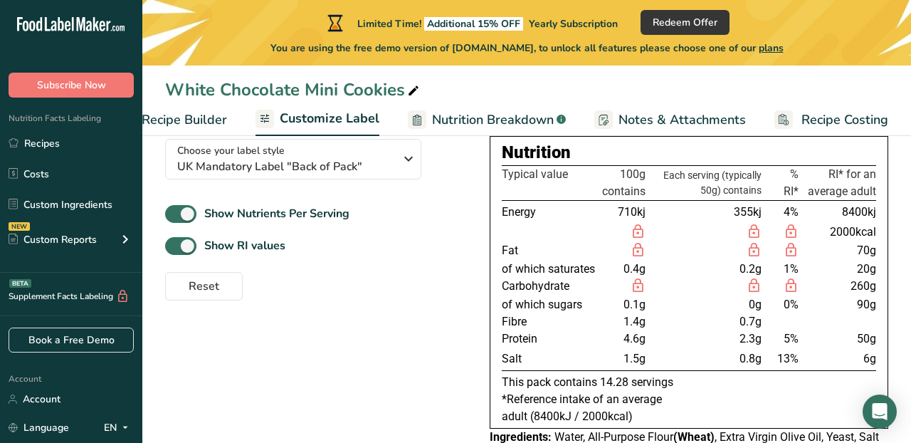
scroll to position [150, 0]
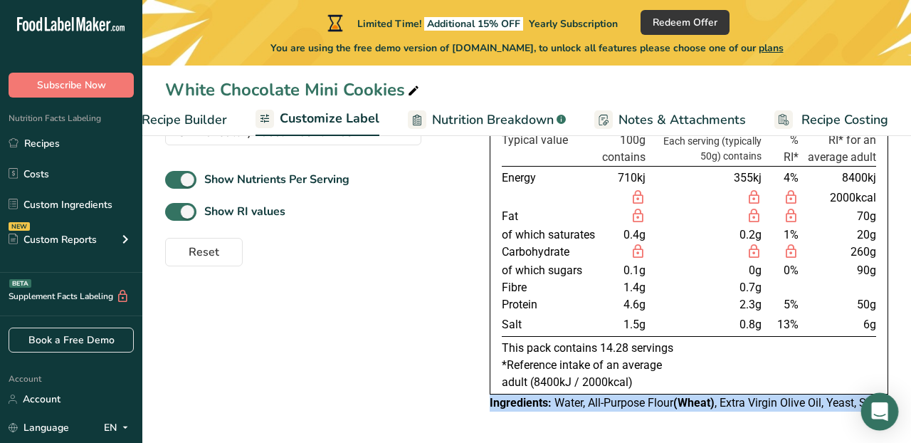
drag, startPoint x: 489, startPoint y: 402, endPoint x: 887, endPoint y: 405, distance: 398.5
click at [887, 405] on body ".a-20{fill:#fff;} Subscribe Now Nutrition Facts Labeling Recipes Costs Custom I…" at bounding box center [455, 147] width 911 height 591
copy div "Ingredients: Water, All-Purpose Flour (Wheat) , Extra Virgin Olive Oil, Yeast, …"
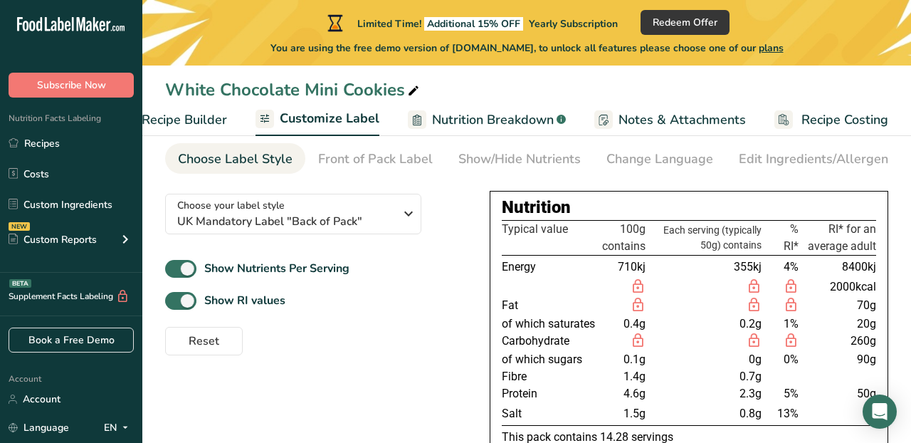
scroll to position [0, 0]
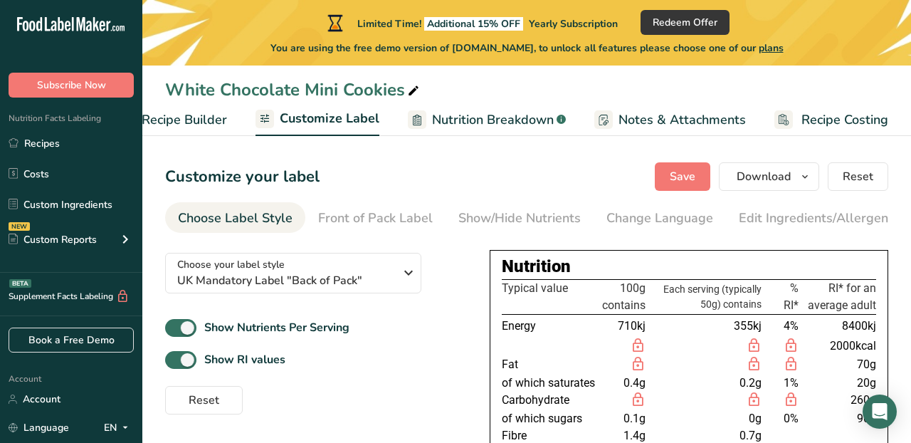
click at [199, 118] on span "Recipe Builder" at bounding box center [184, 119] width 85 height 19
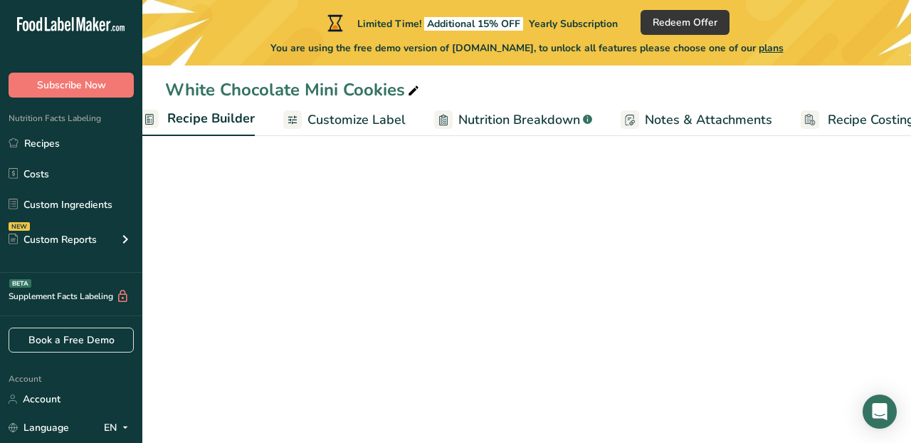
scroll to position [0, 137]
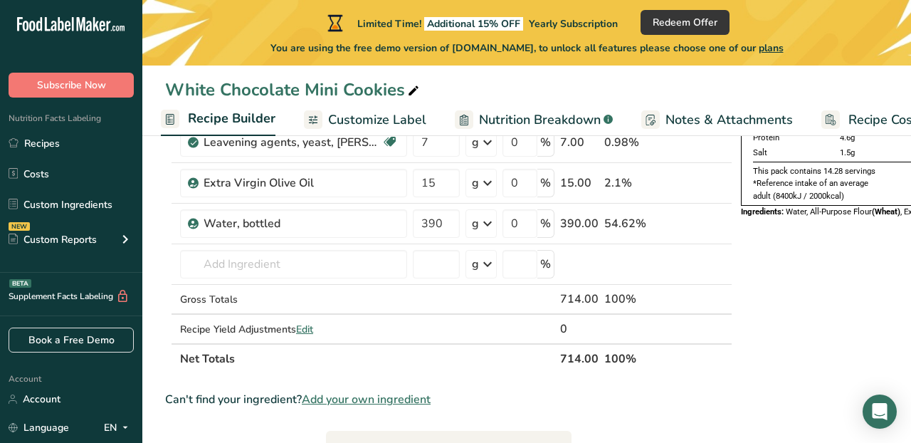
scroll to position [211, 0]
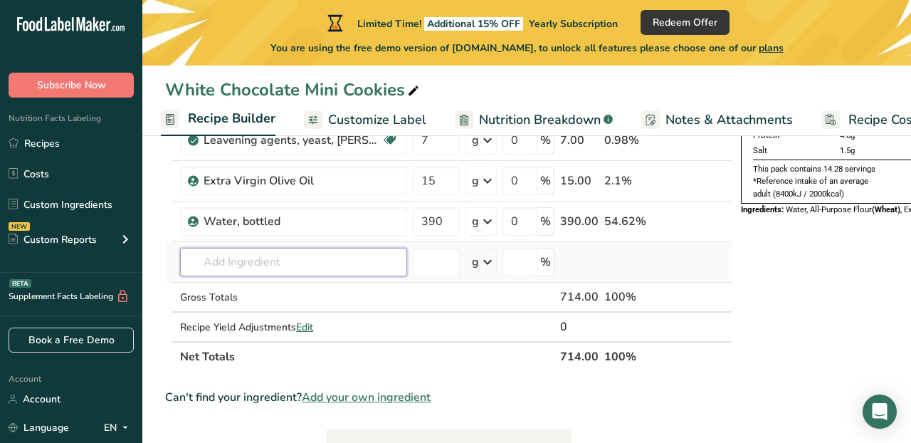
click at [302, 260] on input "text" at bounding box center [293, 262] width 227 height 28
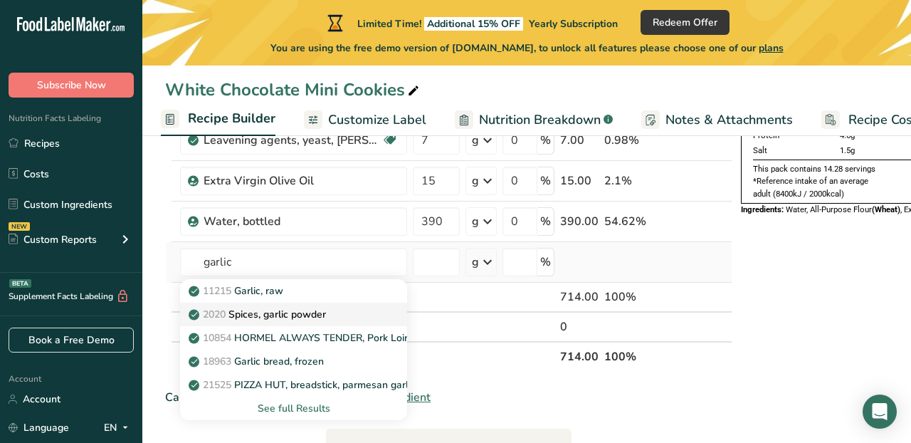
click at [301, 317] on p "2020 Spices, garlic powder" at bounding box center [258, 314] width 134 height 15
type input "Spices, garlic powder"
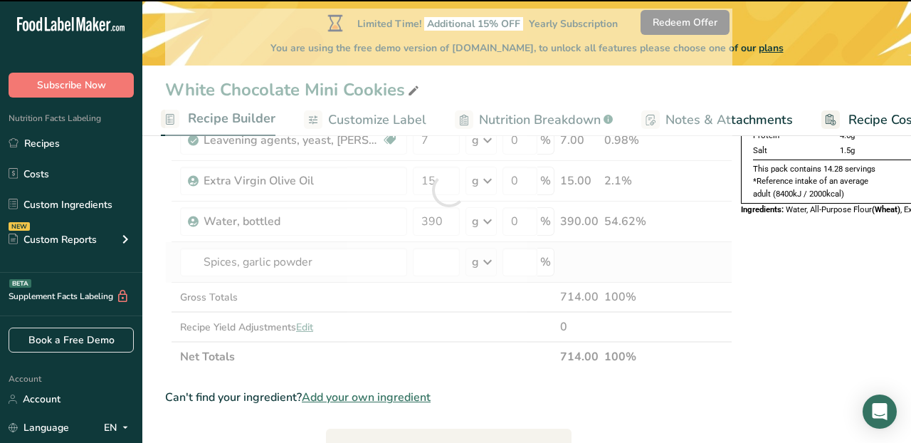
type input "0"
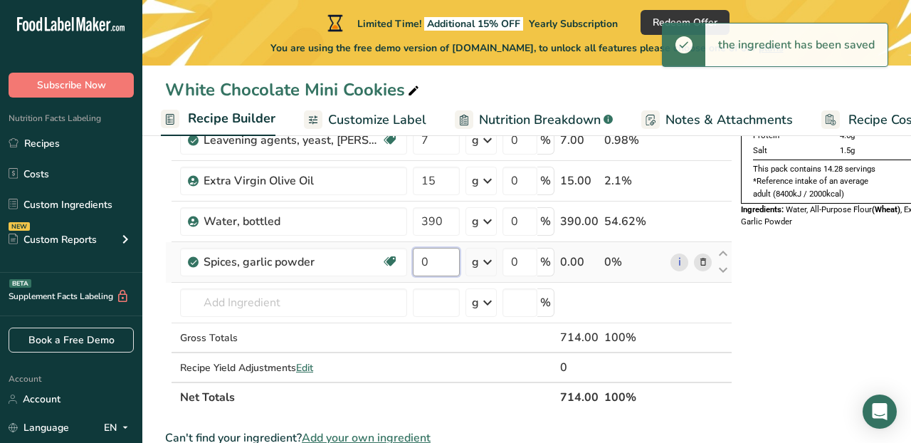
click at [433, 263] on input "0" at bounding box center [436, 262] width 47 height 28
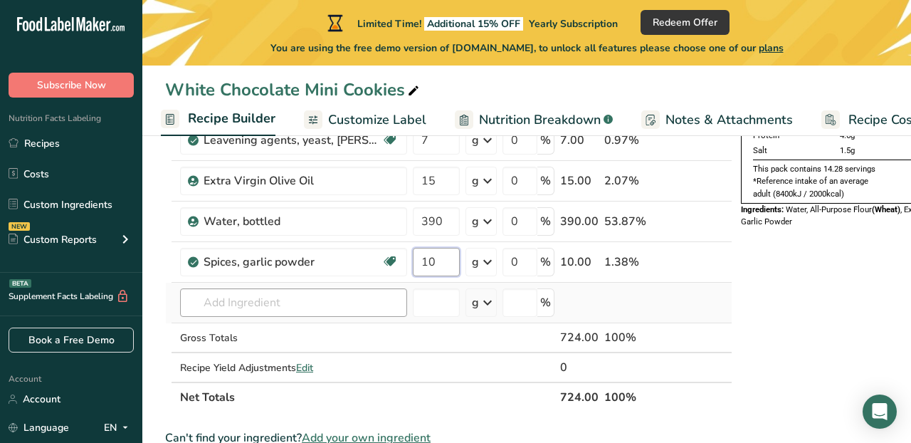
type input "10"
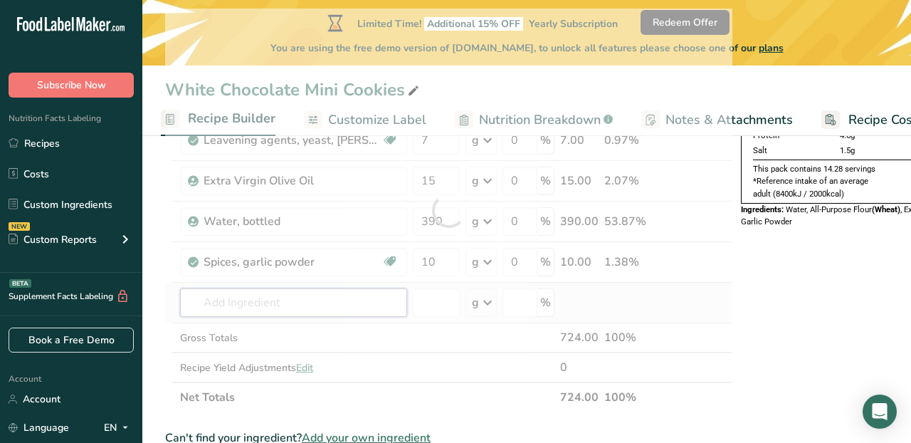
click at [377, 298] on div "Ingredient * Amount * Unit * Waste * .a-a{fill:#347362;}.b-a{fill:#fff;} Grams …" at bounding box center [448, 210] width 567 height 403
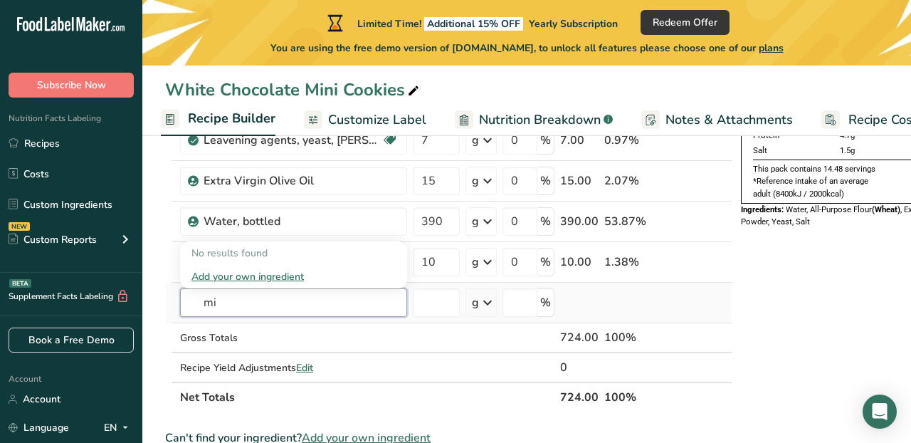
type input "m"
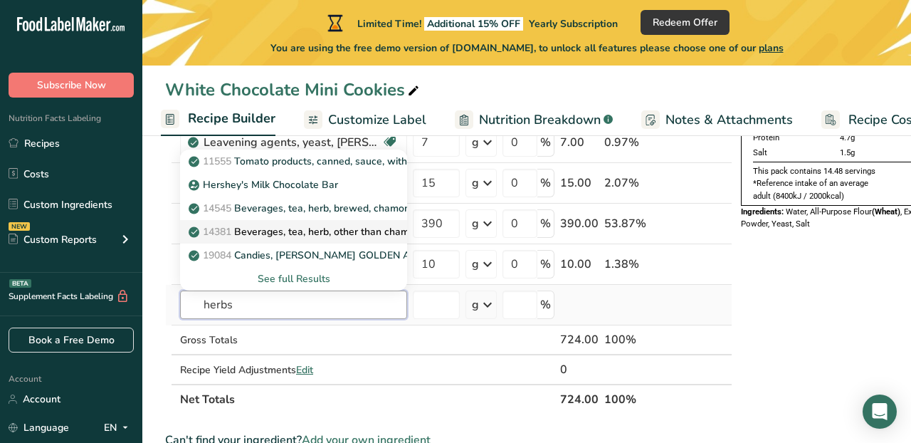
scroll to position [205, 0]
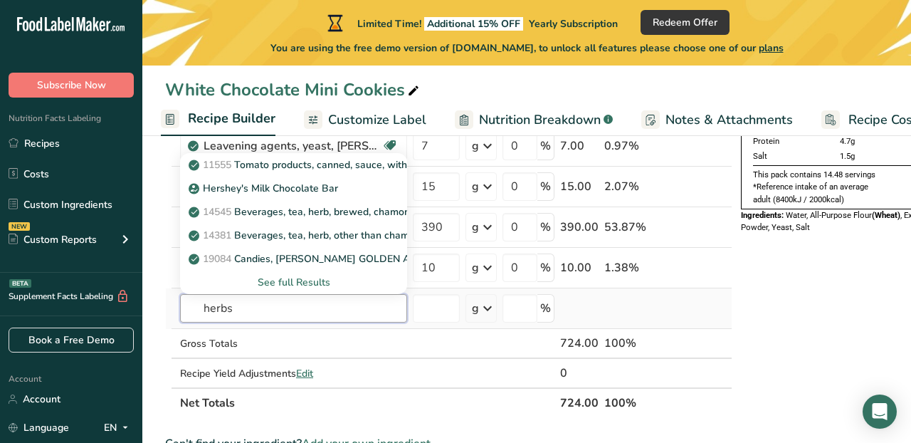
type input "herbs"
click at [317, 282] on div "See full Results" at bounding box center [293, 282] width 204 height 15
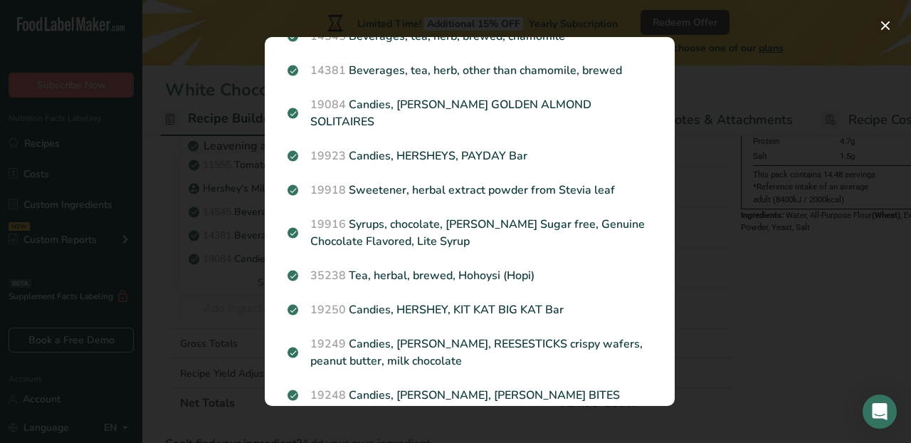
scroll to position [113, 0]
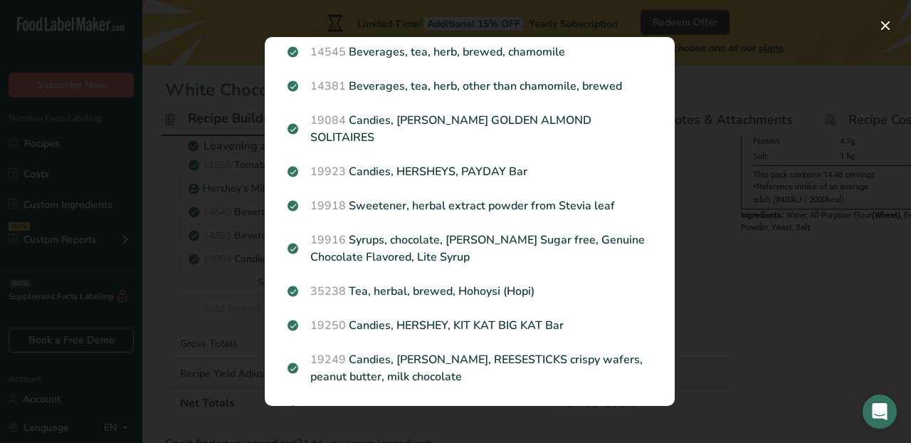
click at [232, 288] on div "Search results modal" at bounding box center [455, 221] width 911 height 443
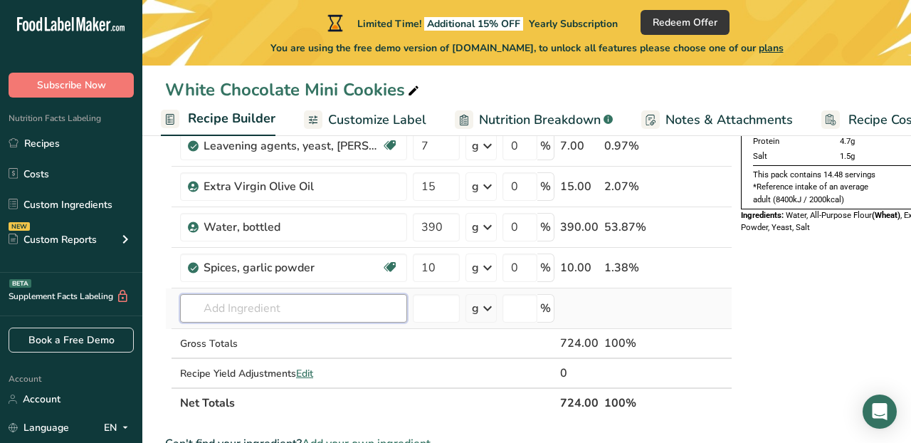
click at [248, 317] on input "text" at bounding box center [293, 308] width 227 height 28
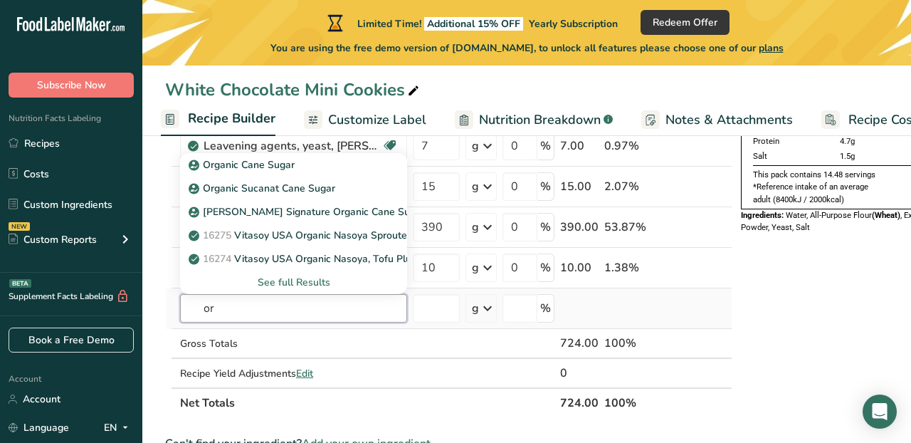
type input "o"
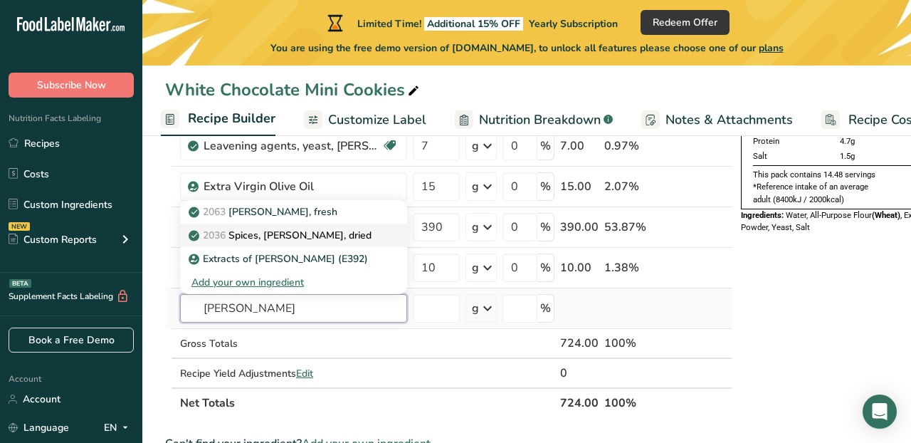
type input "[PERSON_NAME]"
click at [350, 241] on div "2036 Spices, [PERSON_NAME], dried" at bounding box center [281, 235] width 181 height 15
type input "Spices, [PERSON_NAME], dried"
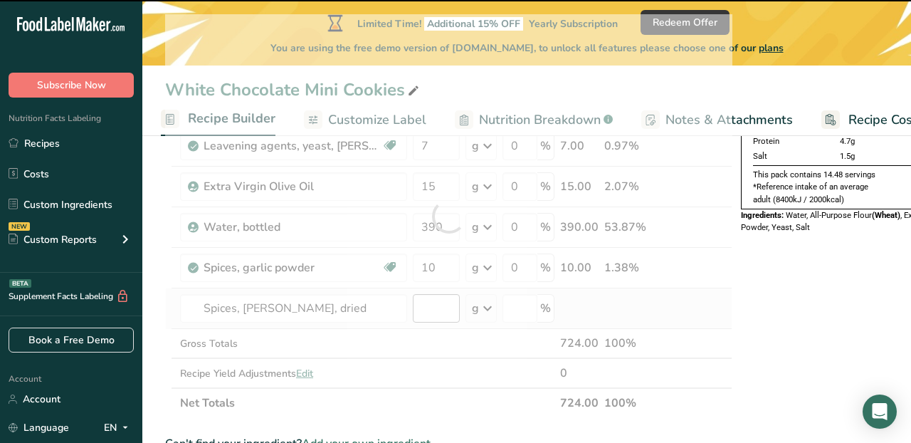
type input "0"
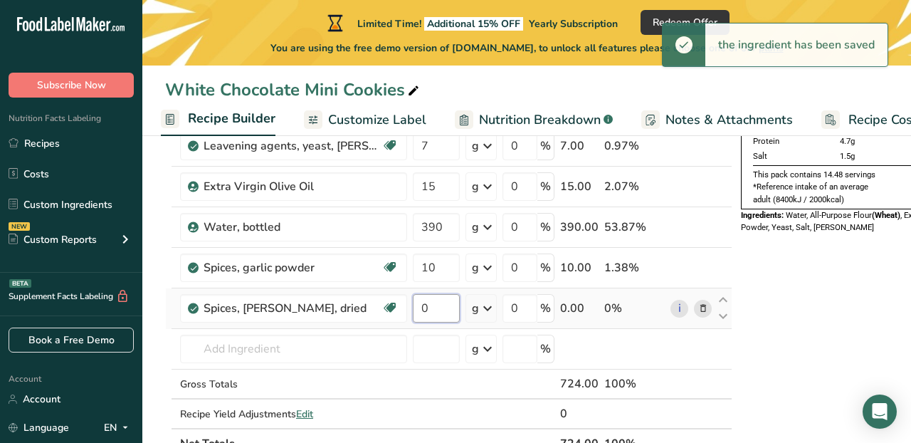
click at [426, 310] on input "0" at bounding box center [436, 308] width 47 height 28
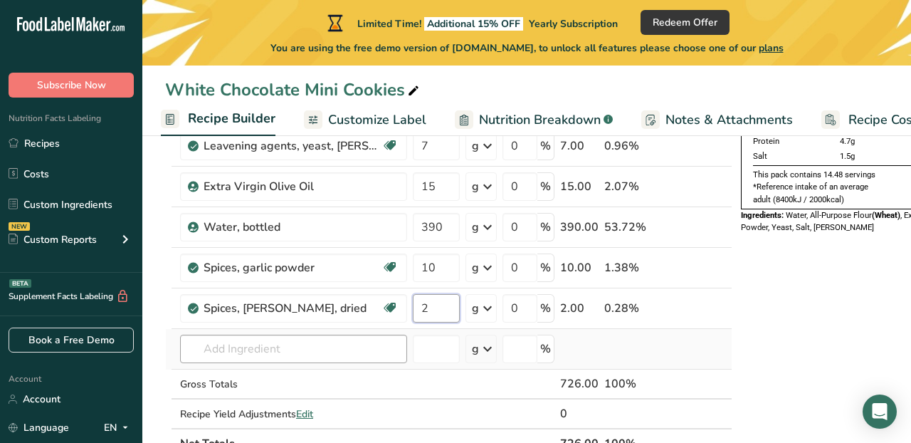
type input "2"
click at [324, 352] on div "Ingredient * Amount * Unit * Waste * .a-a{fill:#347362;}.b-a{fill:#fff;} Grams …" at bounding box center [448, 236] width 567 height 444
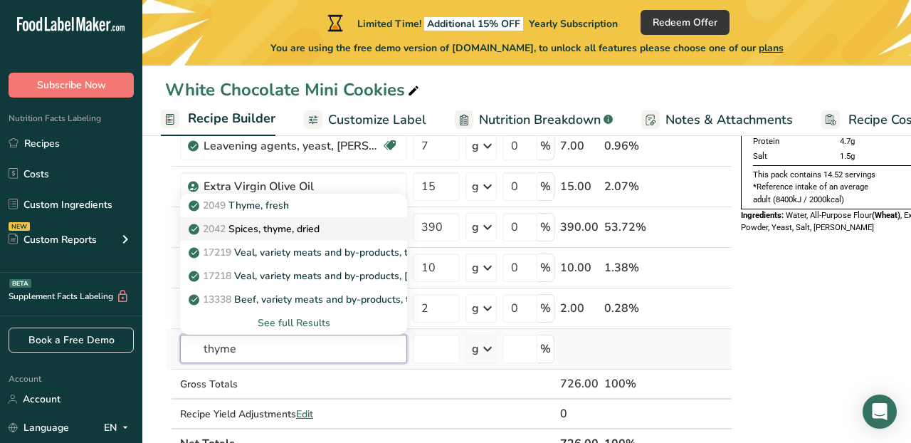
type input "thyme"
click at [302, 228] on p "2042 Spices, thyme, dried" at bounding box center [255, 228] width 128 height 15
type input "Spices, thyme, dried"
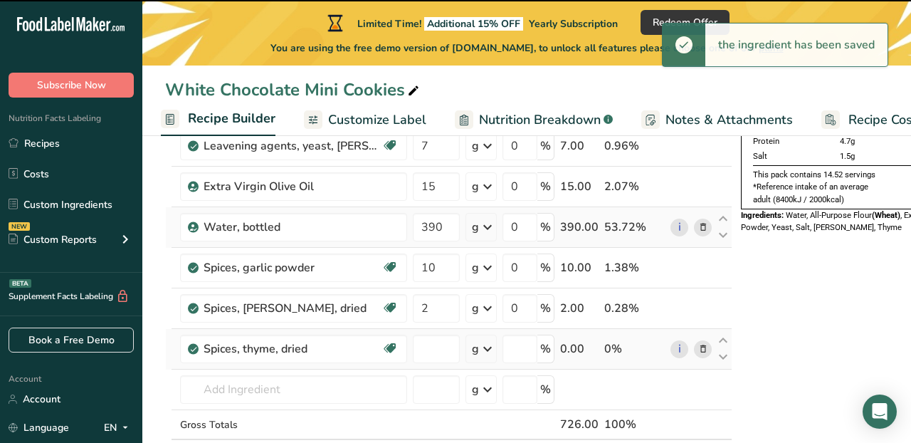
type input "0"
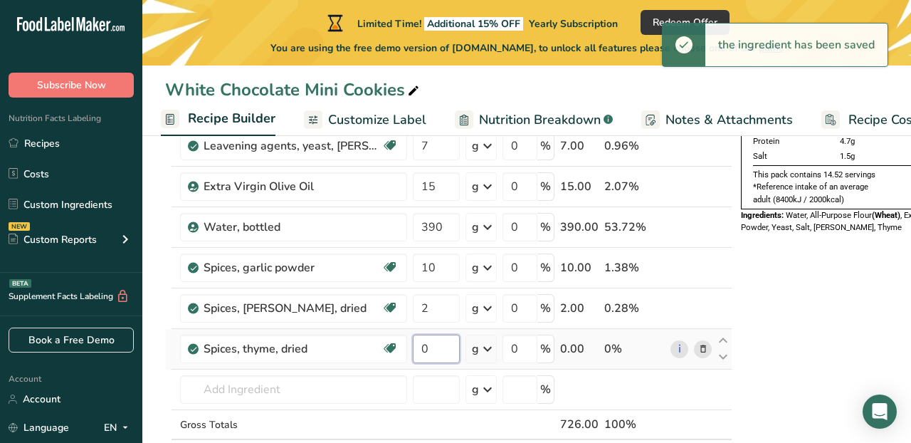
click at [433, 352] on input "0" at bounding box center [436, 348] width 47 height 28
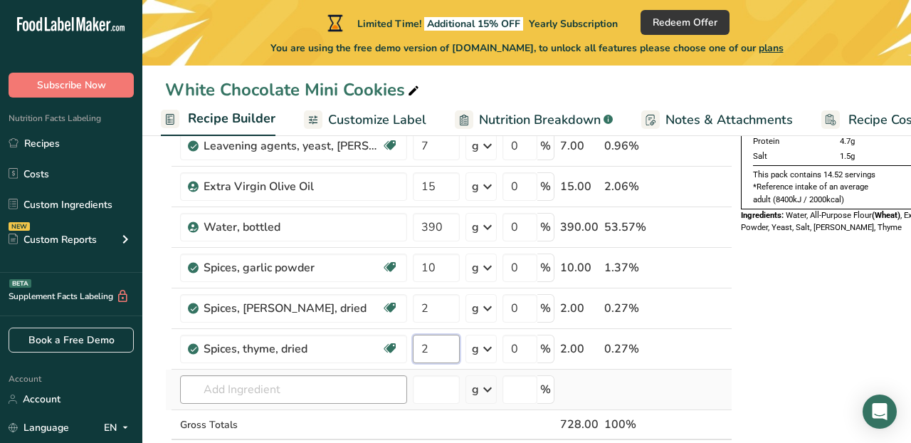
type input "2"
click at [350, 386] on div "Ingredient * Amount * Unit * Waste * .a-a{fill:#347362;}.b-a{fill:#fff;} Grams …" at bounding box center [448, 256] width 567 height 485
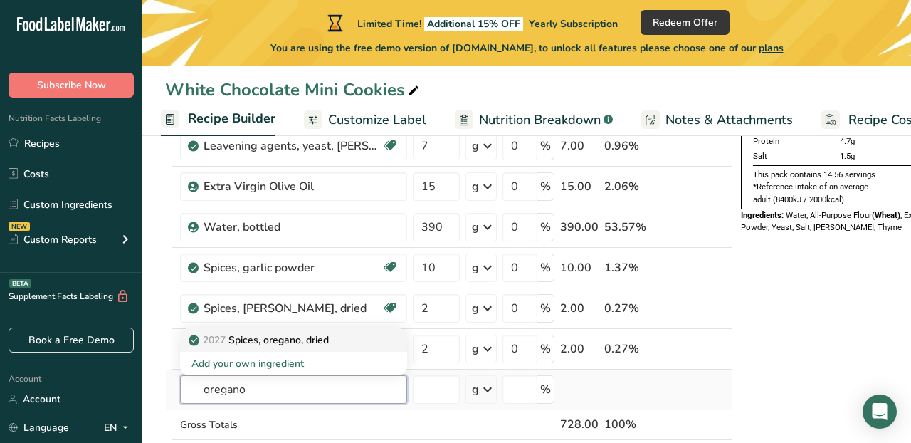
type input "oregano"
click at [308, 344] on p "2027 Spices, oregano, dried" at bounding box center [259, 339] width 137 height 15
type input "Spices, oregano, dried"
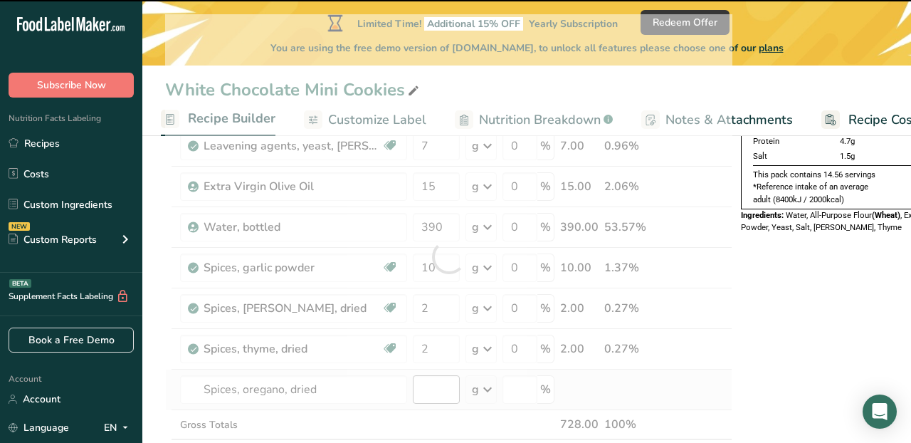
type input "0"
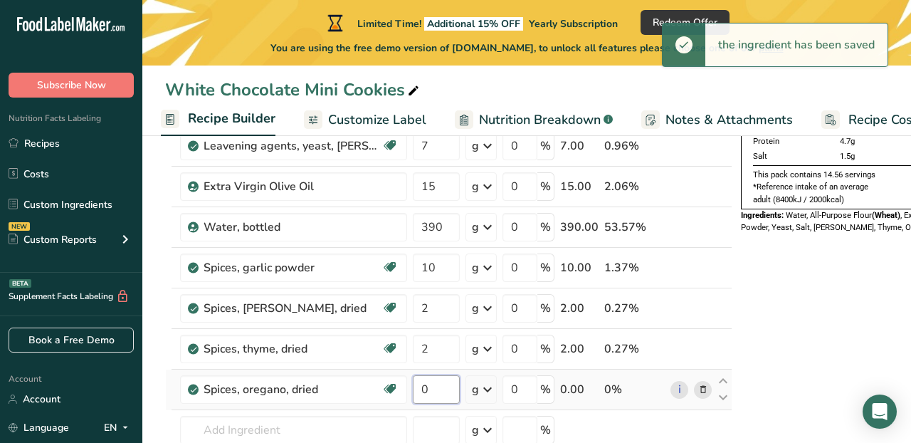
click at [432, 391] on input "0" at bounding box center [436, 389] width 47 height 28
type input "2"
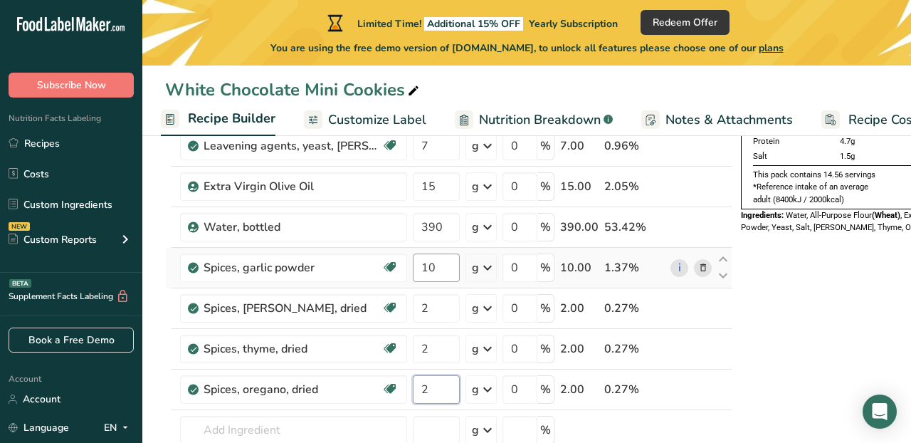
type input "2"
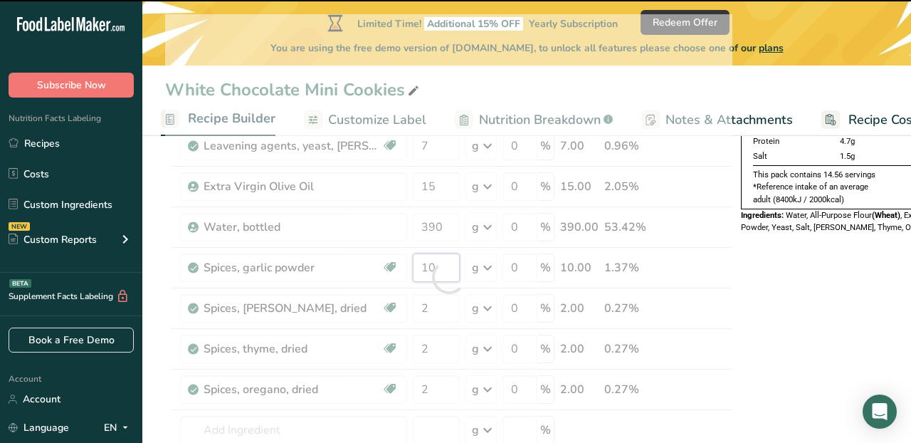
drag, startPoint x: 443, startPoint y: 270, endPoint x: 420, endPoint y: 270, distance: 23.5
click at [420, 270] on div "Ingredient * Amount * Unit * Waste * .a-a{fill:#347362;}.b-a{fill:#fff;} Grams …" at bounding box center [448, 276] width 567 height 525
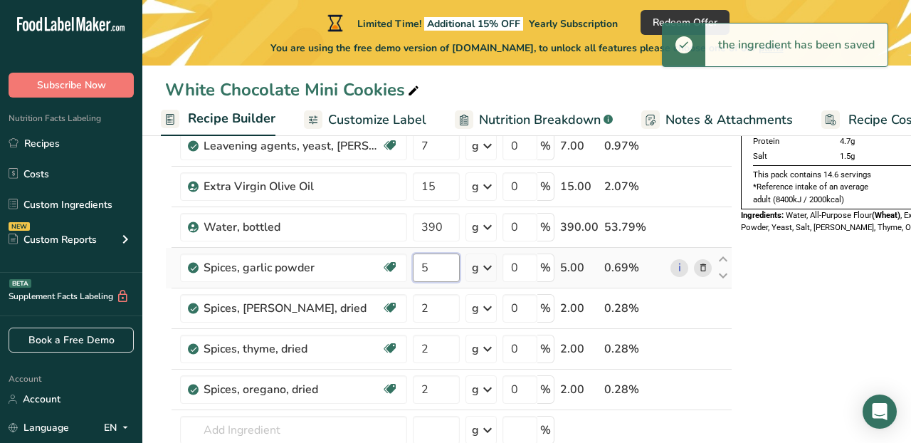
type input "5"
click at [167, 264] on div "Ingredient * Amount * Unit * Waste * .a-a{fill:#347362;}.b-a{fill:#fff;} Grams …" at bounding box center [448, 276] width 567 height 525
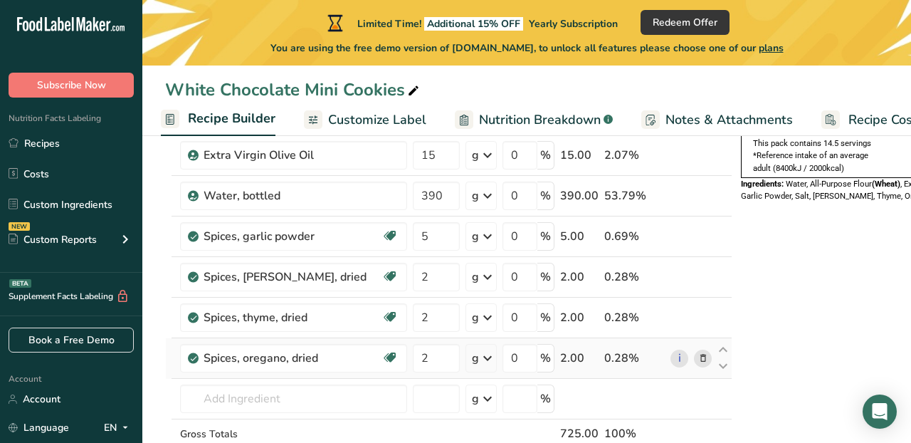
scroll to position [0, 0]
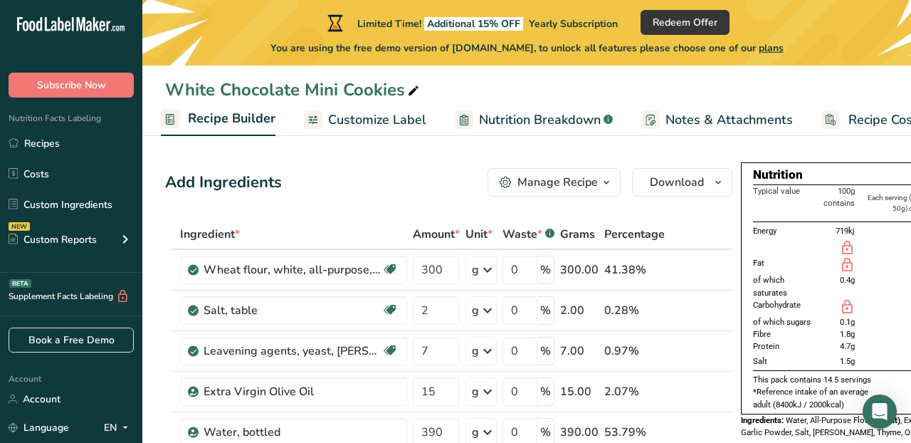
click at [366, 127] on span "Customize Label" at bounding box center [377, 119] width 98 height 19
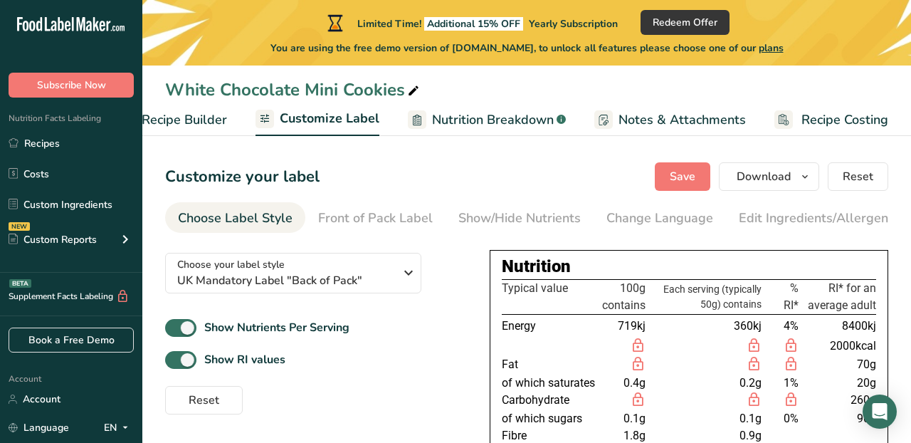
scroll to position [167, 0]
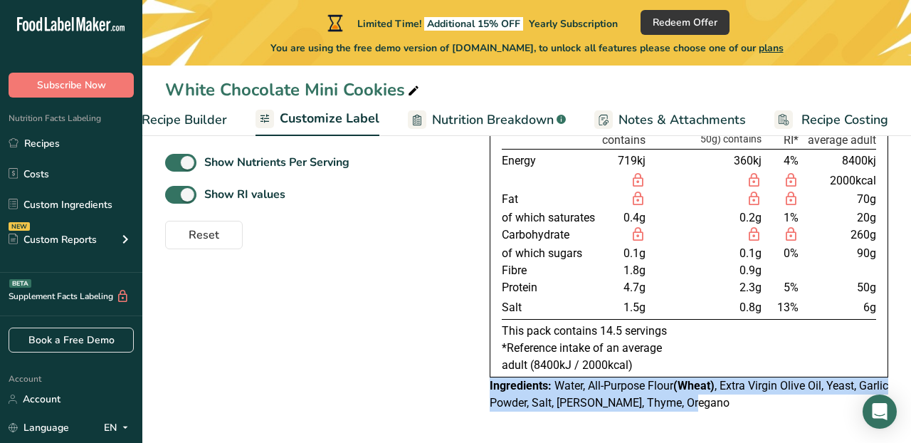
drag, startPoint x: 490, startPoint y: 386, endPoint x: 728, endPoint y: 414, distance: 239.4
click at [728, 414] on div "Nutrition Typical value 100g contains Each serving (typically 50g) contains % R…" at bounding box center [689, 248] width 399 height 344
copy div "Ingredients: Water, All-Purpose Flour (Wheat) , Extra Virgin Olive Oil, Yeast, …"
